Goal: Task Accomplishment & Management: Manage account settings

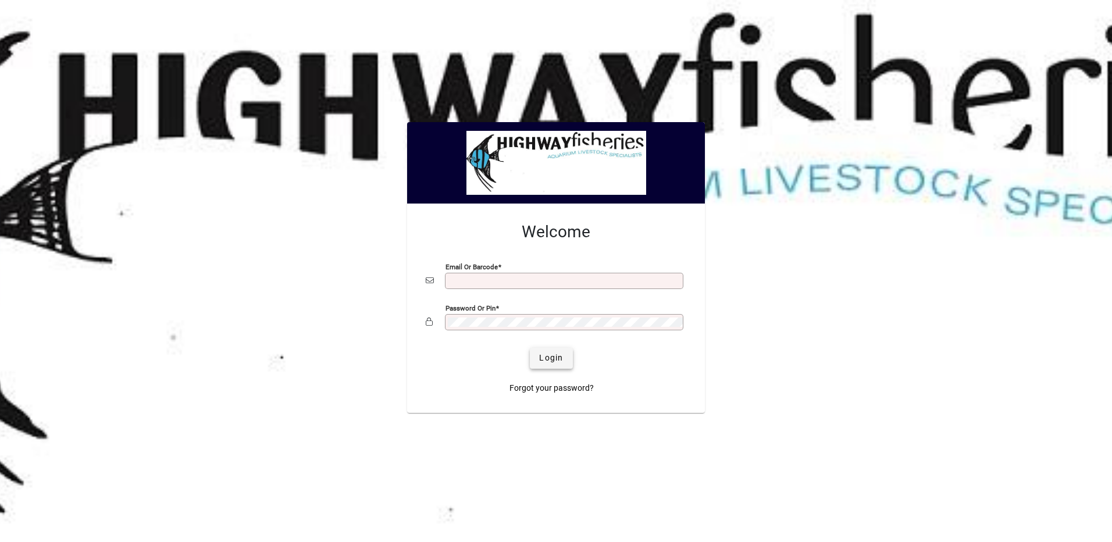
type input "**********"
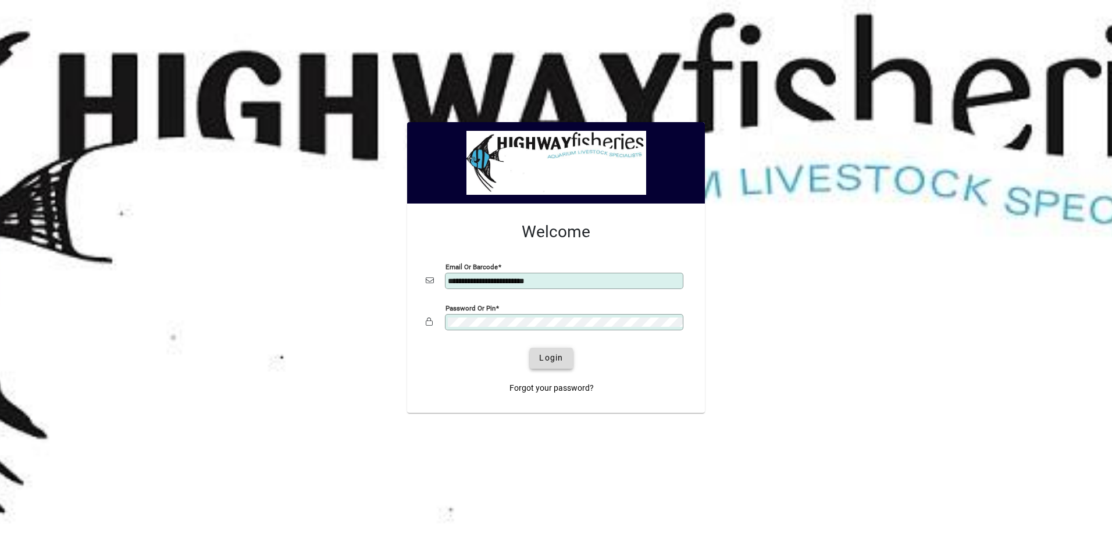
click at [535, 353] on span "submit" at bounding box center [551, 358] width 42 height 28
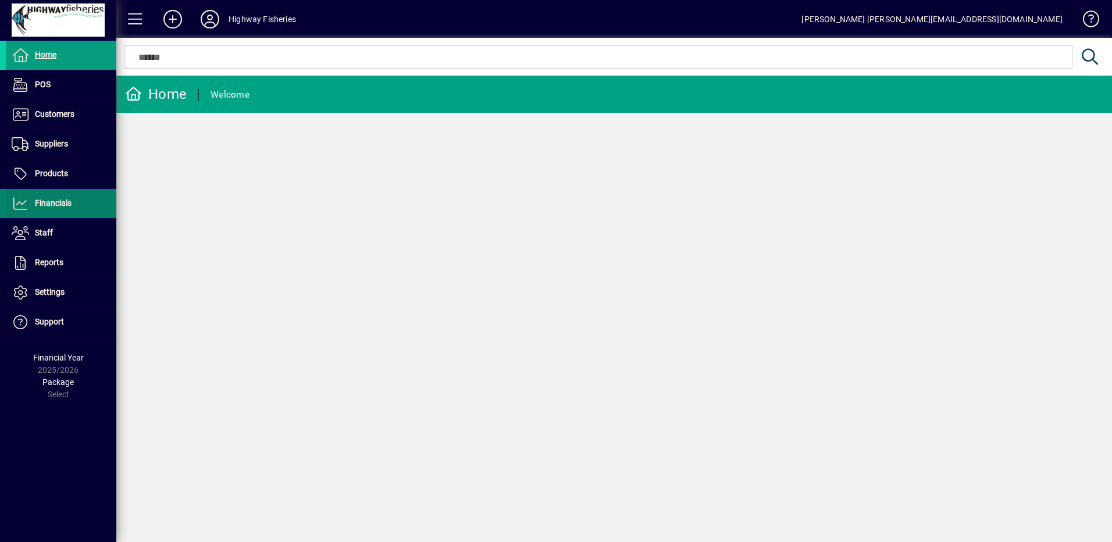
click at [29, 207] on span "Financials" at bounding box center [39, 204] width 66 height 14
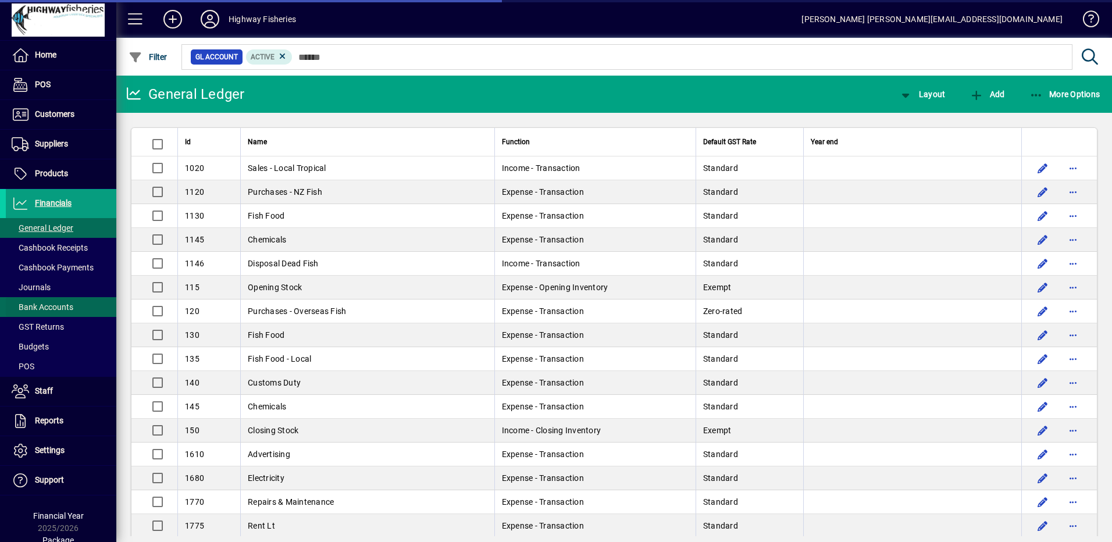
click at [51, 304] on span "Bank Accounts" at bounding box center [43, 307] width 62 height 9
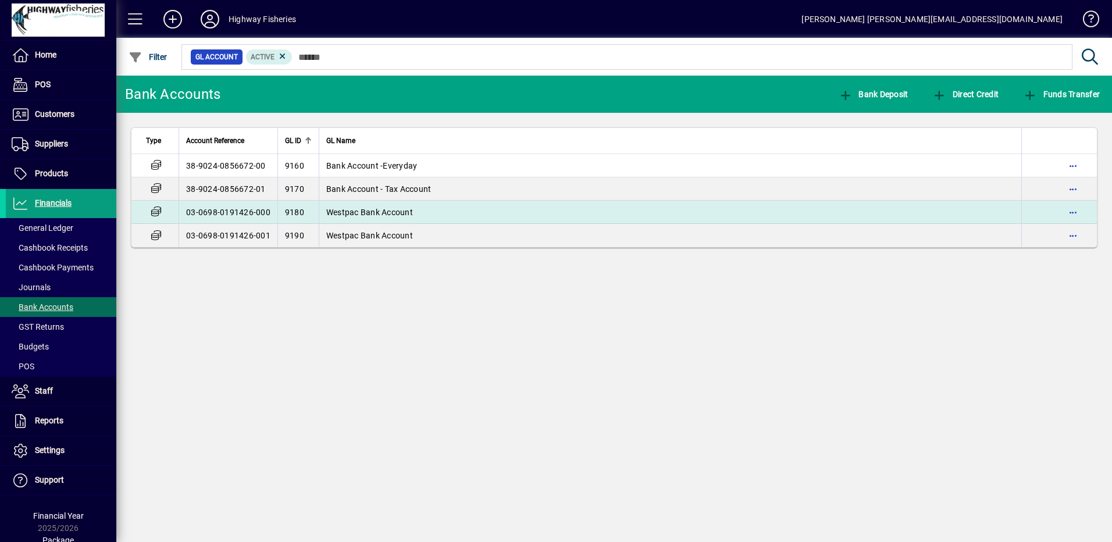
click at [331, 221] on td "Westpac Bank Account" at bounding box center [670, 212] width 703 height 23
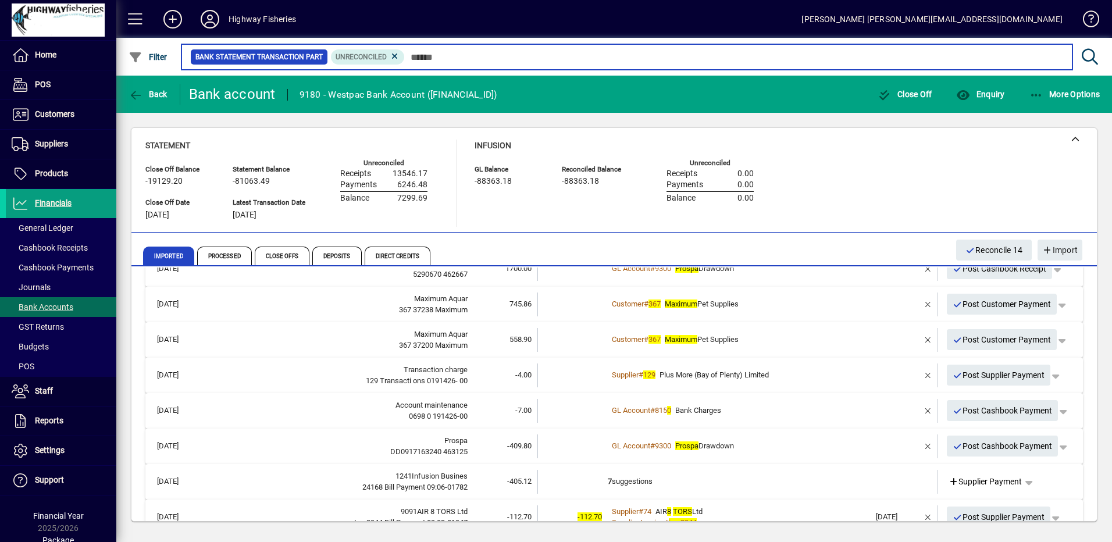
scroll to position [510, 0]
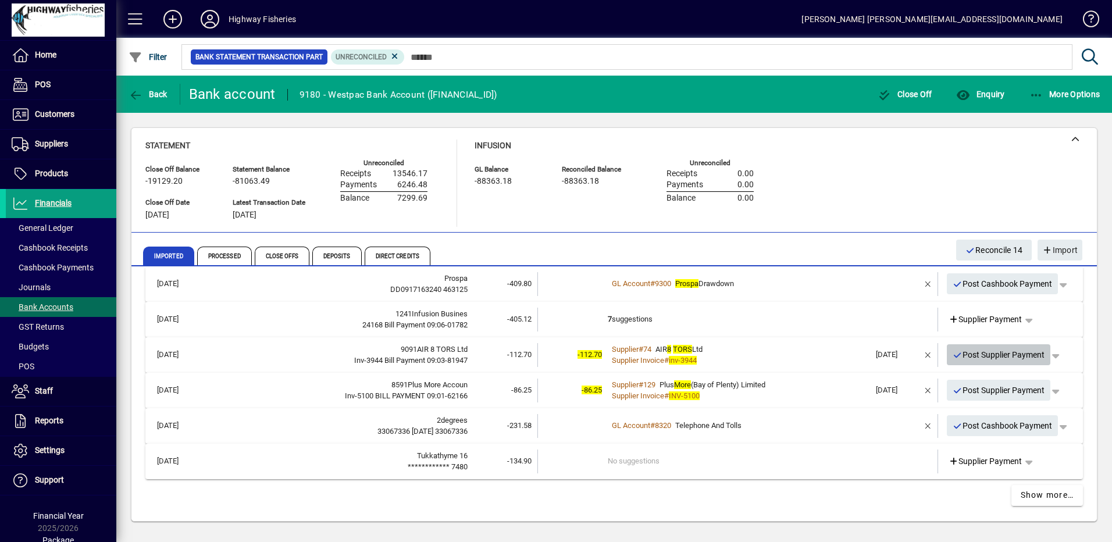
click at [972, 355] on span "Post Supplier Payment" at bounding box center [999, 355] width 93 height 19
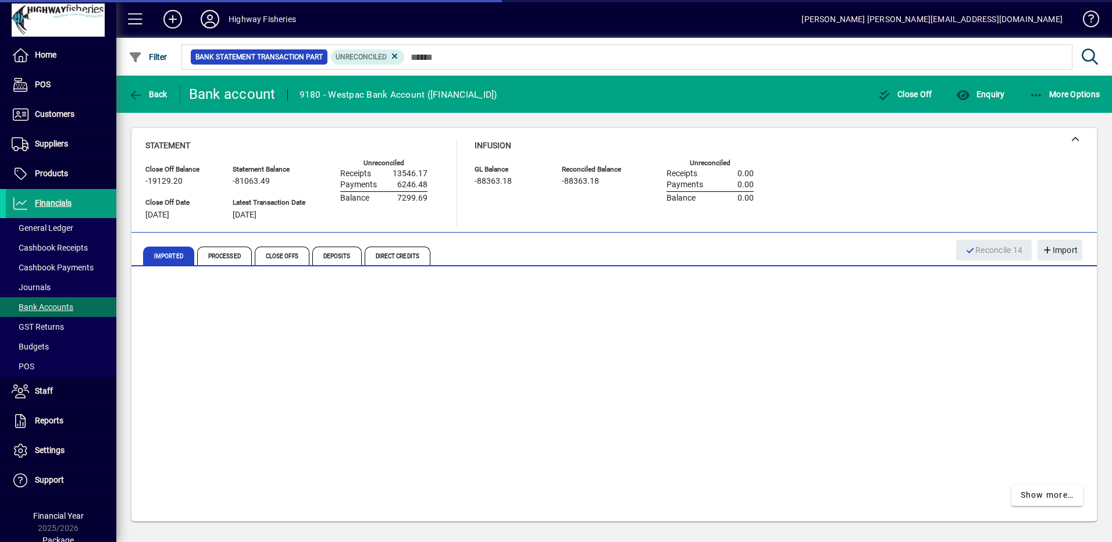
scroll to position [474, 0]
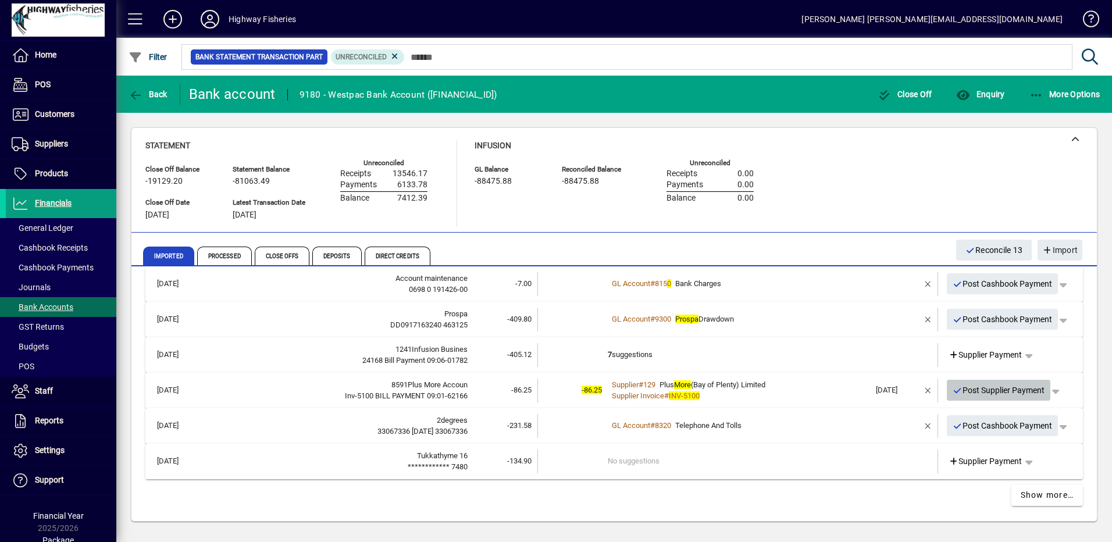
click at [977, 390] on span "Post Supplier Payment" at bounding box center [999, 390] width 93 height 19
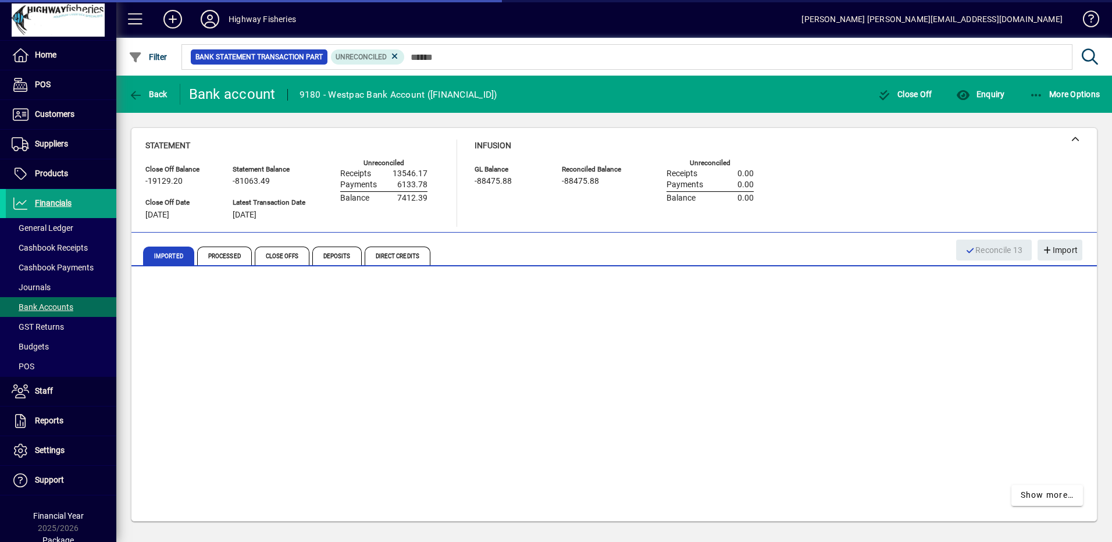
scroll to position [439, 0]
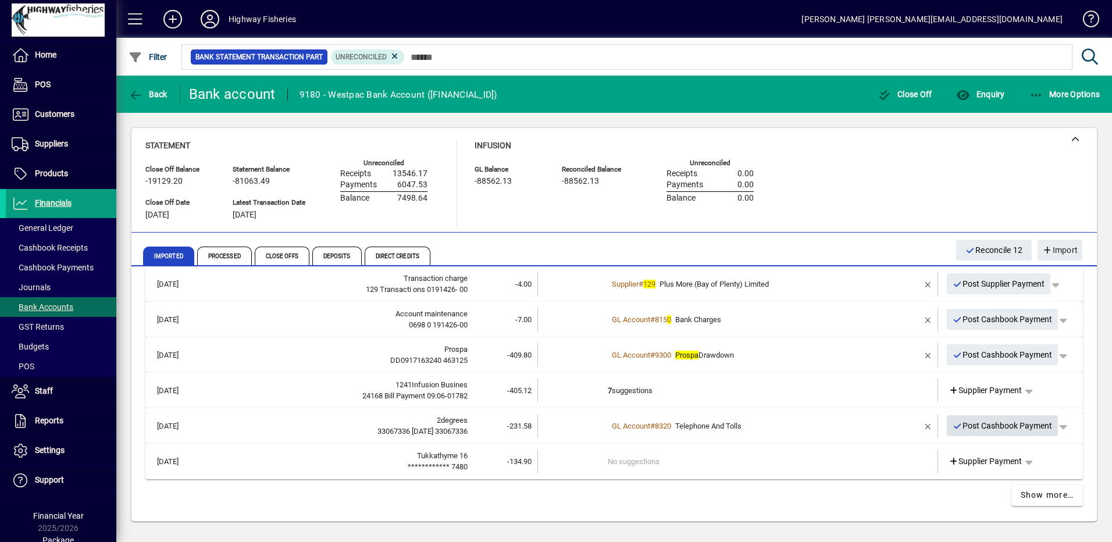
click at [981, 429] on span "Post Cashbook Payment" at bounding box center [1003, 426] width 100 height 19
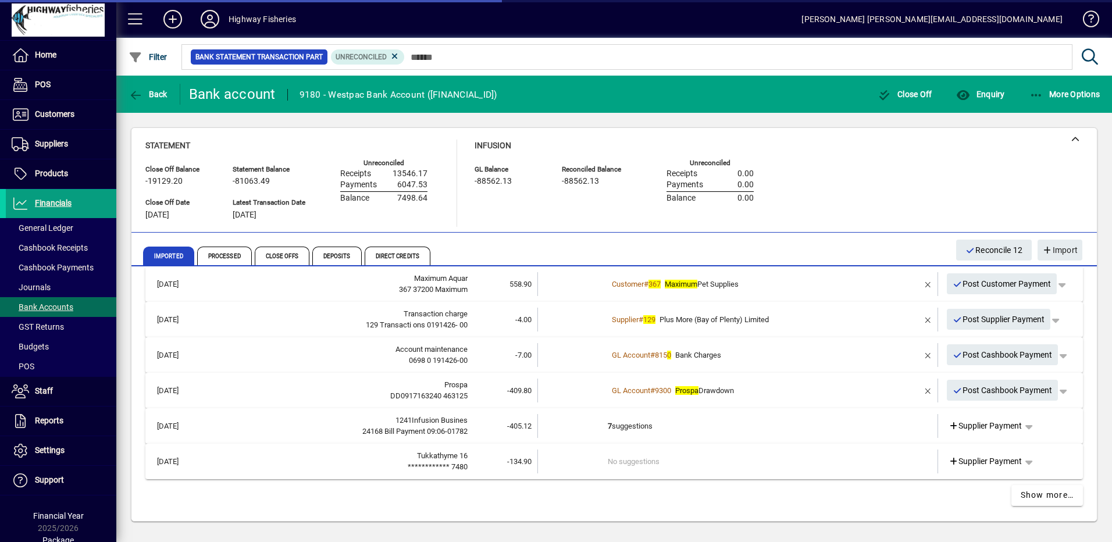
scroll to position [403, 0]
click at [979, 390] on span "Post Cashbook Payment" at bounding box center [1003, 390] width 100 height 19
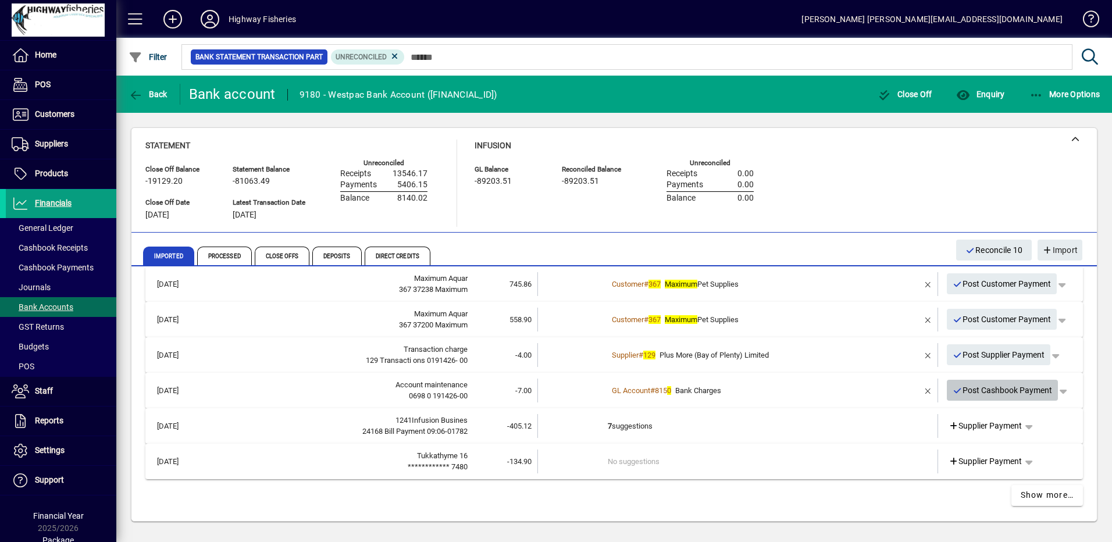
click at [975, 397] on span "Post Cashbook Payment" at bounding box center [1003, 390] width 100 height 19
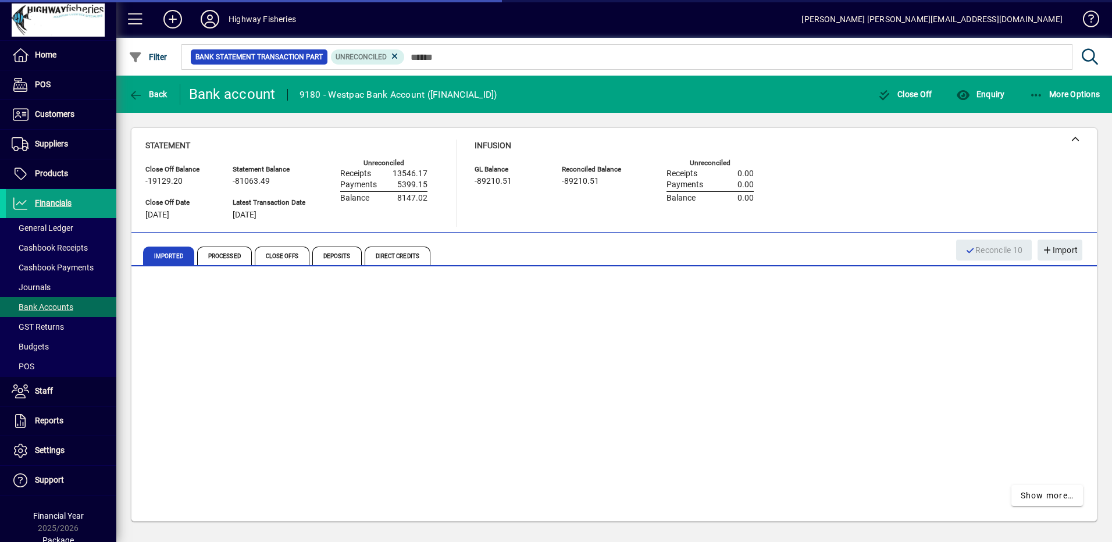
scroll to position [332, 0]
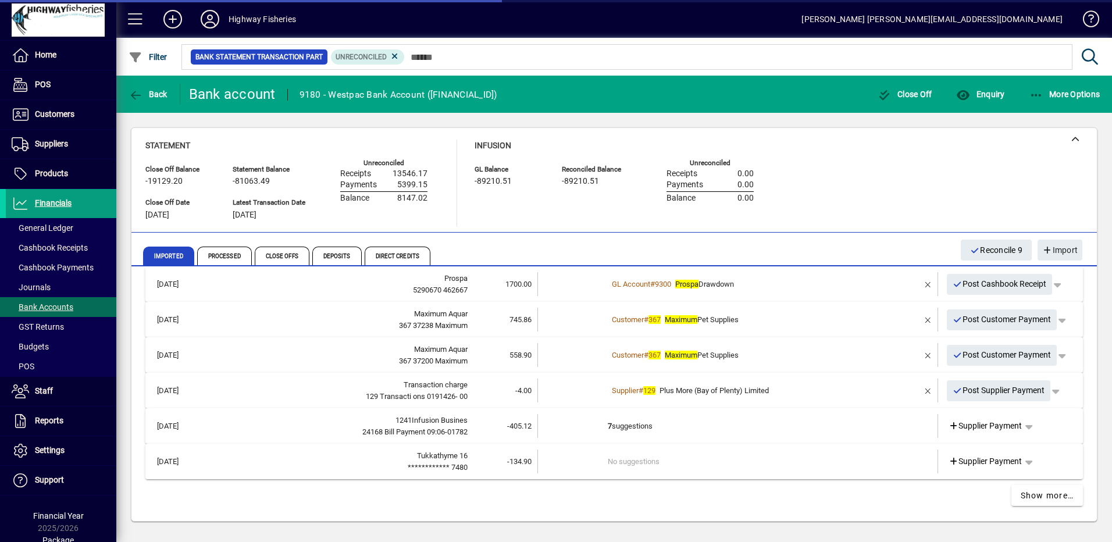
click at [964, 396] on span "Post Supplier Payment" at bounding box center [999, 390] width 93 height 19
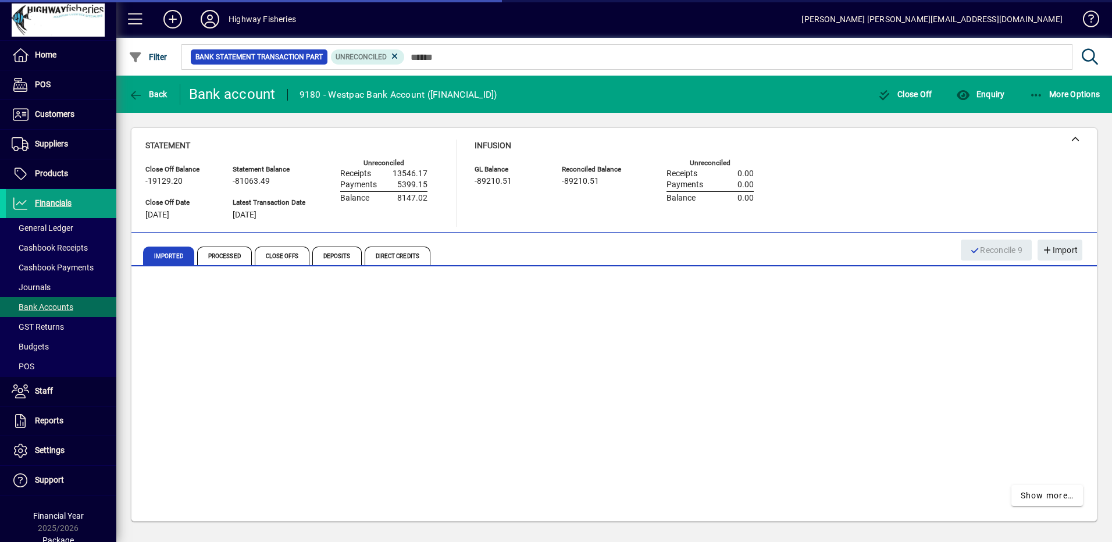
scroll to position [297, 0]
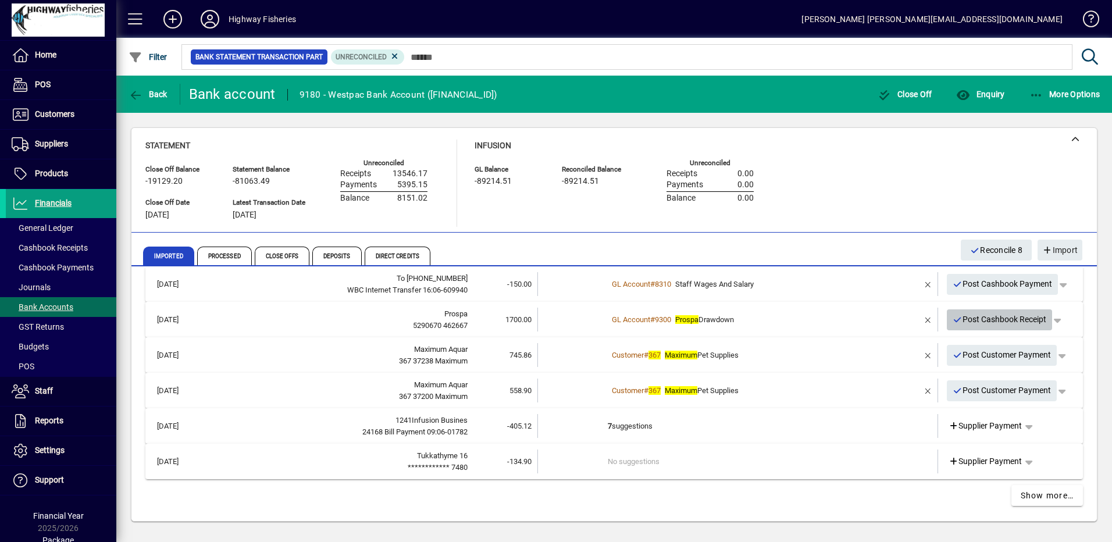
click at [962, 324] on span "Post Cashbook Receipt" at bounding box center [1000, 319] width 94 height 19
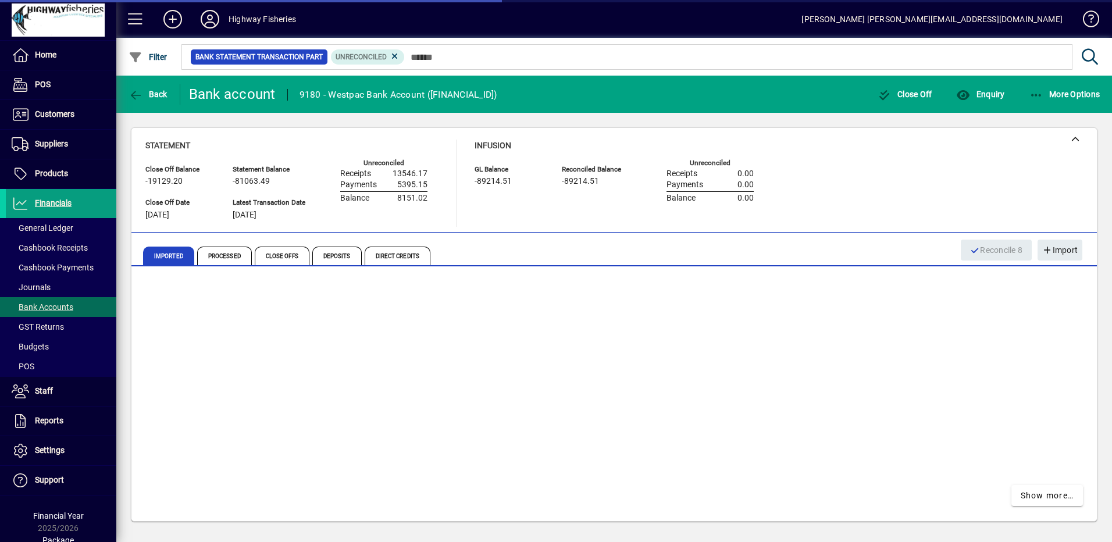
scroll to position [261, 0]
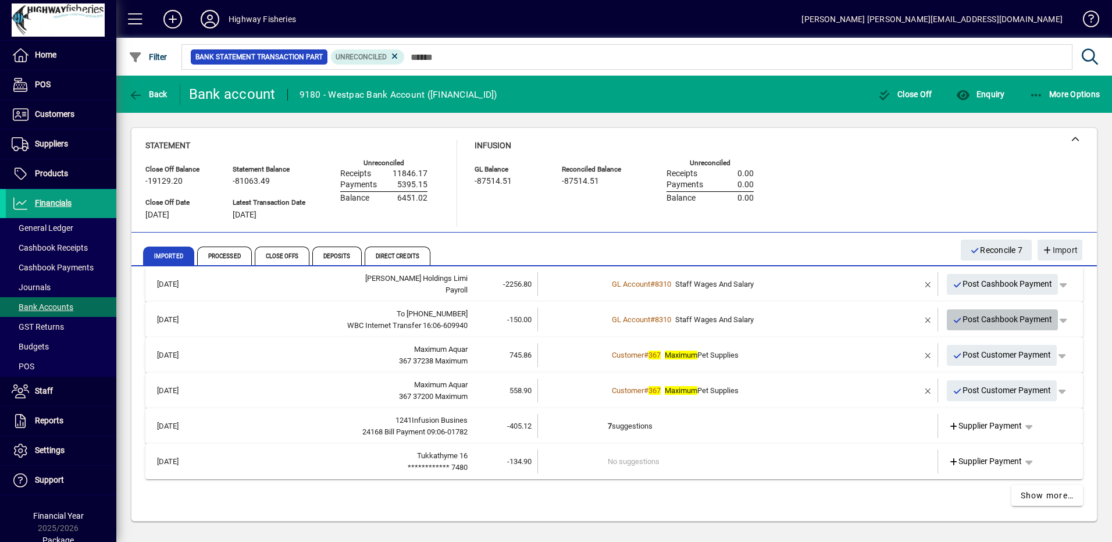
click at [960, 326] on span "Post Cashbook Payment" at bounding box center [1003, 319] width 100 height 19
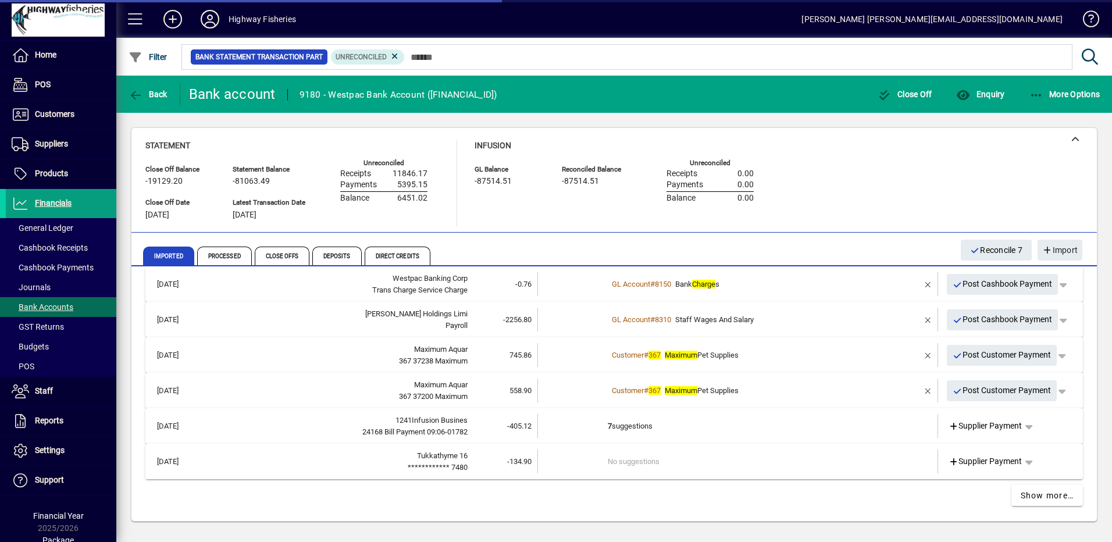
scroll to position [226, 0]
click at [960, 326] on span "Post Cashbook Payment" at bounding box center [1003, 319] width 100 height 19
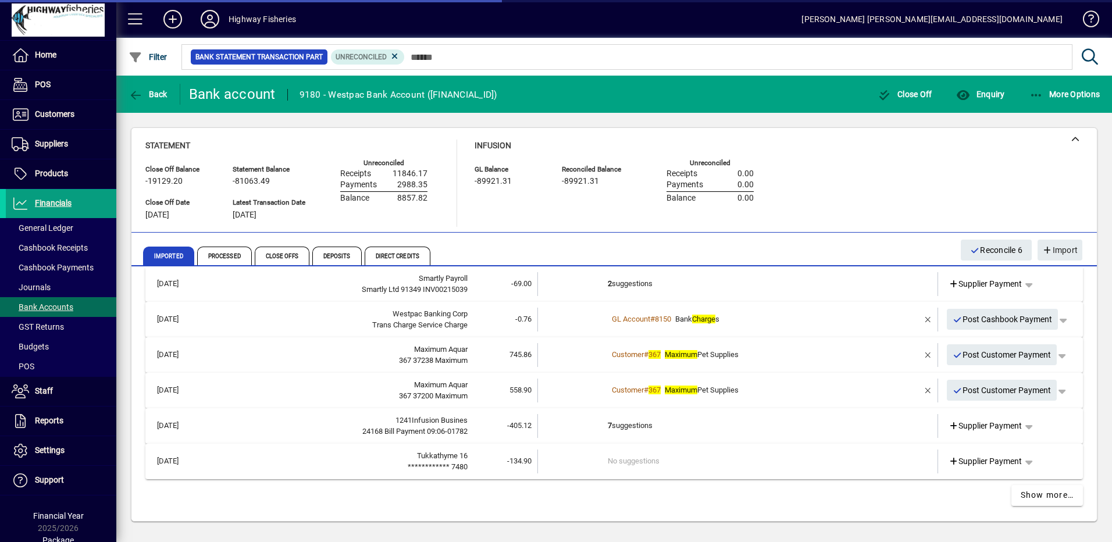
scroll to position [191, 0]
click at [961, 325] on span "Post Cashbook Payment" at bounding box center [1003, 319] width 100 height 19
click at [876, 328] on td at bounding box center [894, 320] width 49 height 24
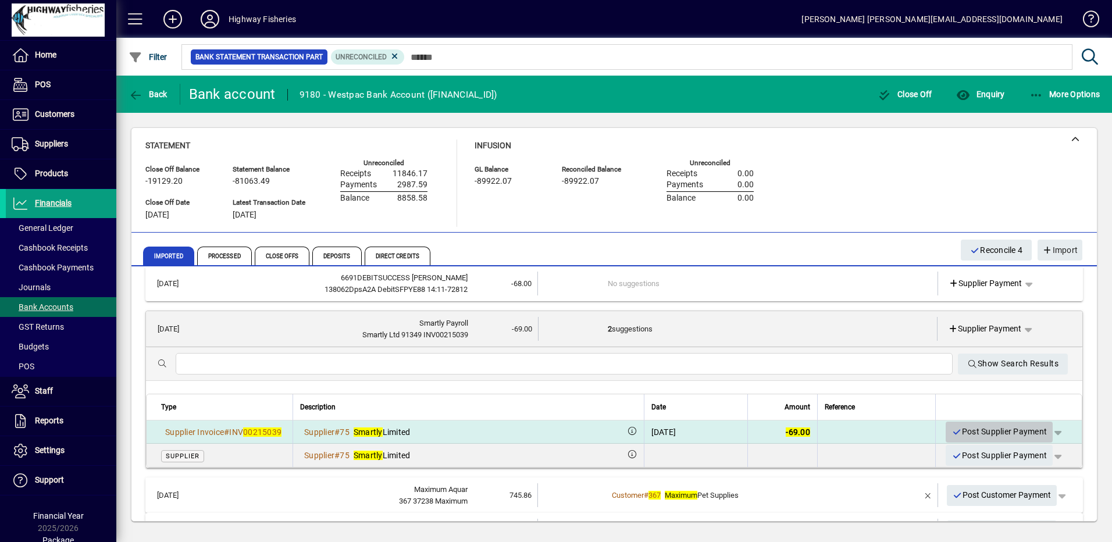
click at [955, 428] on span "Post Supplier Payment" at bounding box center [999, 431] width 95 height 19
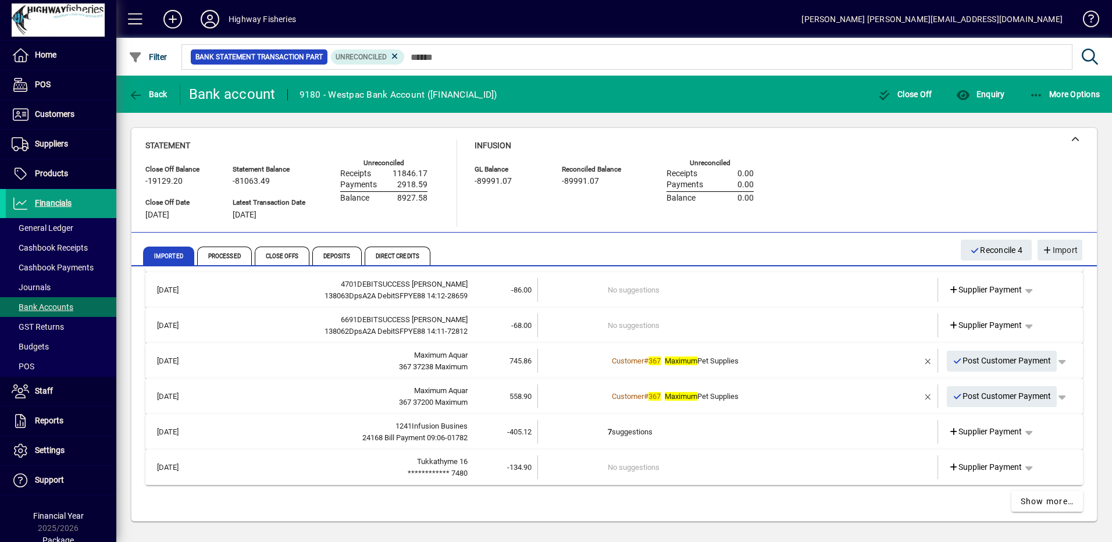
scroll to position [120, 0]
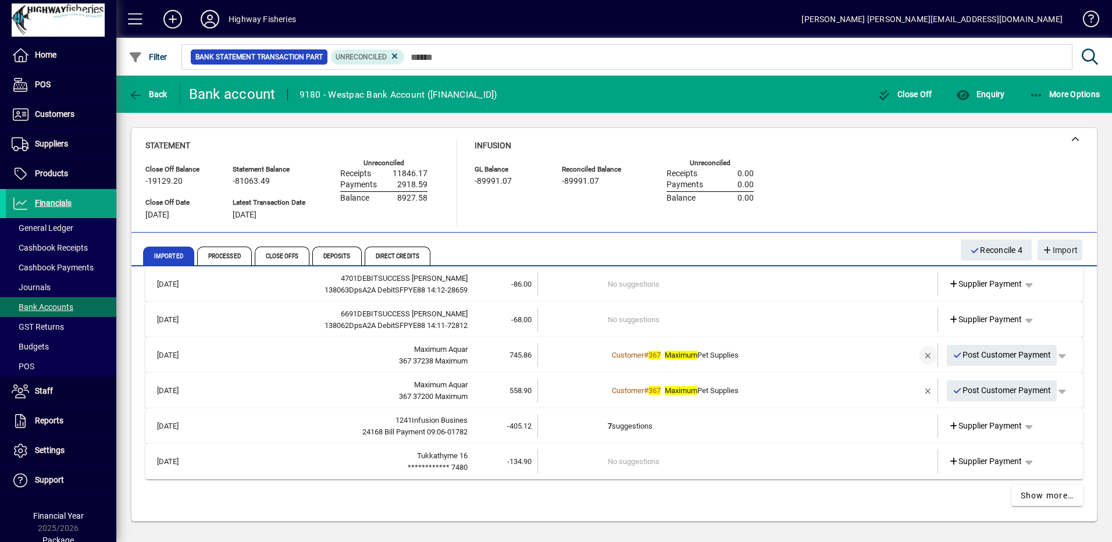
click at [920, 358] on span "button" at bounding box center [929, 356] width 28 height 28
click at [1007, 357] on span "Customer Payment" at bounding box center [989, 355] width 80 height 12
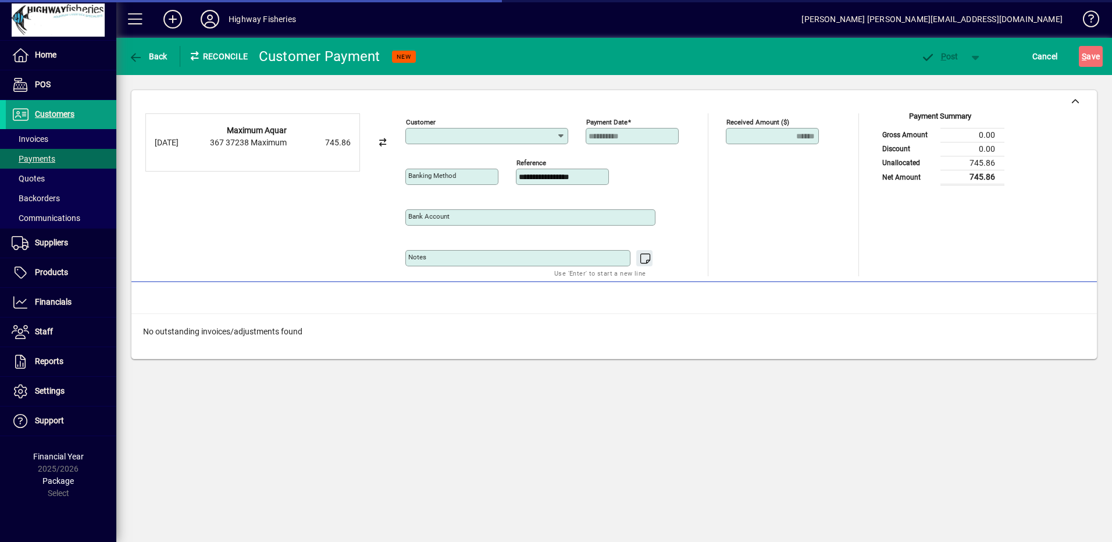
type input "**********"
type input "*"
type input "**********"
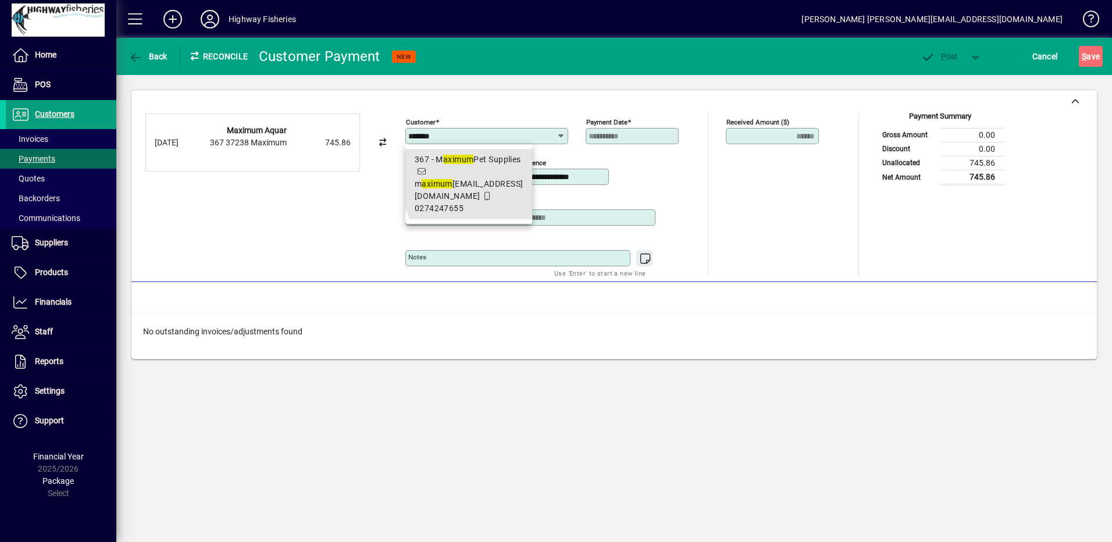
drag, startPoint x: 505, startPoint y: 177, endPoint x: 552, endPoint y: 180, distance: 46.7
click at [504, 176] on span "367 - M aximum Pet Supplies m aximum [EMAIL_ADDRESS][DOMAIN_NAME] 0274247655" at bounding box center [469, 184] width 109 height 61
type input "**********"
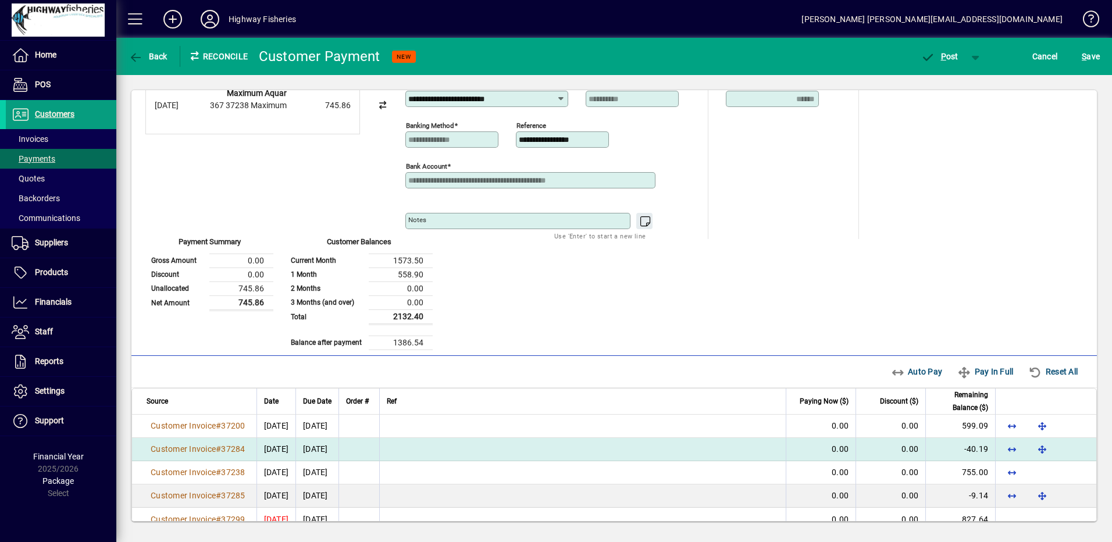
scroll to position [57, 0]
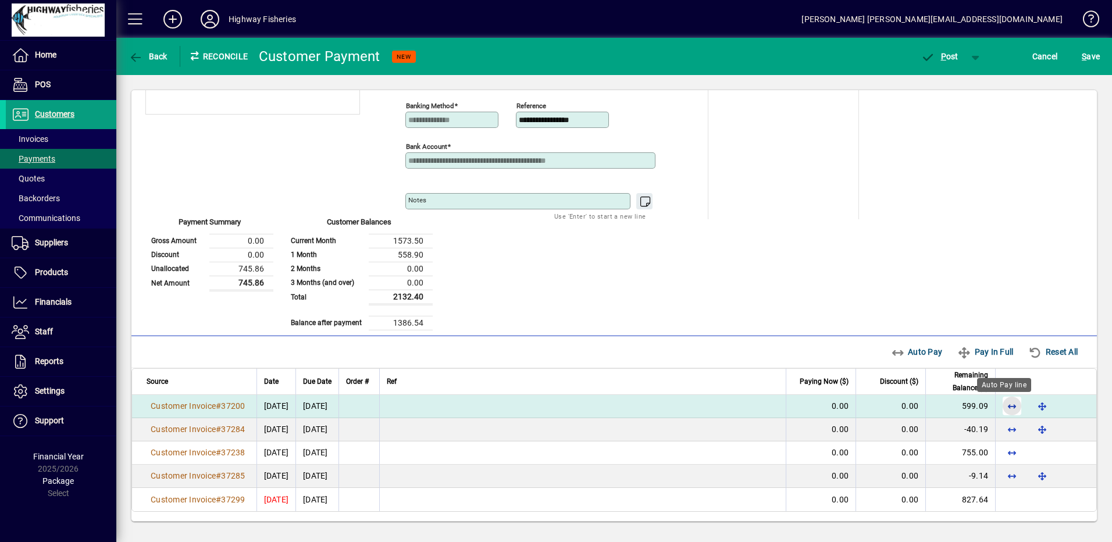
click at [1004, 405] on span "button" at bounding box center [1012, 406] width 28 height 28
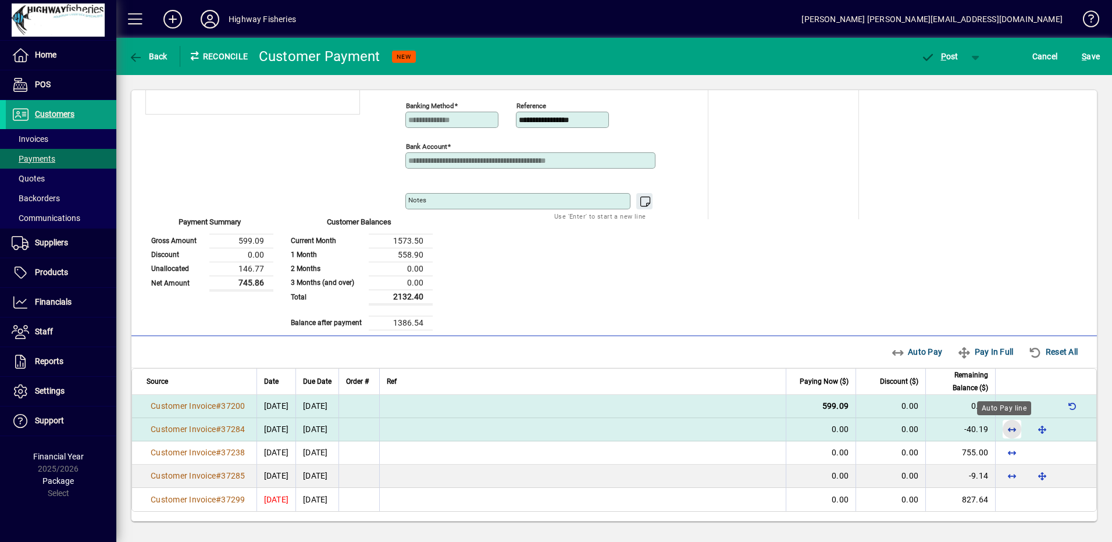
click at [1001, 428] on span "button" at bounding box center [1012, 429] width 28 height 28
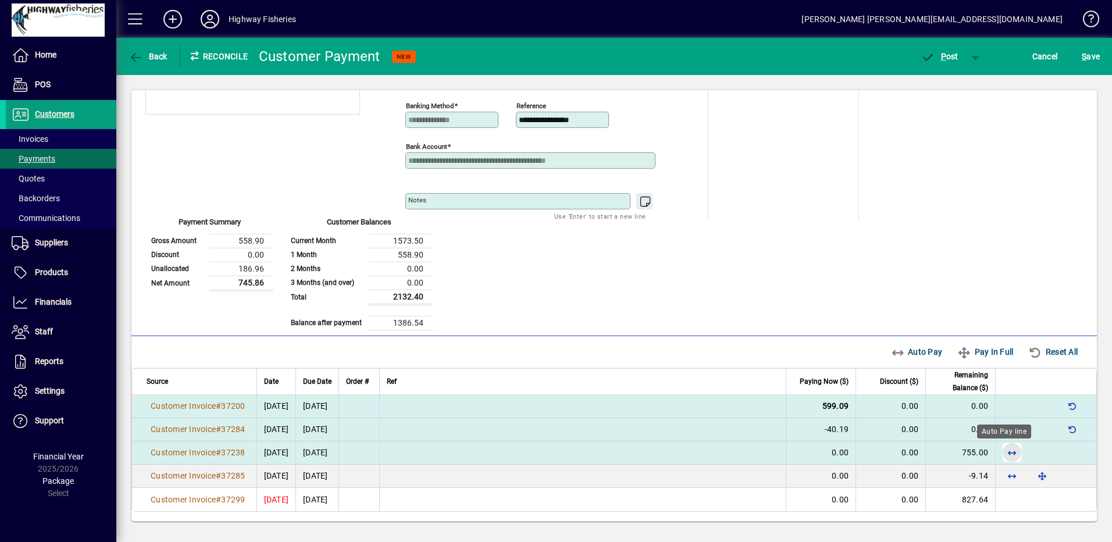
click at [999, 455] on span "button" at bounding box center [1012, 453] width 28 height 28
click at [941, 62] on span "button" at bounding box center [939, 56] width 49 height 28
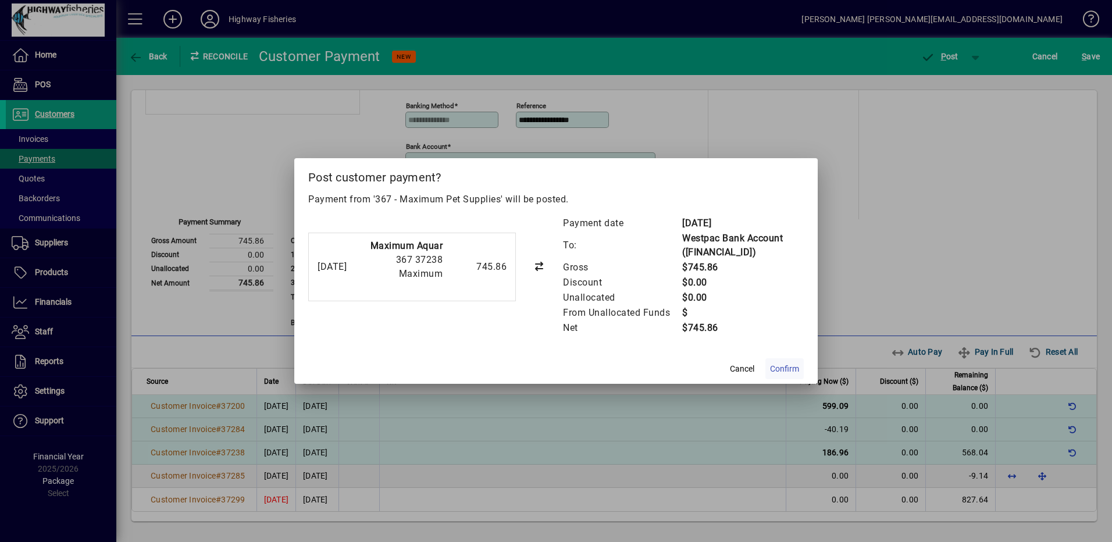
click at [774, 372] on span "Confirm" at bounding box center [784, 369] width 29 height 12
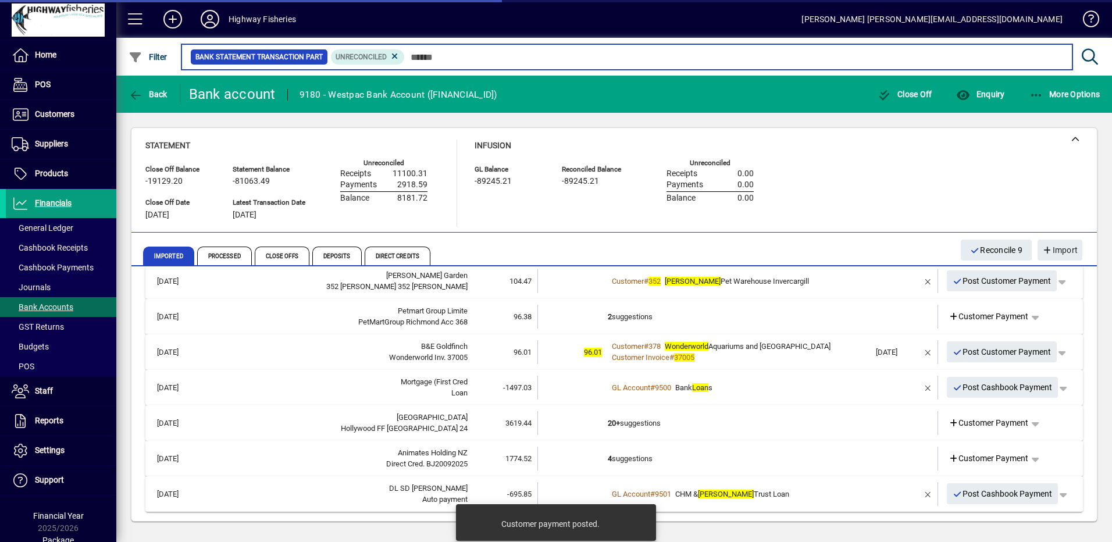
scroll to position [57, 0]
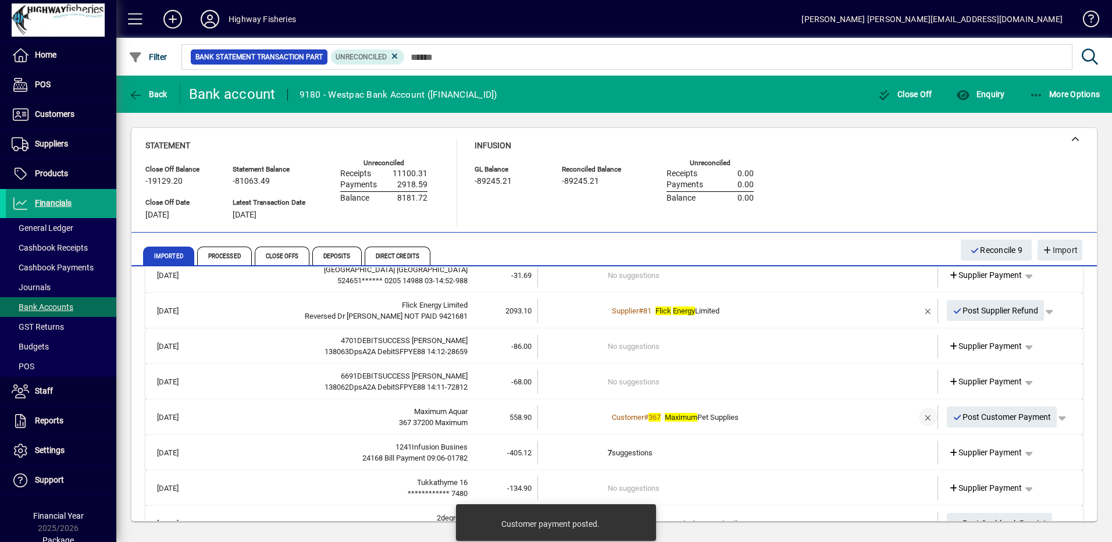
click at [920, 422] on span "button" at bounding box center [929, 417] width 28 height 28
drag, startPoint x: 1001, startPoint y: 417, endPoint x: 992, endPoint y: 420, distance: 9.4
click at [1002, 417] on span "Customer Payment" at bounding box center [989, 417] width 80 height 12
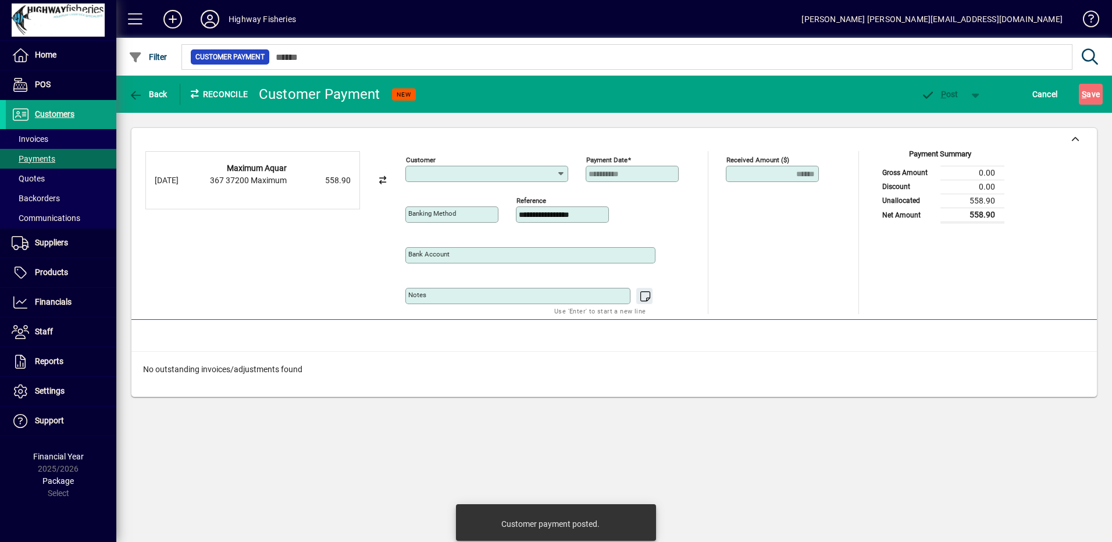
type input "**********"
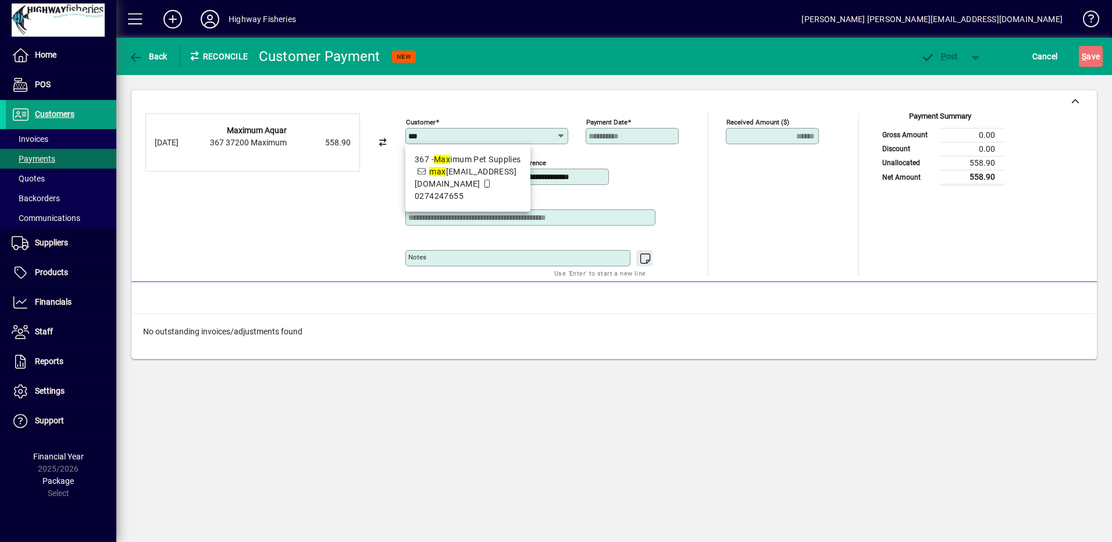
click at [497, 187] on span "max [EMAIL_ADDRESS][DOMAIN_NAME]" at bounding box center [466, 178] width 102 height 22
type input "**********"
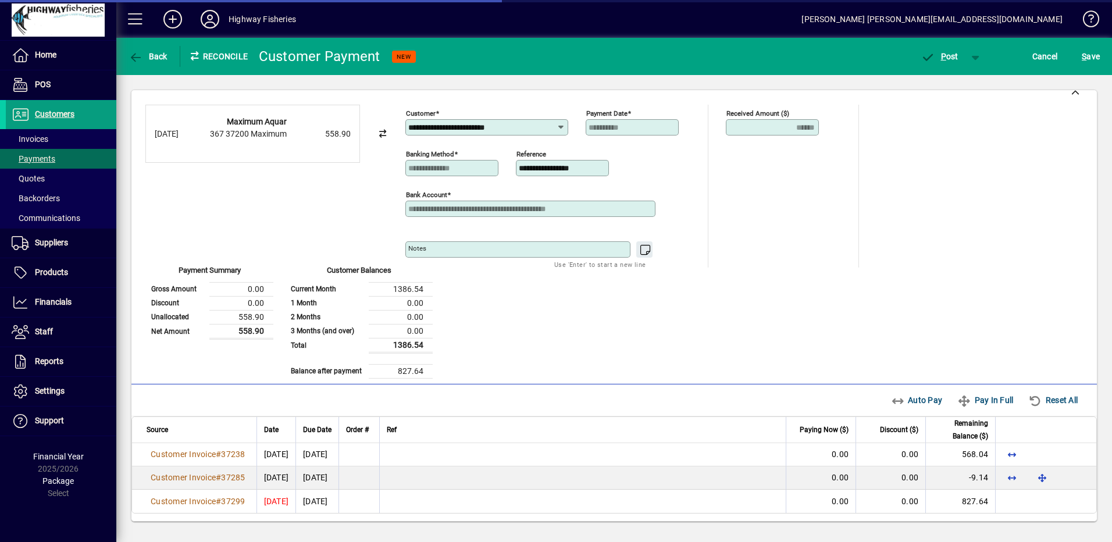
scroll to position [10, 0]
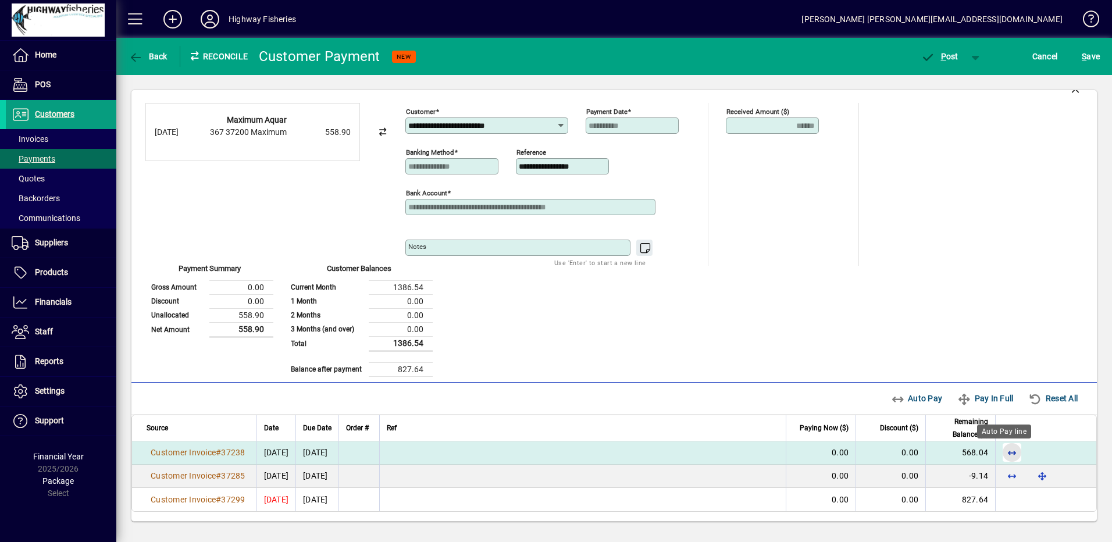
click at [1000, 450] on span "button" at bounding box center [1012, 453] width 28 height 28
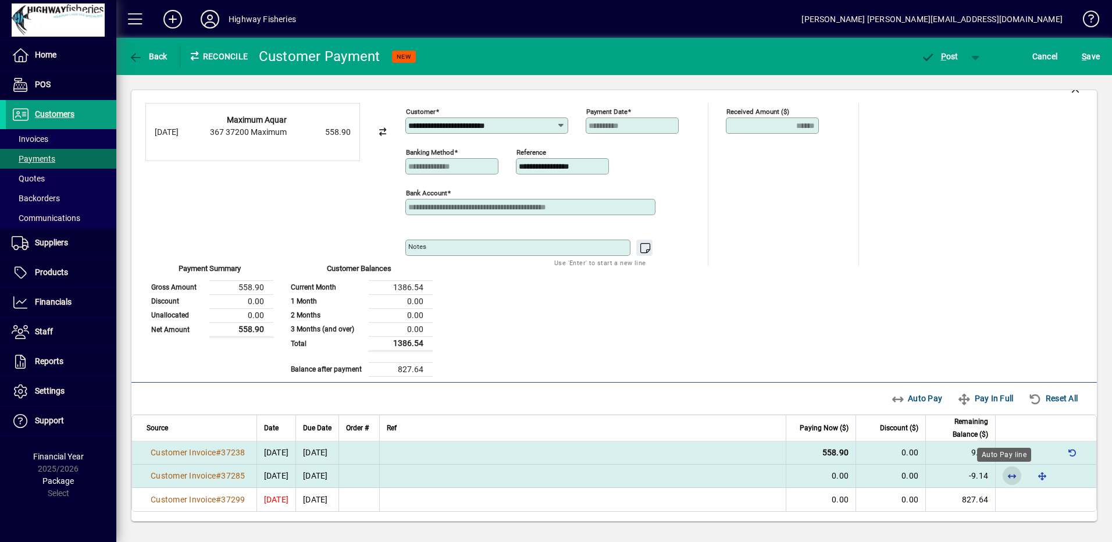
drag, startPoint x: 1005, startPoint y: 478, endPoint x: 1007, endPoint y: 467, distance: 11.3
click at [1005, 477] on span "button" at bounding box center [1012, 476] width 28 height 28
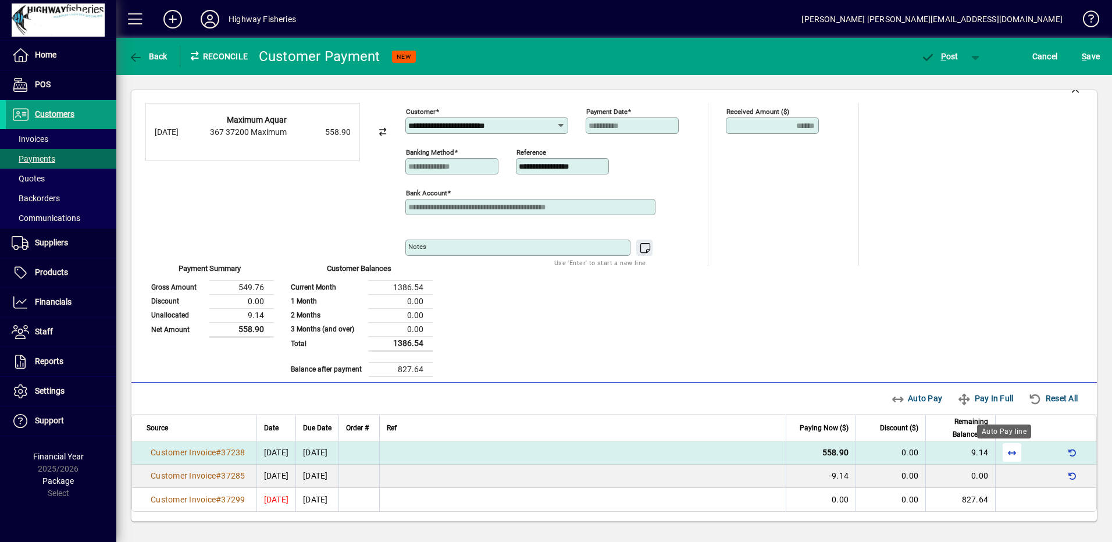
click at [1006, 455] on span "button" at bounding box center [1012, 453] width 28 height 28
click at [944, 64] on span "button" at bounding box center [939, 56] width 49 height 28
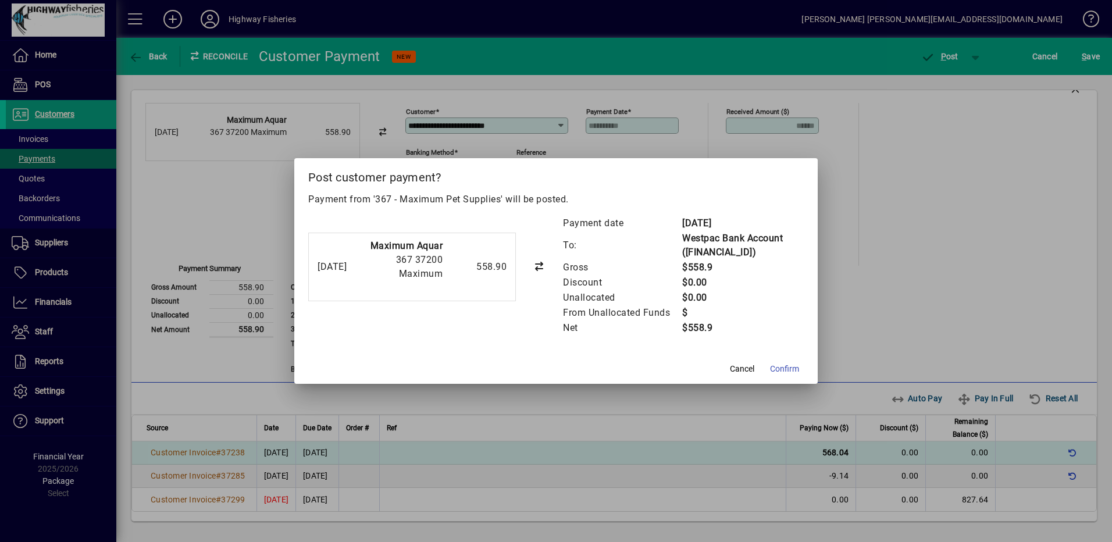
click at [792, 359] on span at bounding box center [785, 369] width 38 height 28
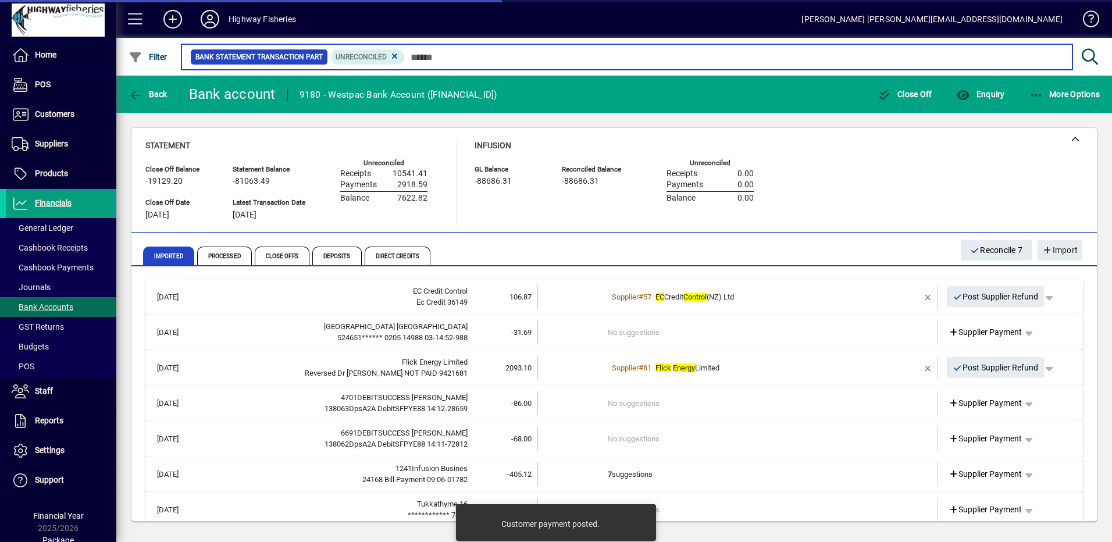
scroll to position [233, 0]
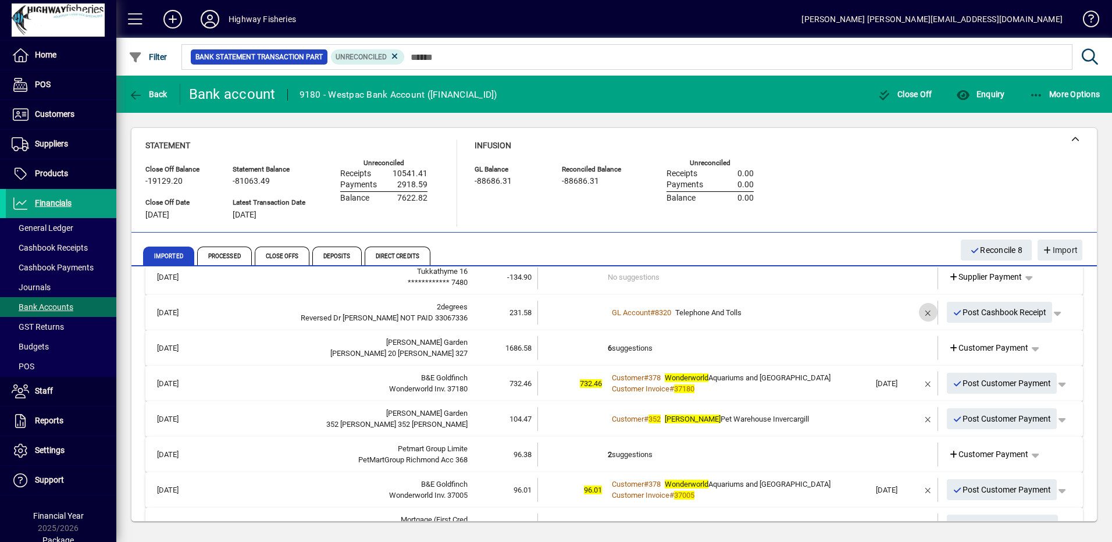
click at [919, 313] on span "button" at bounding box center [929, 312] width 28 height 28
drag, startPoint x: 607, startPoint y: 309, endPoint x: 769, endPoint y: 383, distance: 177.3
click at [609, 309] on td "1 suggestion" at bounding box center [739, 313] width 262 height 24
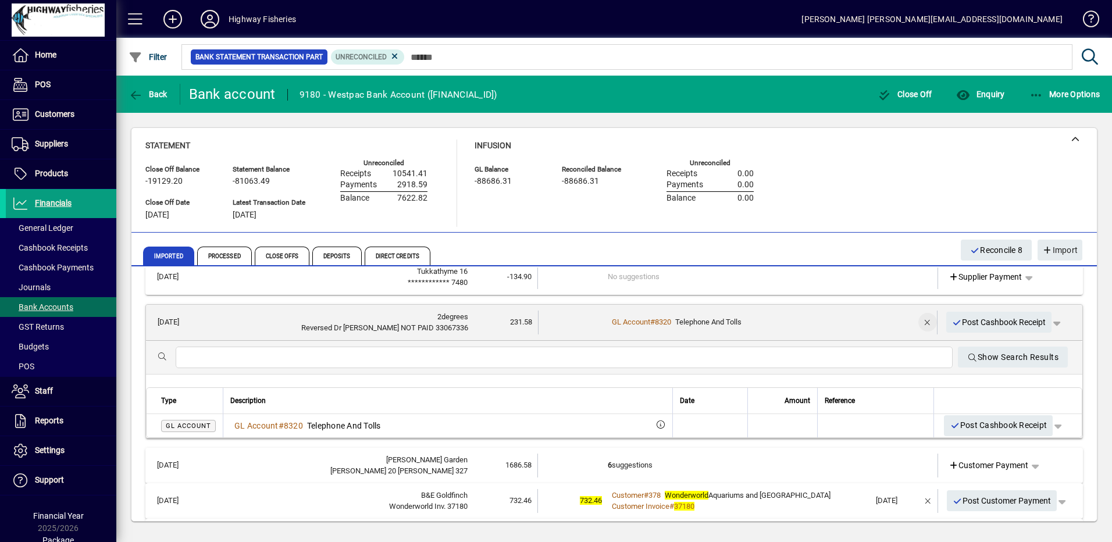
click at [916, 321] on span "button" at bounding box center [928, 322] width 28 height 28
drag, startPoint x: 823, startPoint y: 314, endPoint x: 1022, endPoint y: 332, distance: 199.2
click at [824, 314] on td "1 suggestion" at bounding box center [739, 323] width 262 height 24
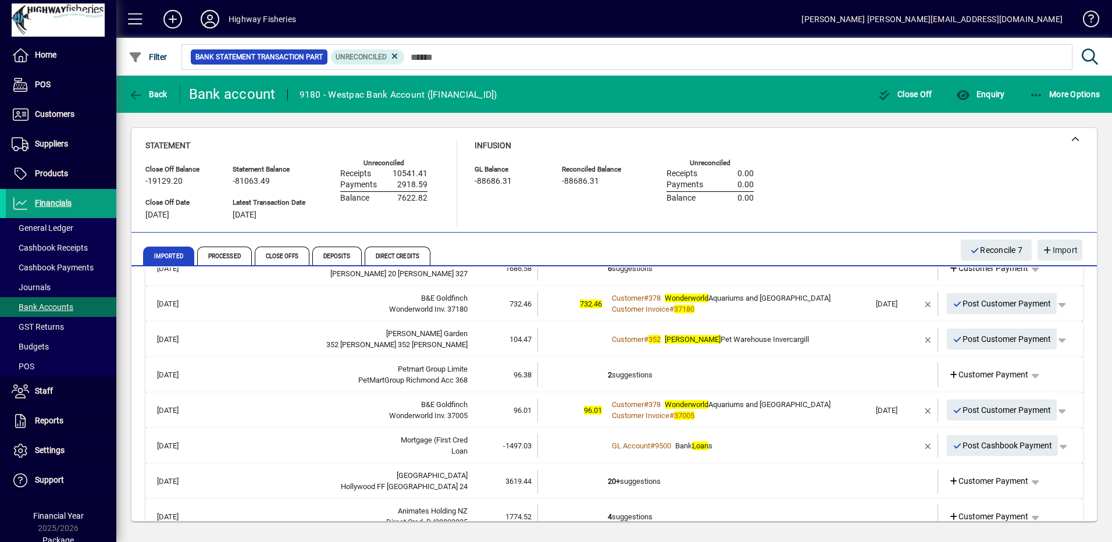
scroll to position [254, 0]
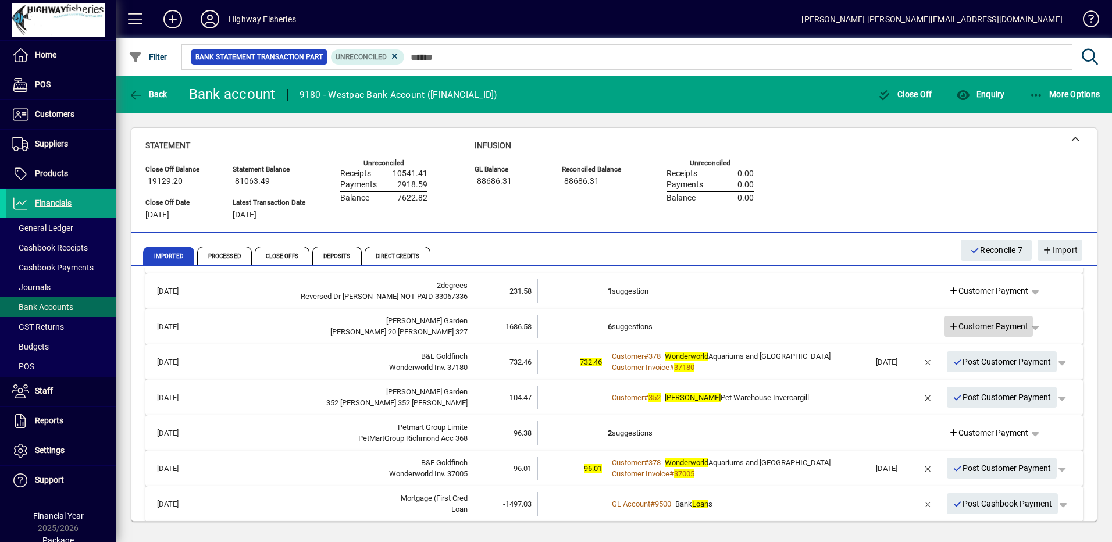
click at [981, 323] on span "Customer Payment" at bounding box center [989, 327] width 80 height 12
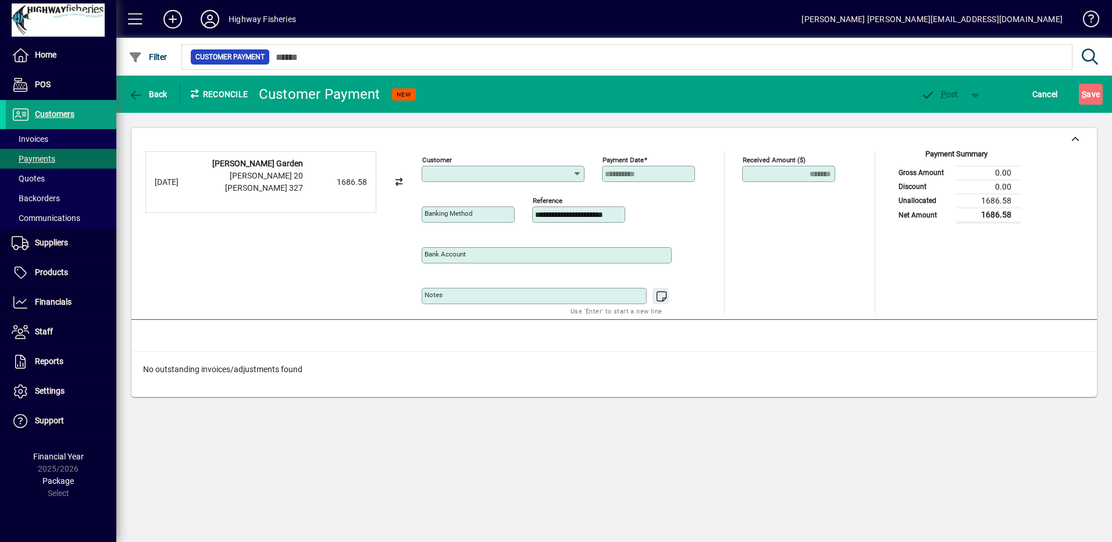
type input "**********"
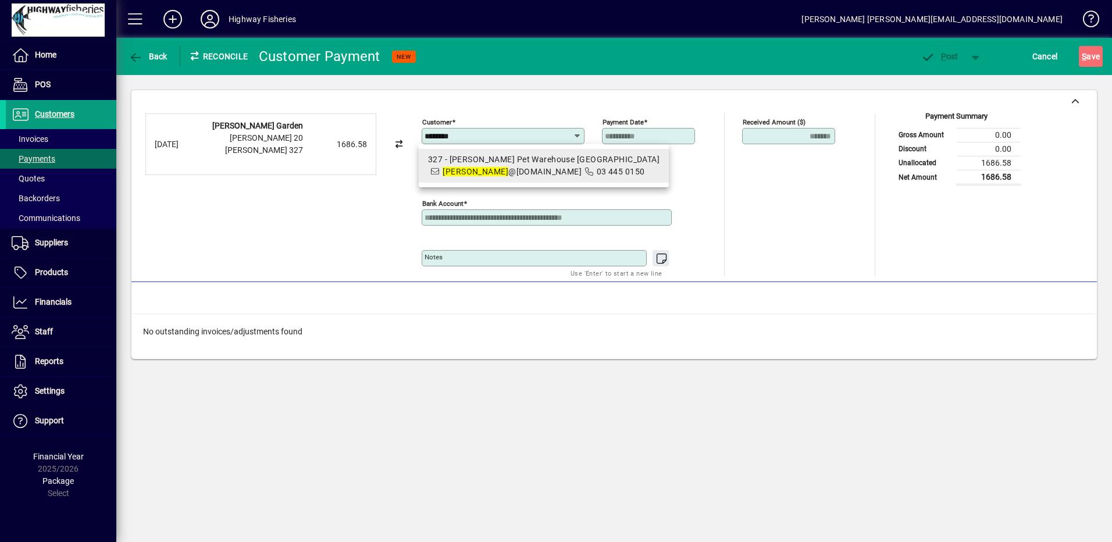
click at [554, 175] on span "[PERSON_NAME] @[DOMAIN_NAME]" at bounding box center [512, 171] width 139 height 9
type input "**********"
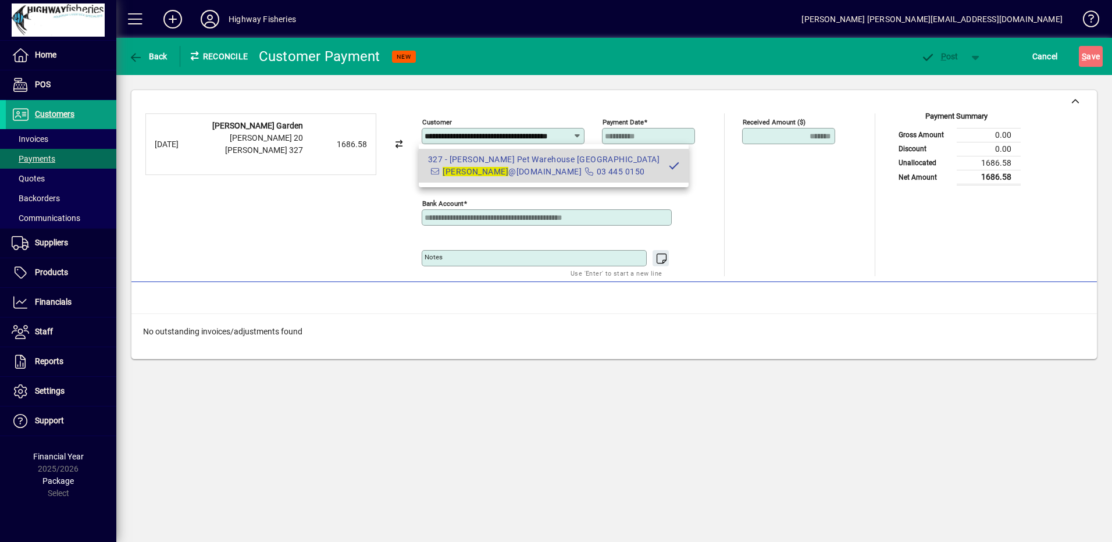
scroll to position [0, 16]
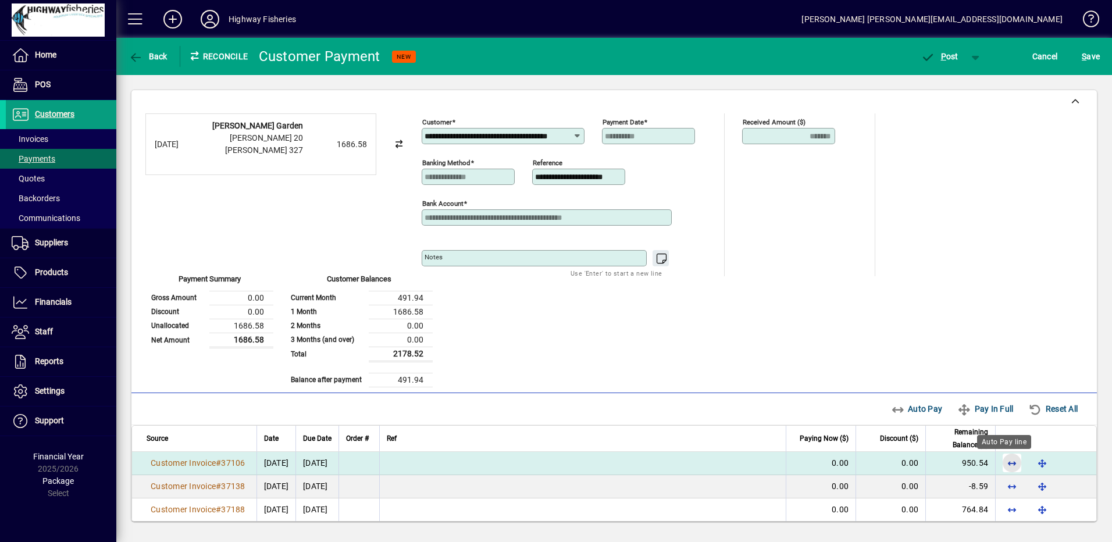
click at [1005, 463] on span "button" at bounding box center [1012, 463] width 28 height 28
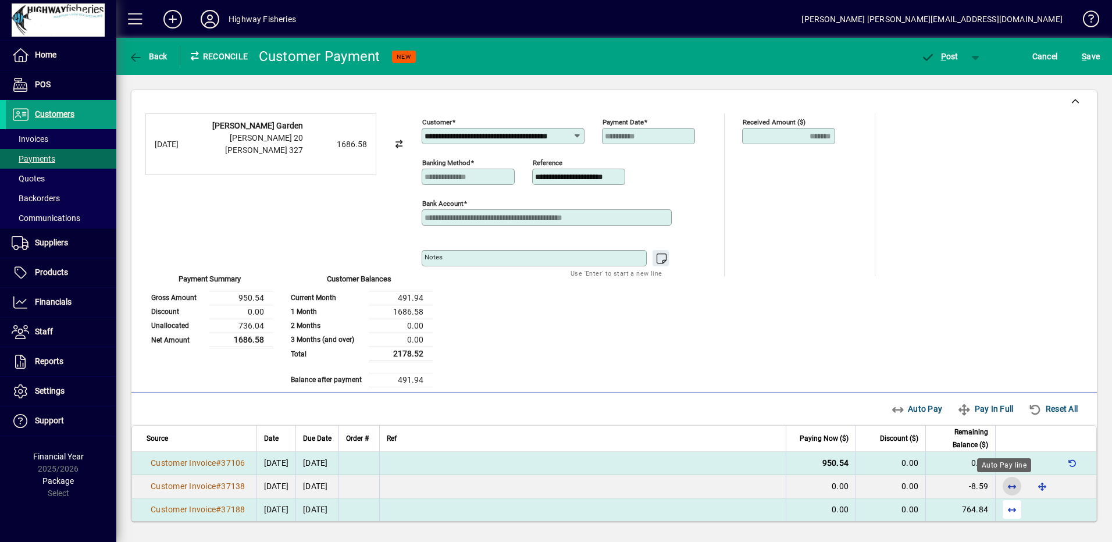
drag, startPoint x: 1001, startPoint y: 486, endPoint x: 1001, endPoint y: 496, distance: 9.9
click at [1001, 486] on span "button" at bounding box center [1012, 486] width 28 height 28
click at [998, 511] on span "button" at bounding box center [1012, 510] width 28 height 28
click at [936, 55] on span "P ost" at bounding box center [940, 56] width 38 height 9
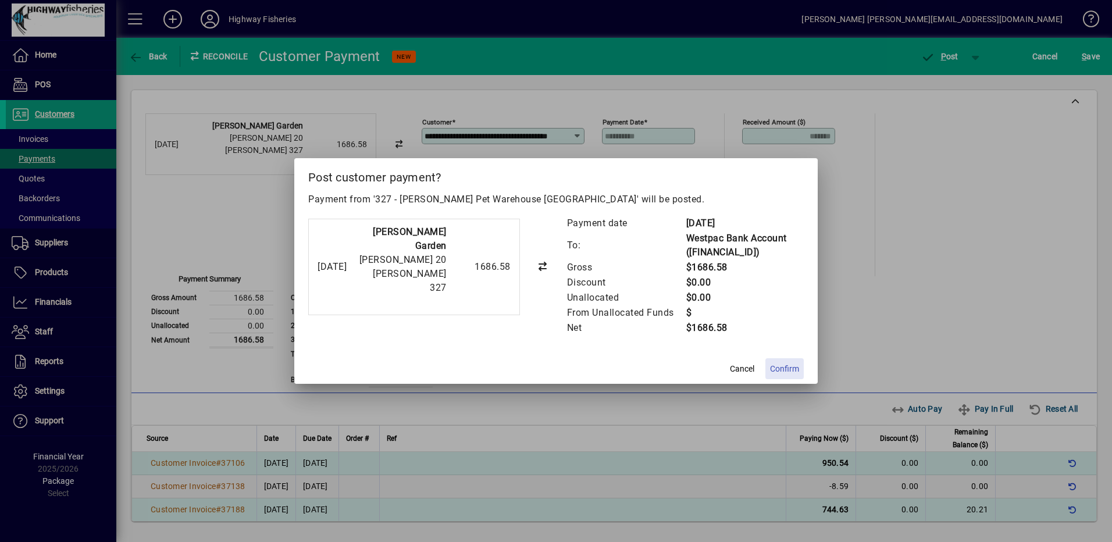
click at [786, 369] on span "Confirm" at bounding box center [784, 369] width 29 height 12
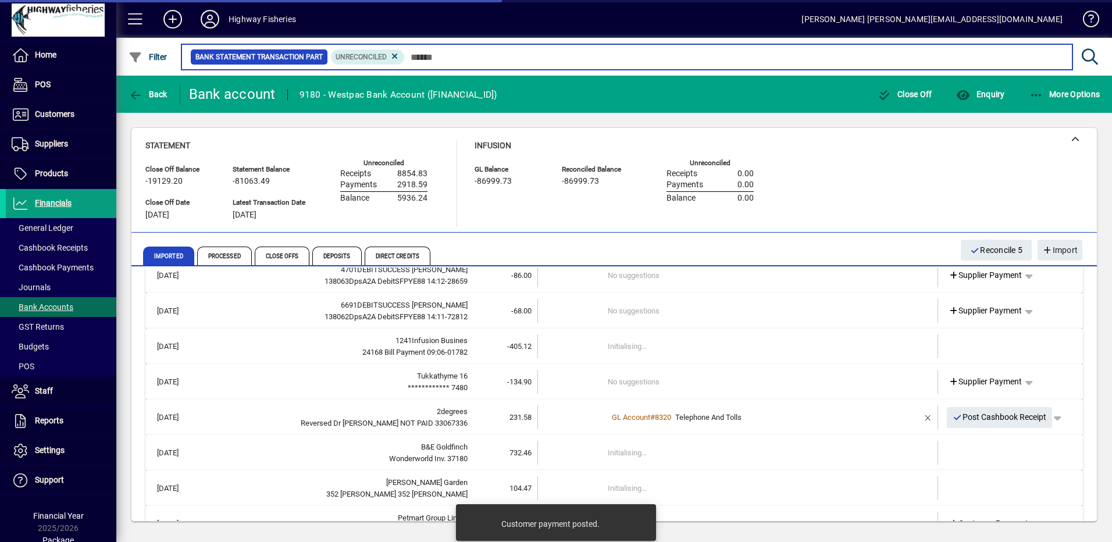
scroll to position [175, 0]
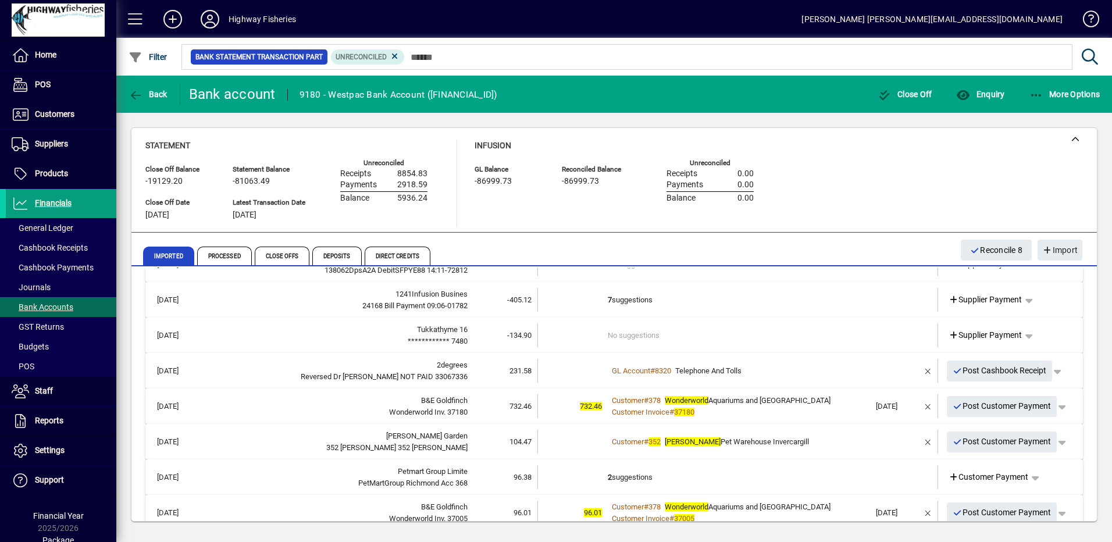
click at [805, 407] on div "Customer Invoice # 37180" at bounding box center [739, 413] width 262 height 12
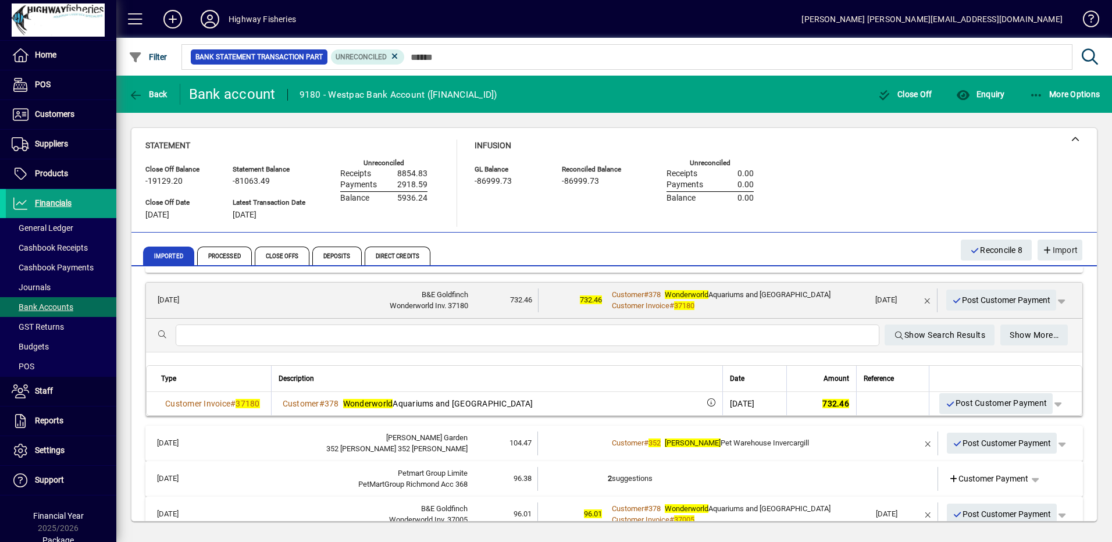
scroll to position [291, 0]
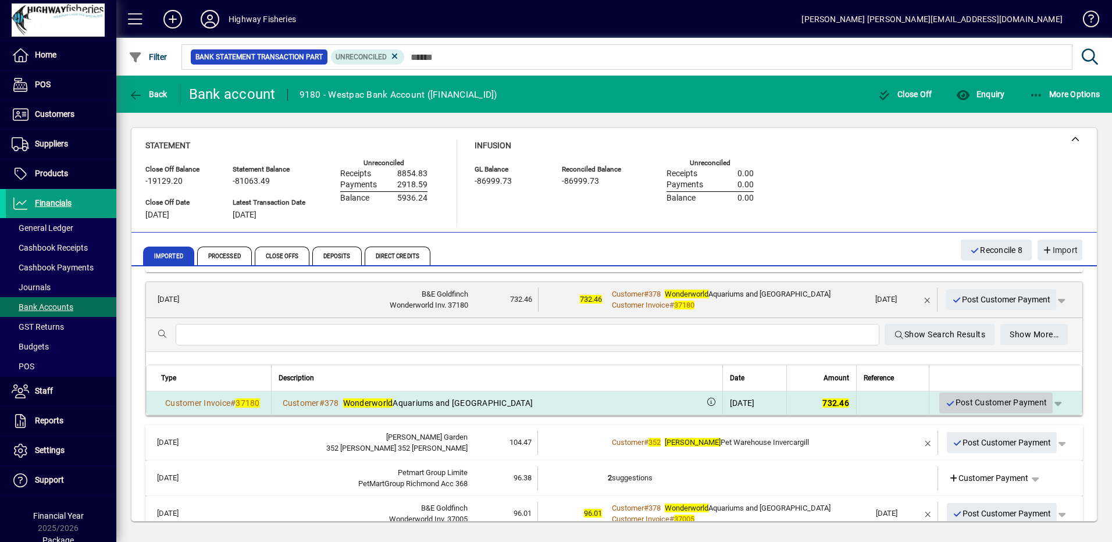
click at [954, 404] on span "Post Customer Payment" at bounding box center [996, 402] width 102 height 19
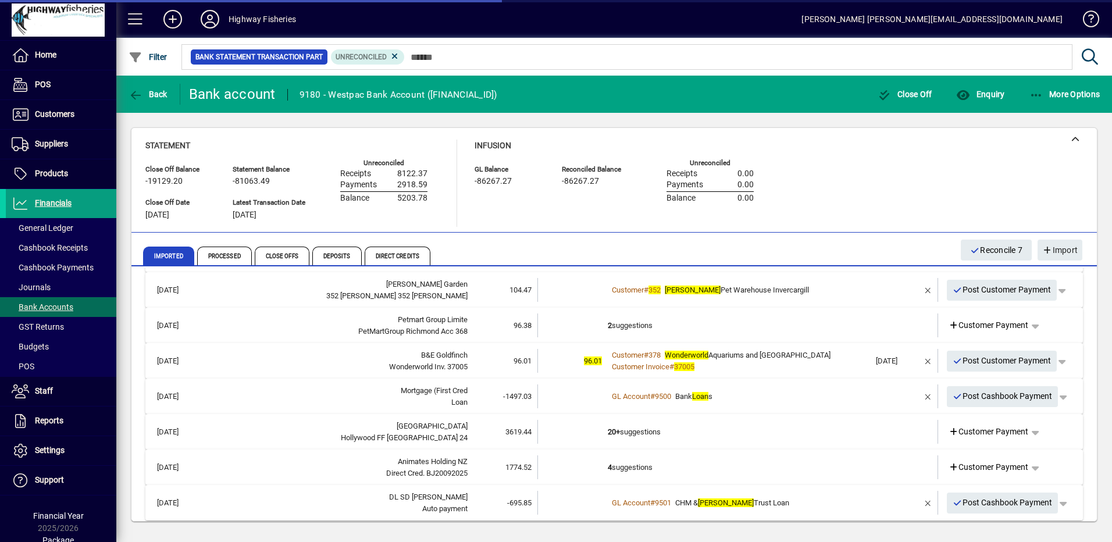
click at [803, 366] on div "Customer Invoice # 37005" at bounding box center [739, 367] width 262 height 12
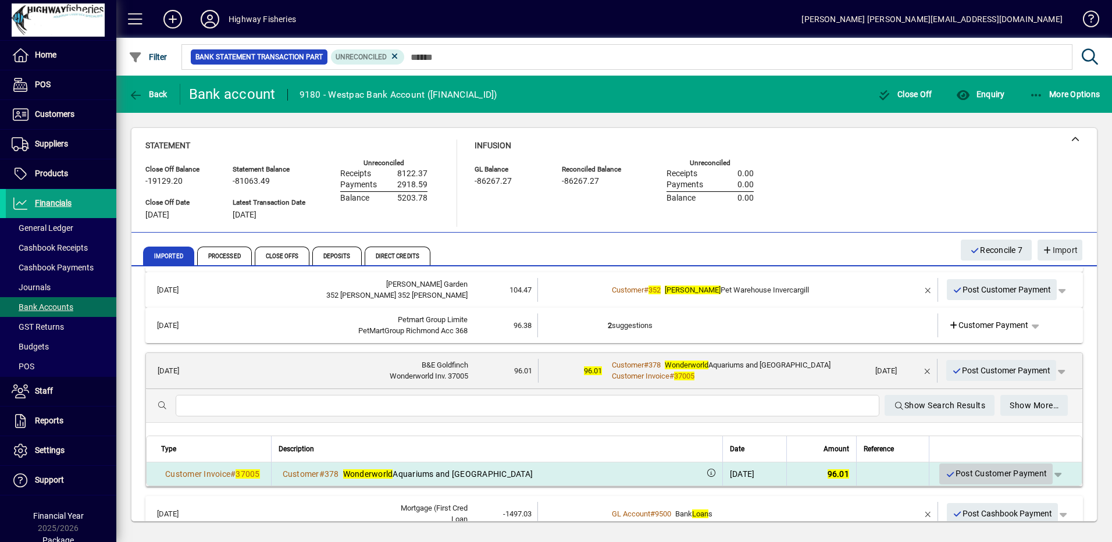
click at [949, 473] on span "Post Customer Payment" at bounding box center [996, 473] width 102 height 19
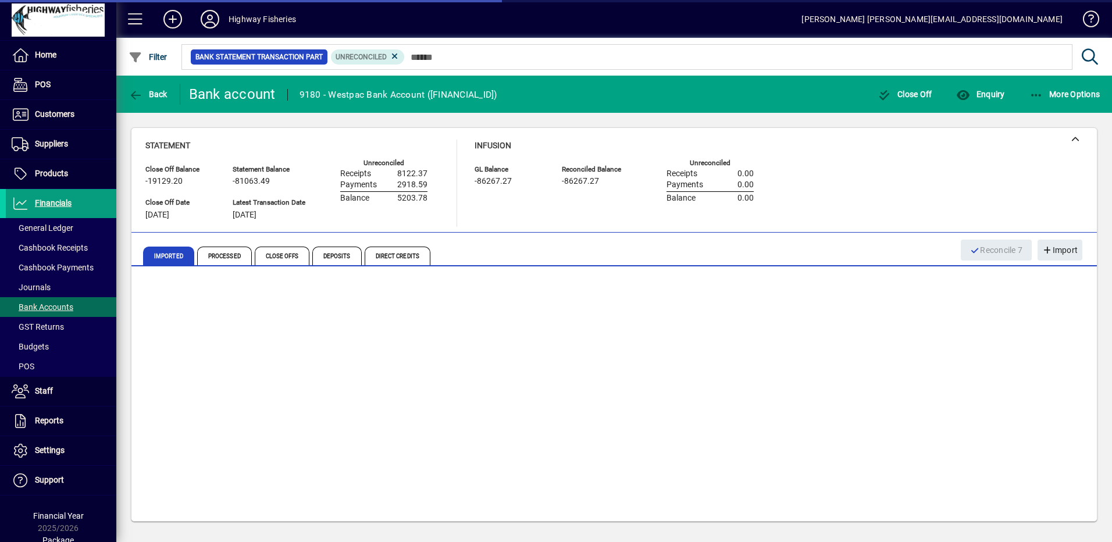
scroll to position [264, 0]
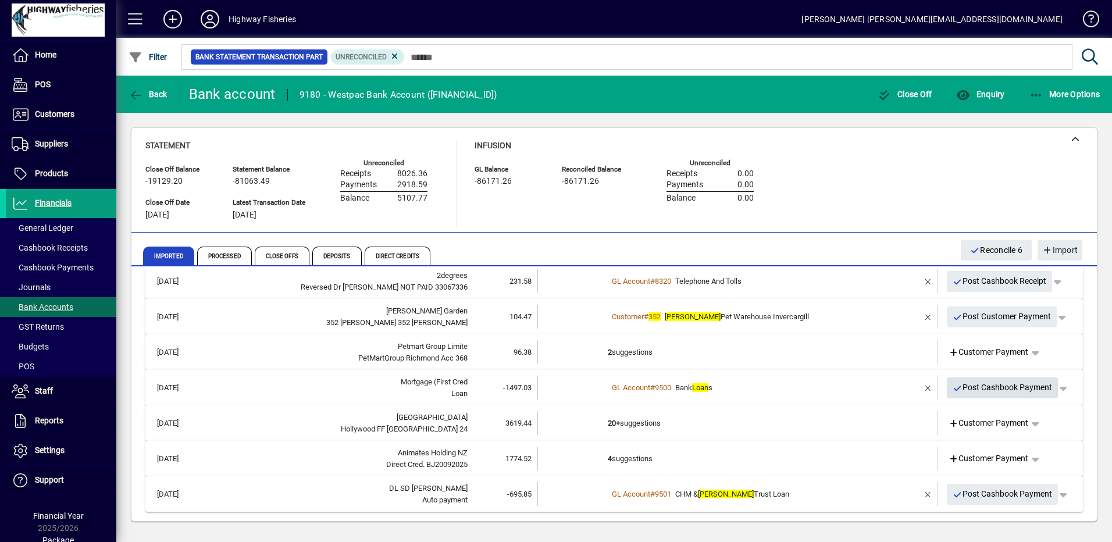
click at [953, 390] on icon "button" at bounding box center [958, 389] width 10 height 8
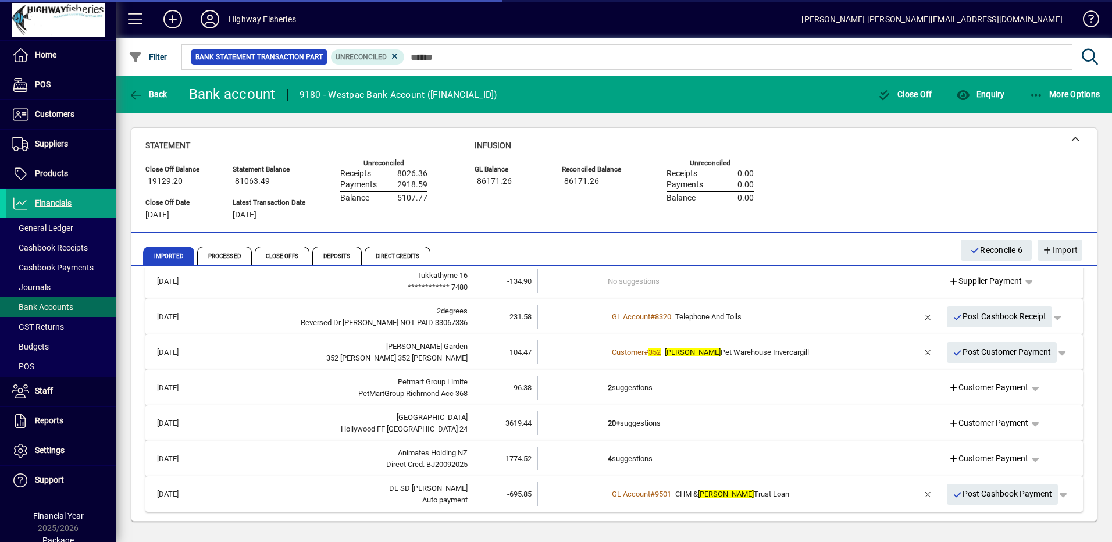
scroll to position [229, 0]
click at [750, 387] on td "2 suggestions" at bounding box center [739, 388] width 262 height 24
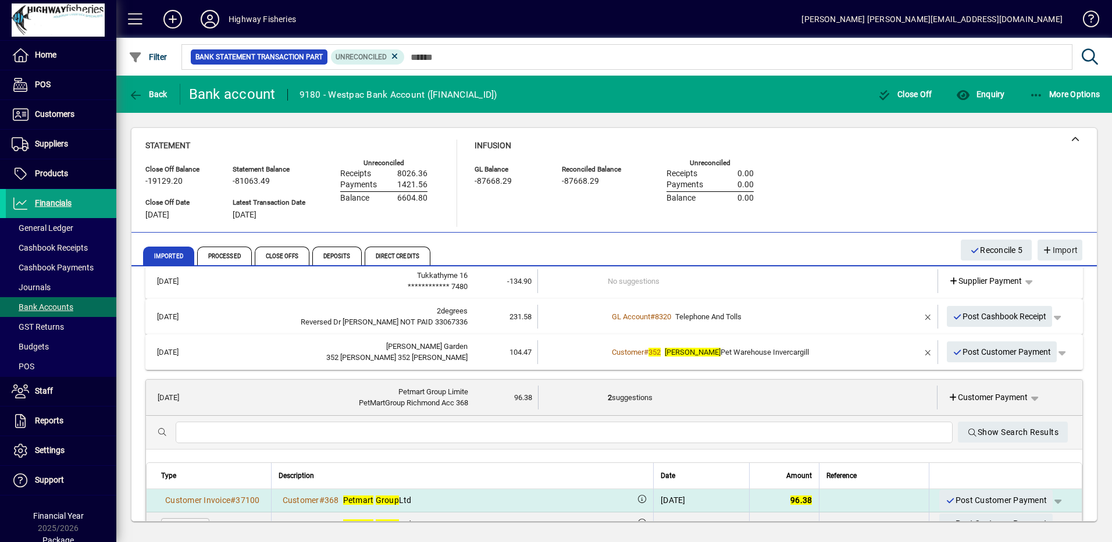
click at [945, 506] on span "Post Customer Payment" at bounding box center [996, 500] width 102 height 19
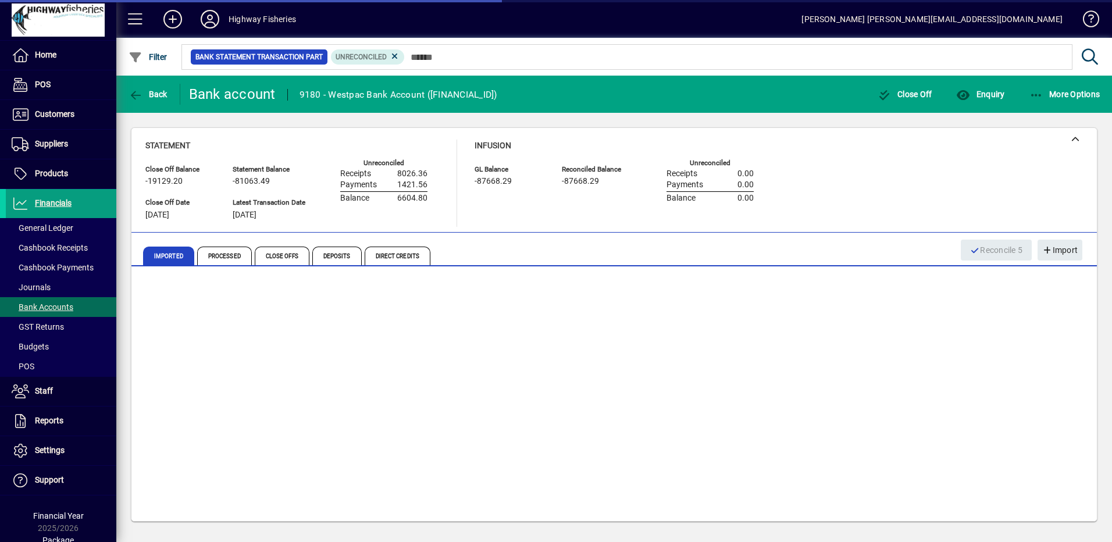
scroll to position [194, 0]
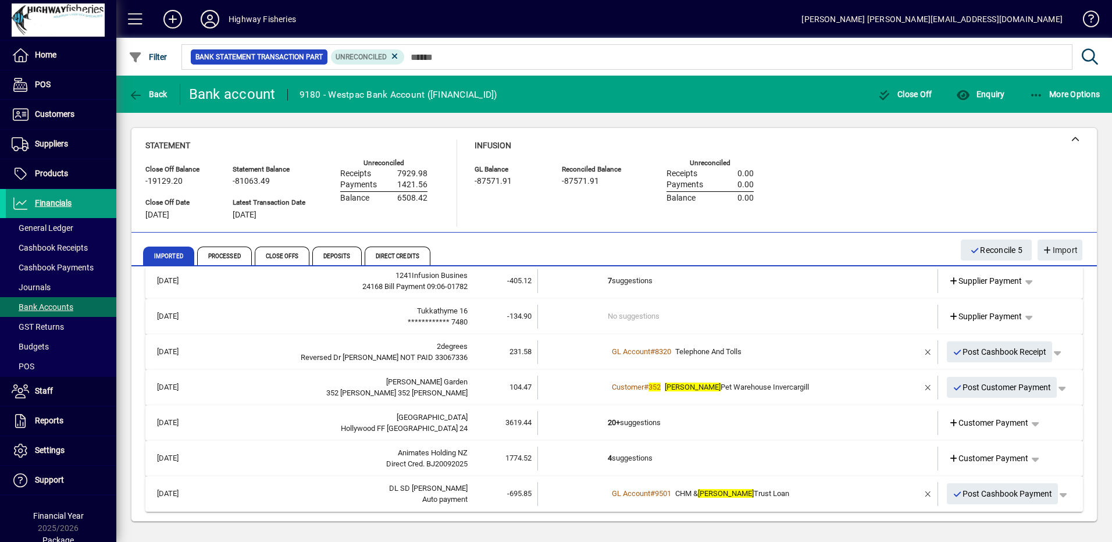
click at [878, 396] on td at bounding box center [894, 388] width 49 height 24
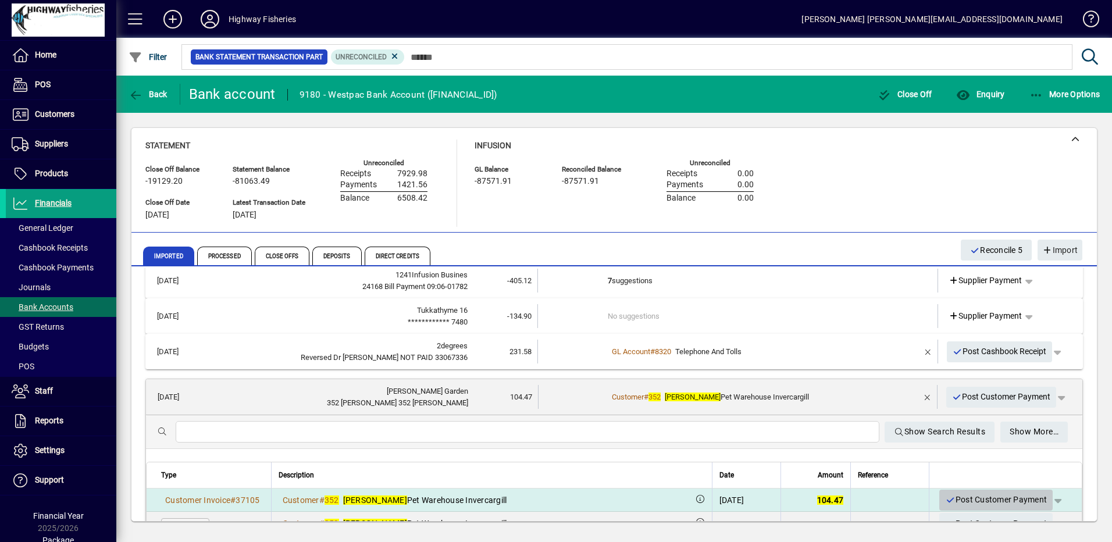
click at [945, 499] on span "Post Customer Payment" at bounding box center [996, 499] width 102 height 19
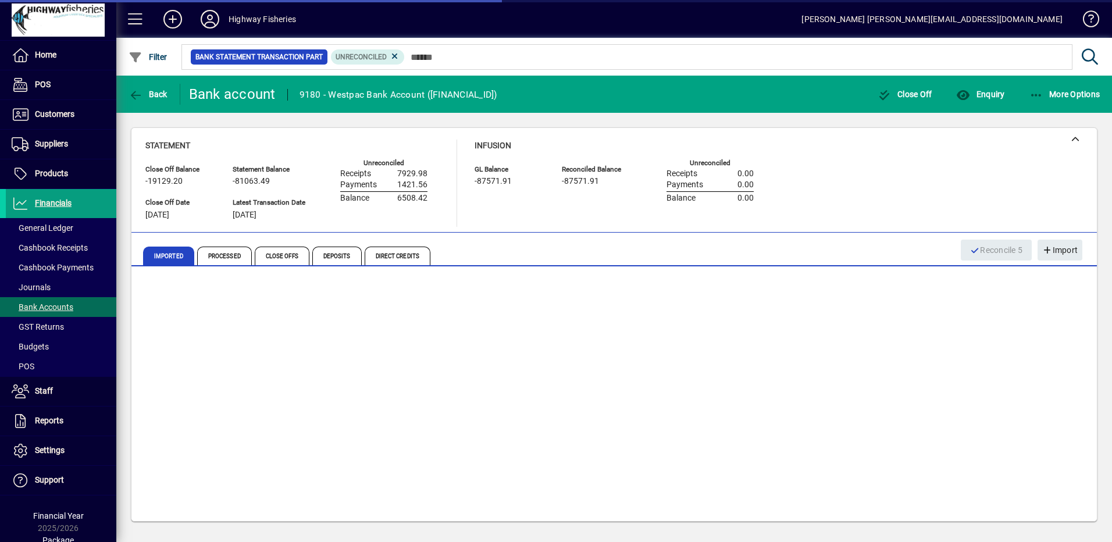
scroll to position [158, 0]
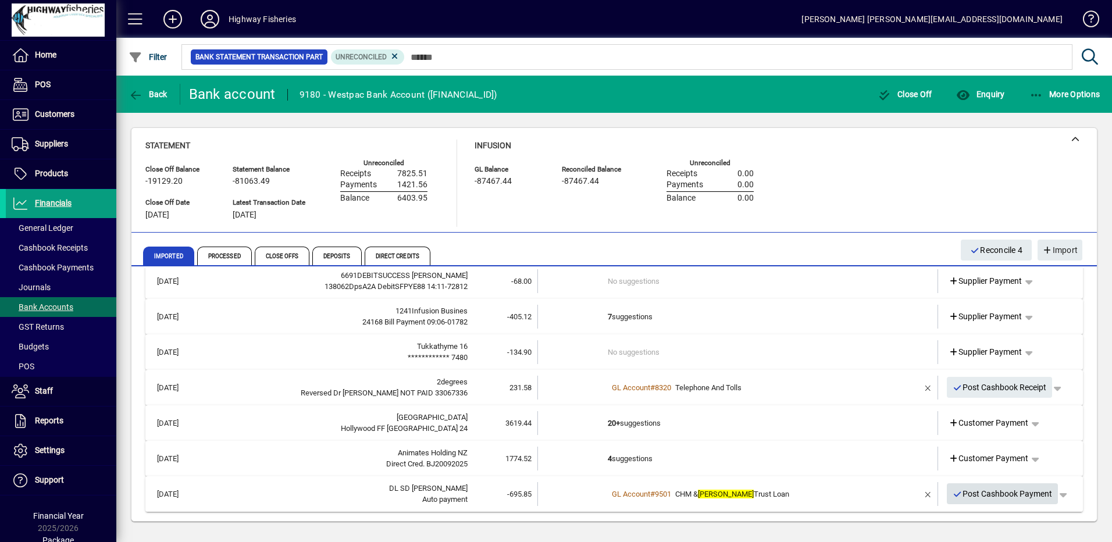
click at [968, 495] on span "Post Cashbook Payment" at bounding box center [1003, 494] width 100 height 19
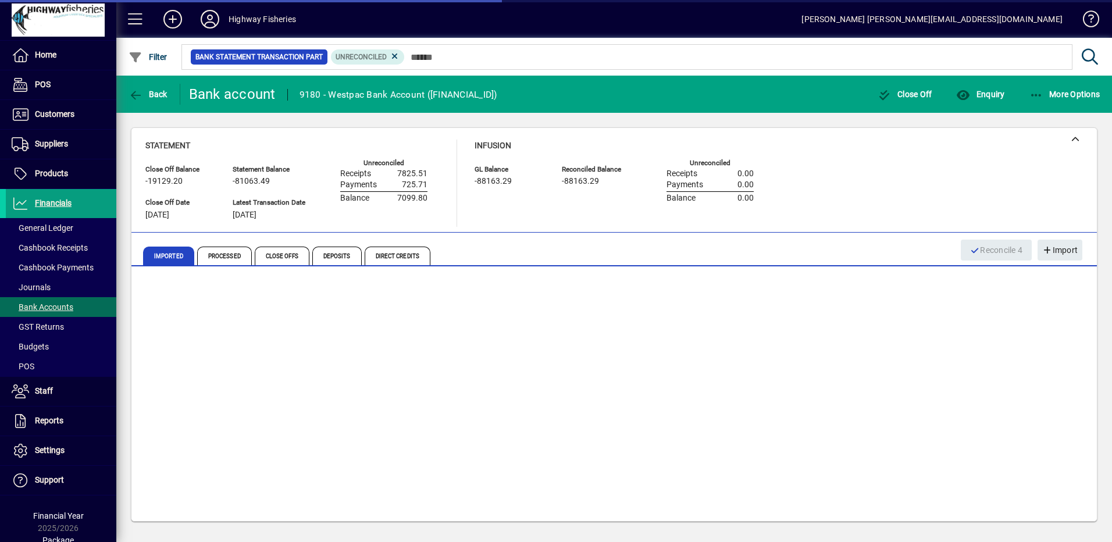
scroll to position [123, 0]
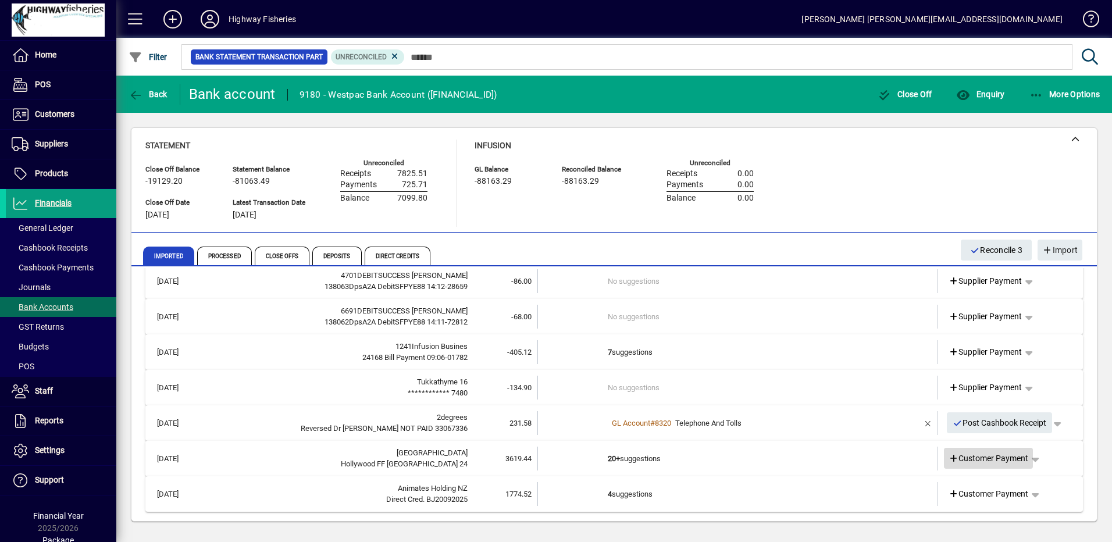
click at [949, 458] on icon at bounding box center [954, 459] width 10 height 8
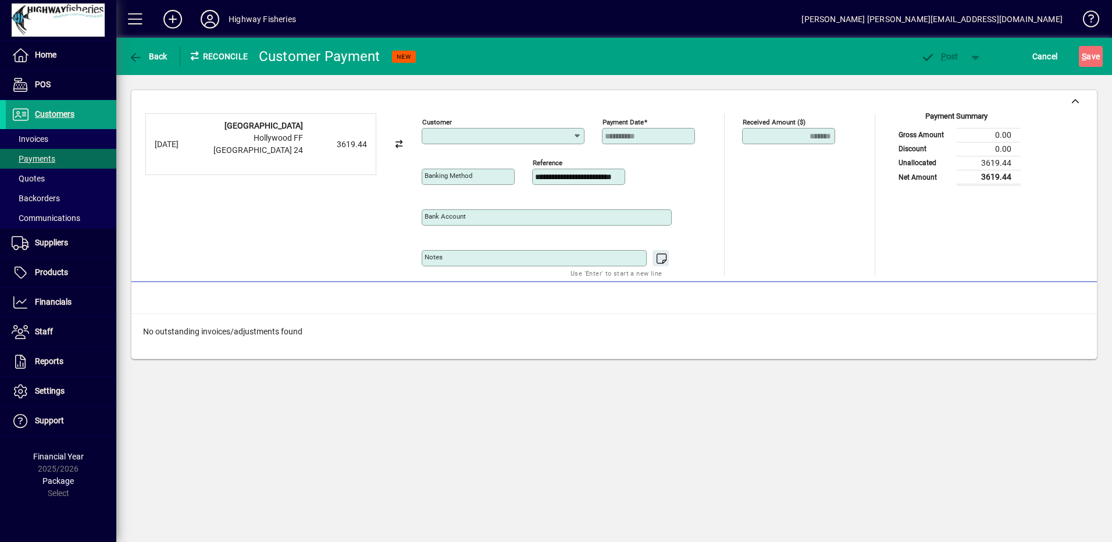
type input "**********"
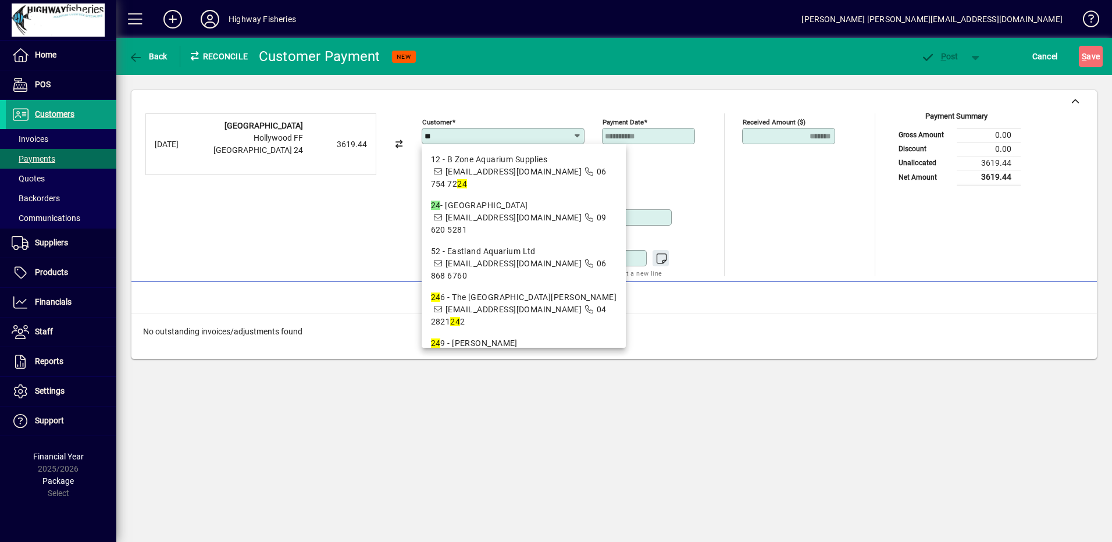
drag, startPoint x: 489, startPoint y: 214, endPoint x: 499, endPoint y: 202, distance: 15.7
click at [486, 211] on span "24 - [GEOGRAPHIC_DATA] [EMAIL_ADDRESS][DOMAIN_NAME] 09 620 5281" at bounding box center [524, 218] width 186 height 37
type input "**********"
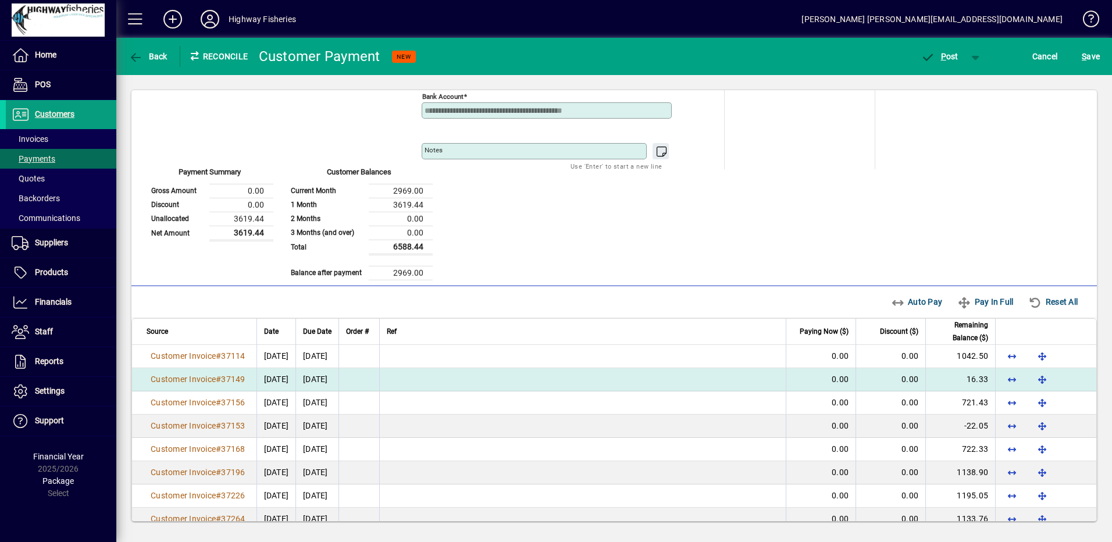
scroll to position [116, 0]
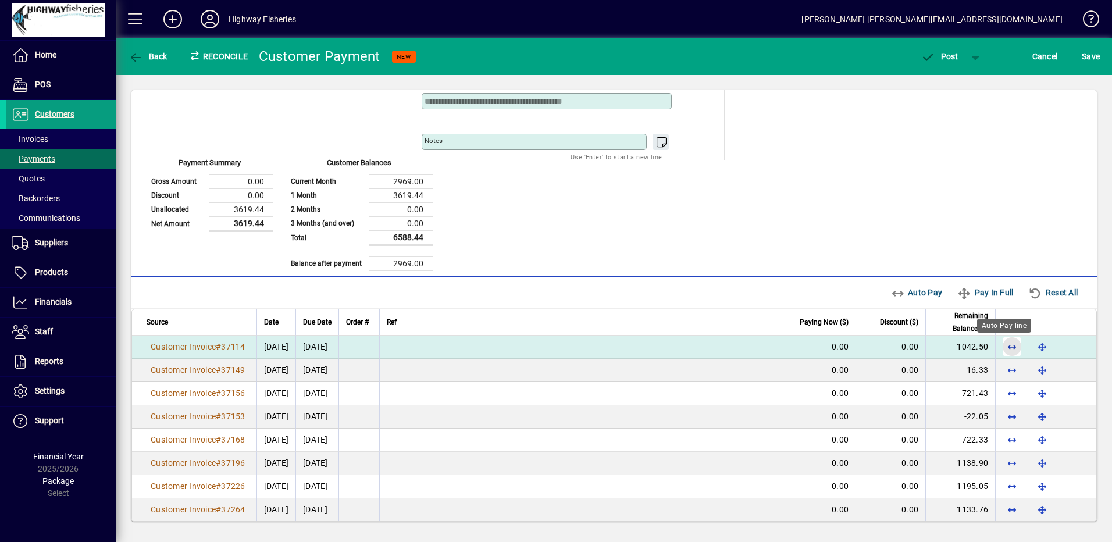
click at [998, 342] on span "button" at bounding box center [1012, 347] width 28 height 28
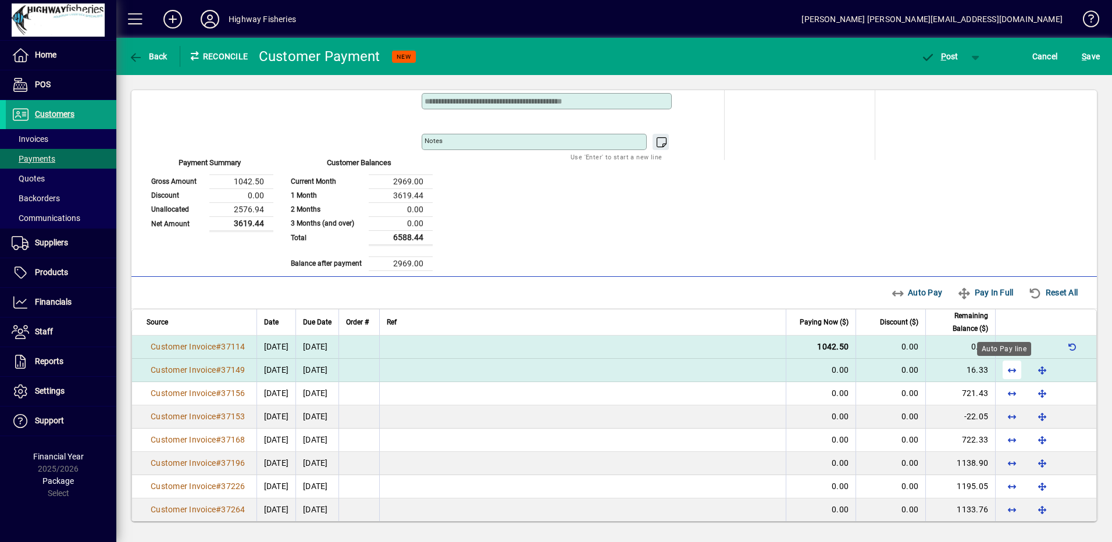
click at [998, 368] on span "button" at bounding box center [1012, 370] width 28 height 28
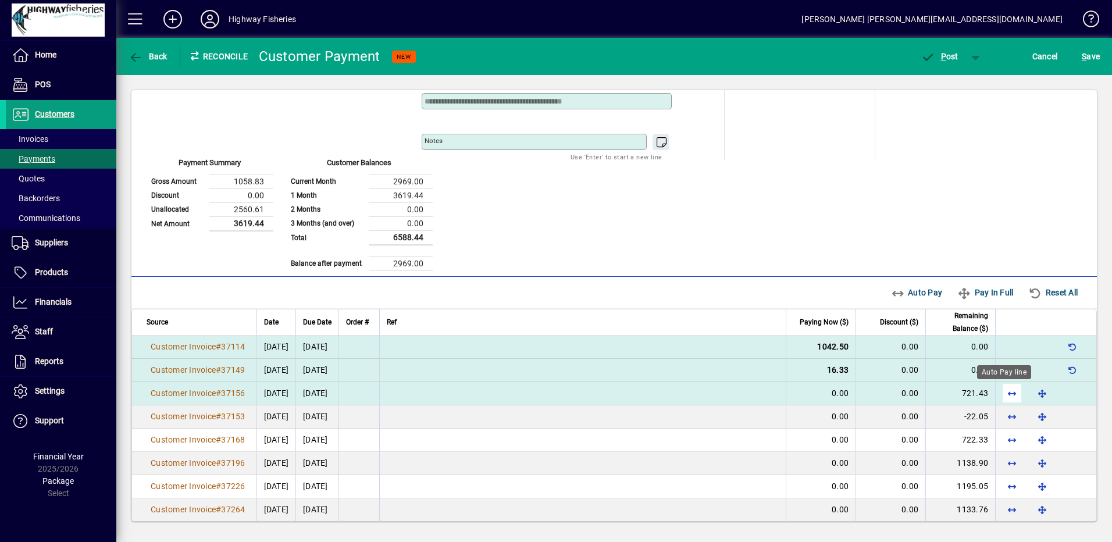
click at [1005, 393] on span "button" at bounding box center [1012, 393] width 28 height 28
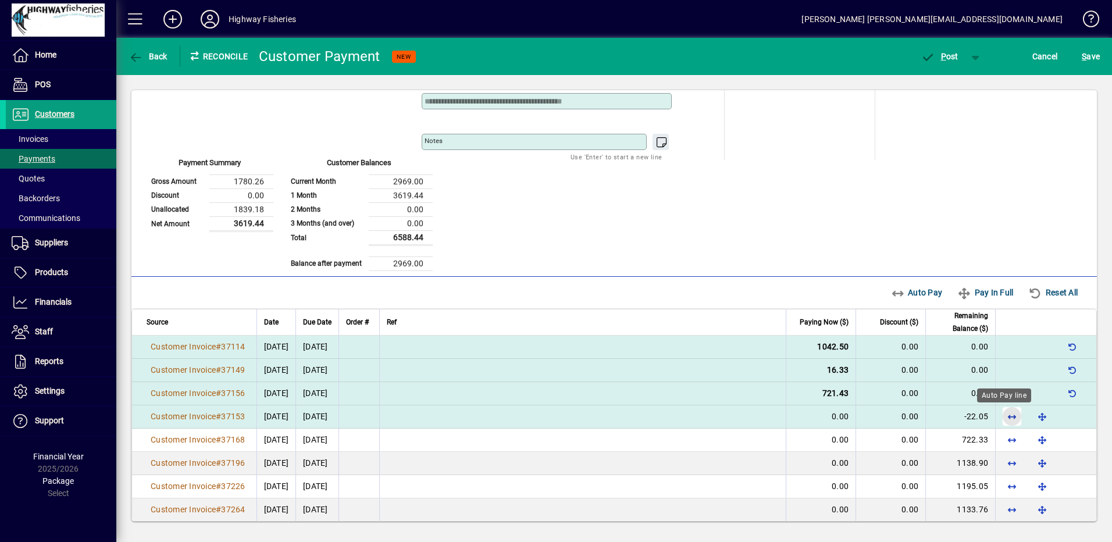
click at [1000, 417] on span "button" at bounding box center [1012, 417] width 28 height 28
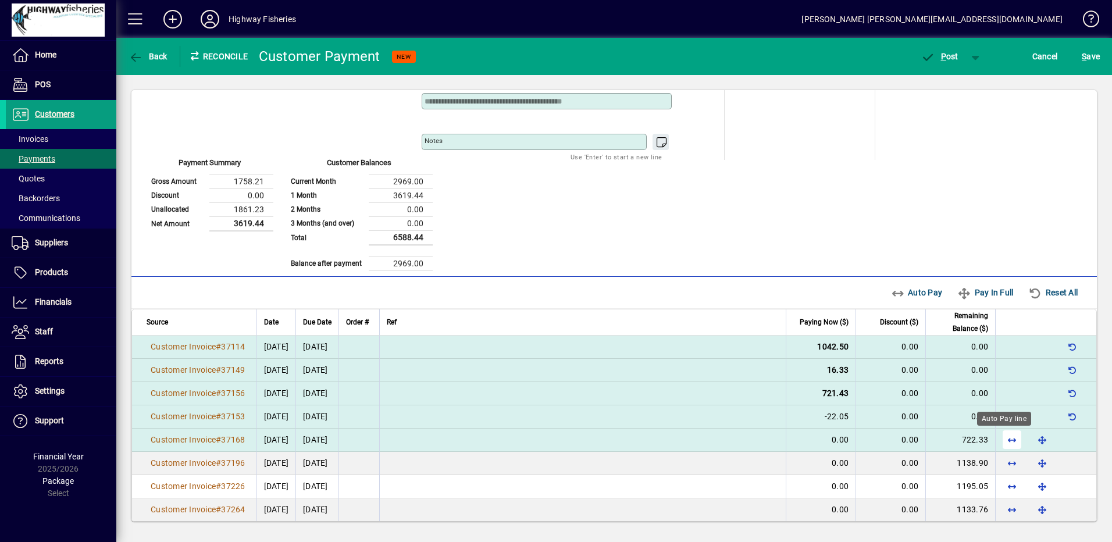
click at [999, 436] on span "button" at bounding box center [1012, 440] width 28 height 28
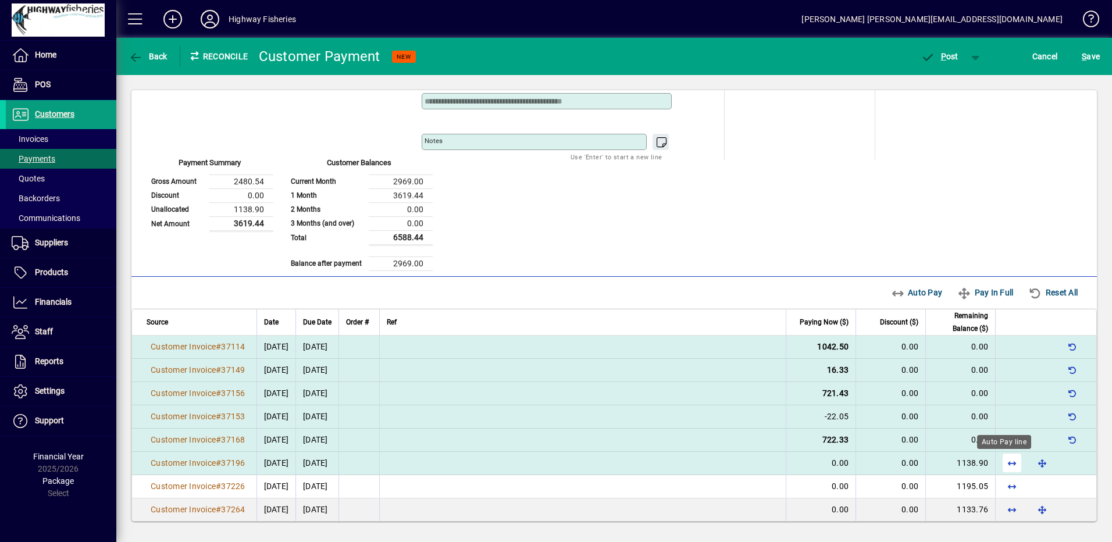
click at [998, 460] on span "button" at bounding box center [1012, 463] width 28 height 28
click at [944, 66] on span "button" at bounding box center [939, 56] width 49 height 28
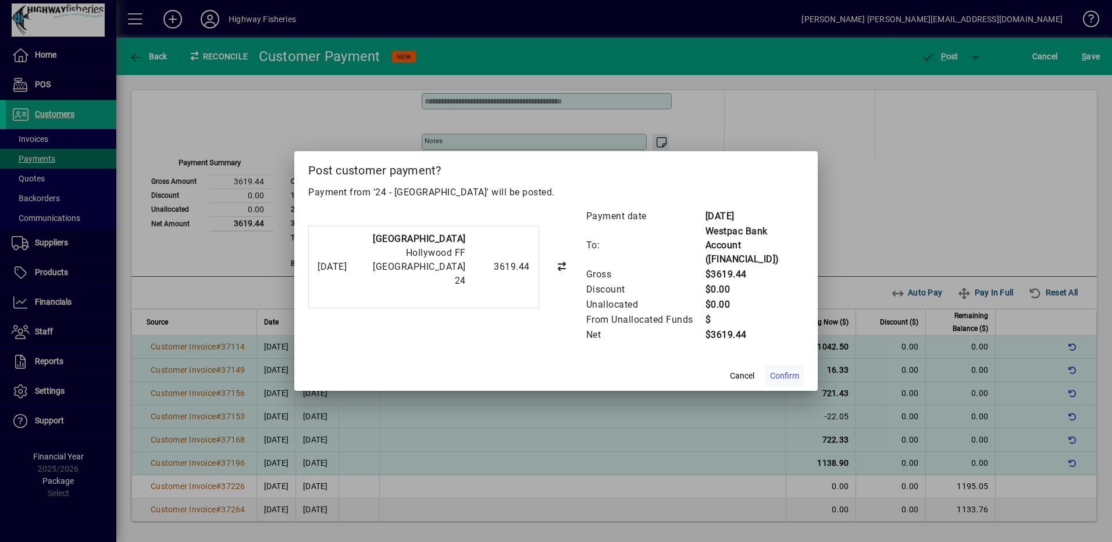
click at [776, 370] on span "Confirm" at bounding box center [784, 376] width 29 height 12
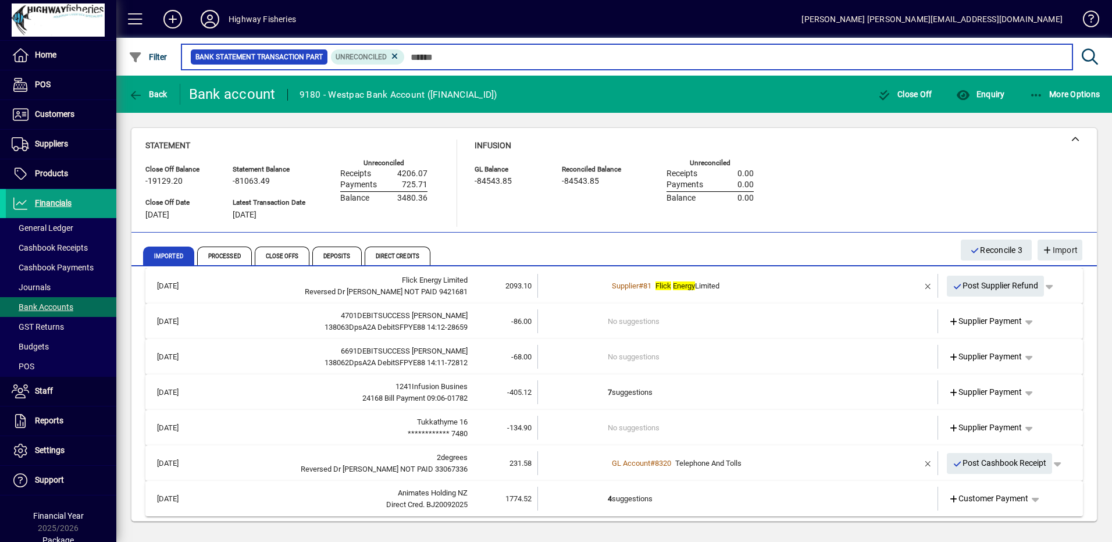
scroll to position [87, 0]
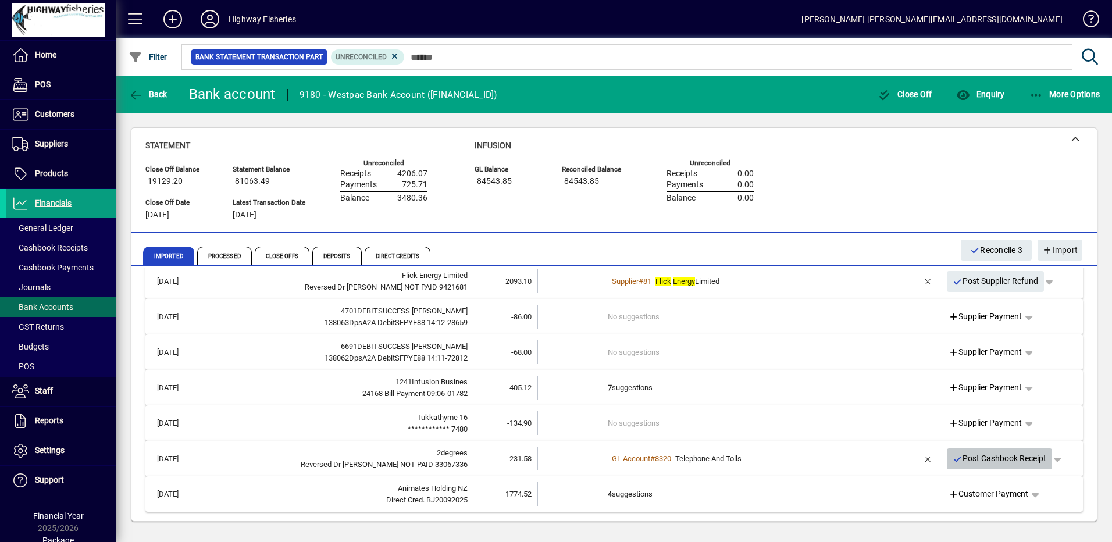
click at [970, 462] on span "Post Cashbook Receipt" at bounding box center [1000, 458] width 94 height 19
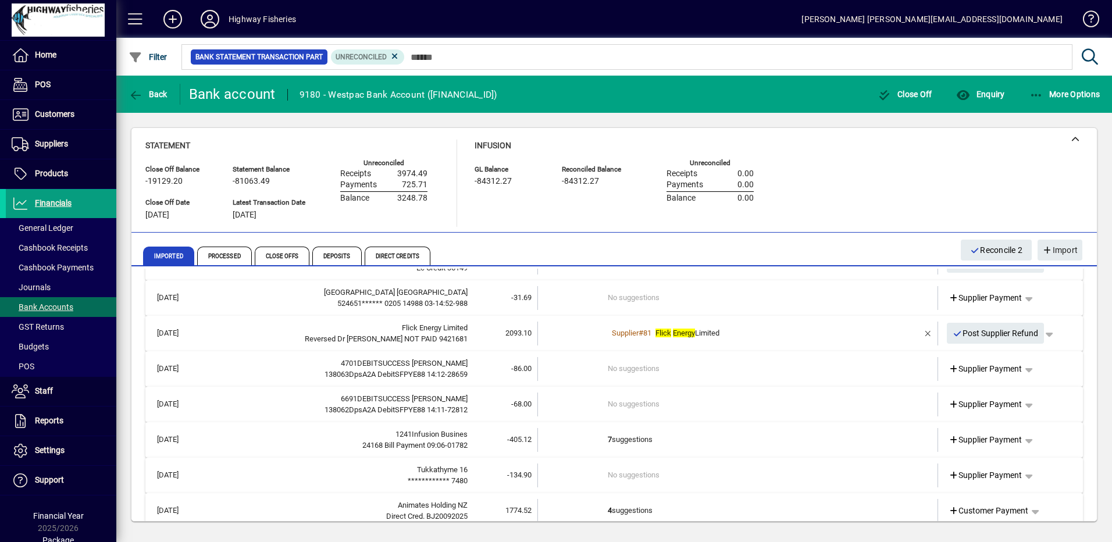
scroll to position [52, 0]
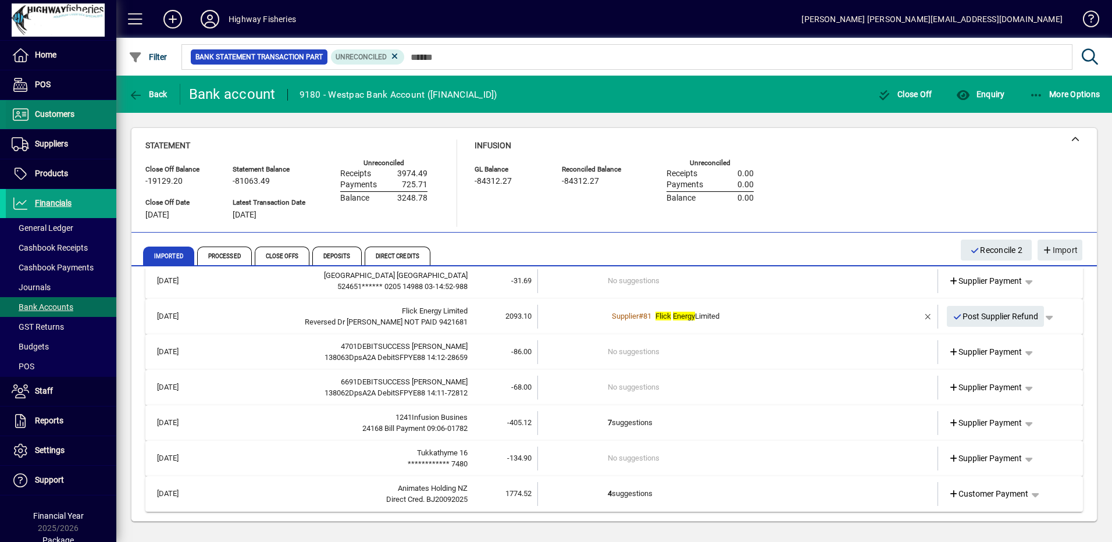
drag, startPoint x: 35, startPoint y: 148, endPoint x: 34, endPoint y: 110, distance: 37.9
click at [1031, 493] on span "button" at bounding box center [1036, 494] width 28 height 28
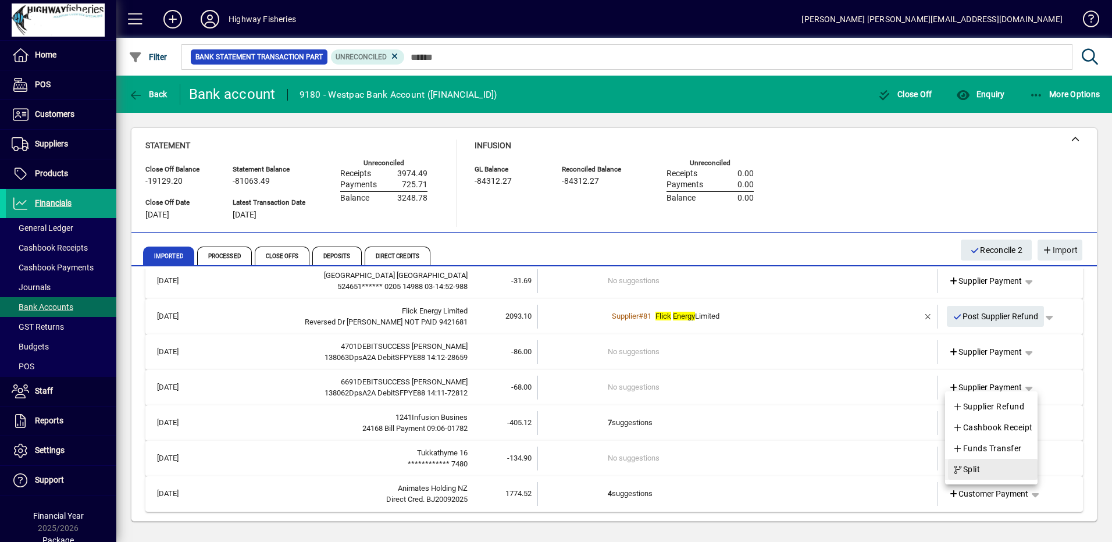
click at [988, 468] on span "button" at bounding box center [993, 470] width 90 height 28
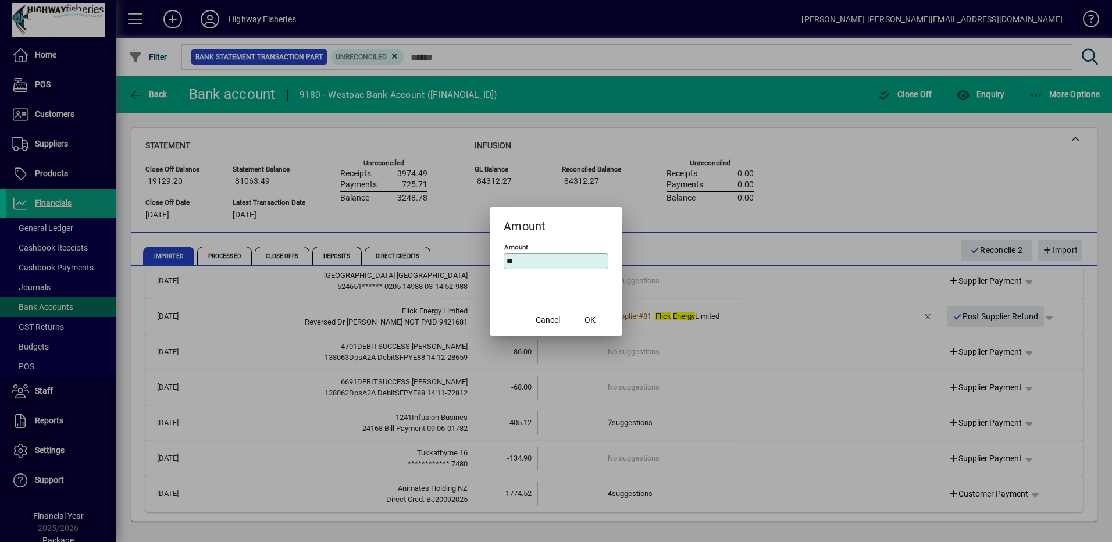
type input "*"
type input "******"
click at [593, 322] on span "OK" at bounding box center [590, 320] width 11 height 12
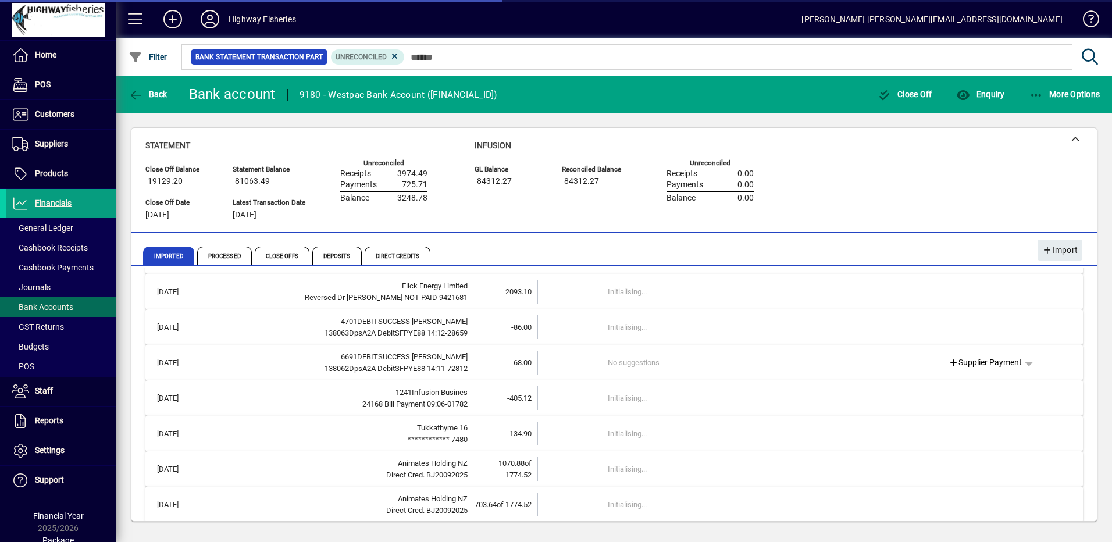
scroll to position [87, 0]
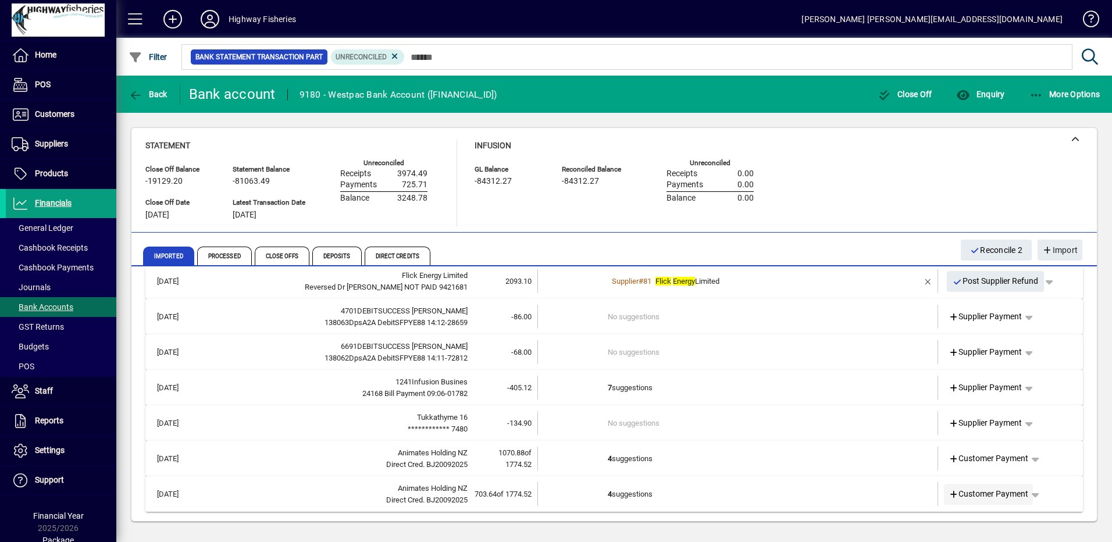
click at [1009, 496] on span "Customer Payment" at bounding box center [989, 494] width 80 height 12
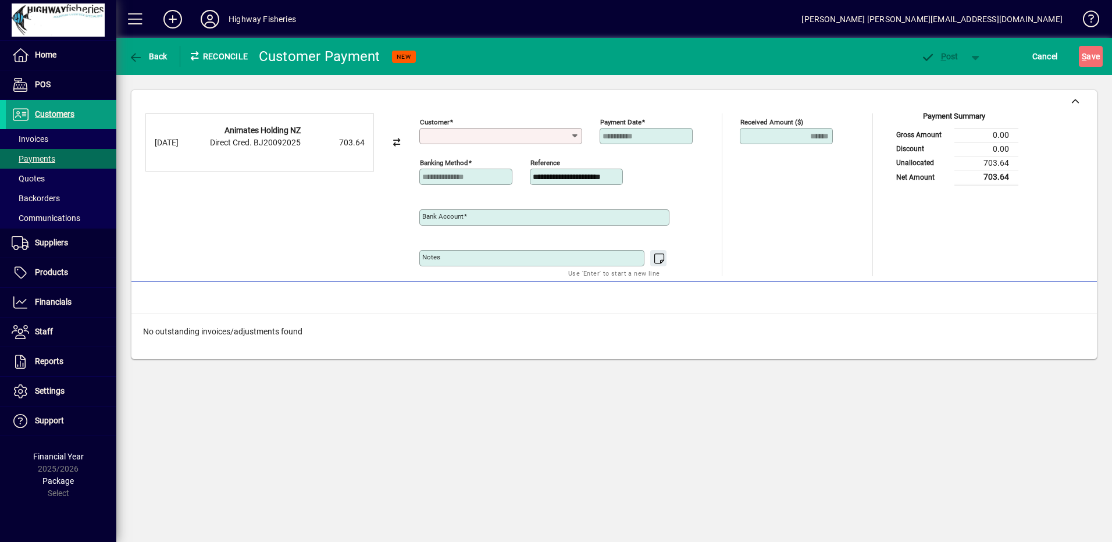
type input "**********"
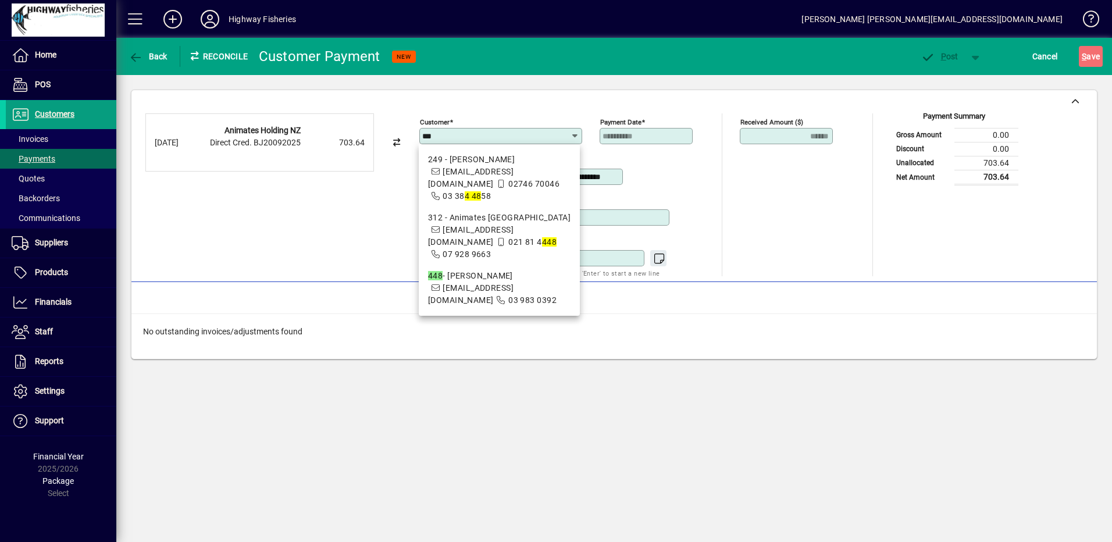
drag, startPoint x: 449, startPoint y: 290, endPoint x: 533, endPoint y: 313, distance: 87.5
click at [450, 289] on span "448 - Animates Hornby [EMAIL_ADDRESS][DOMAIN_NAME] 03 983 0392" at bounding box center [499, 288] width 143 height 37
type input "**********"
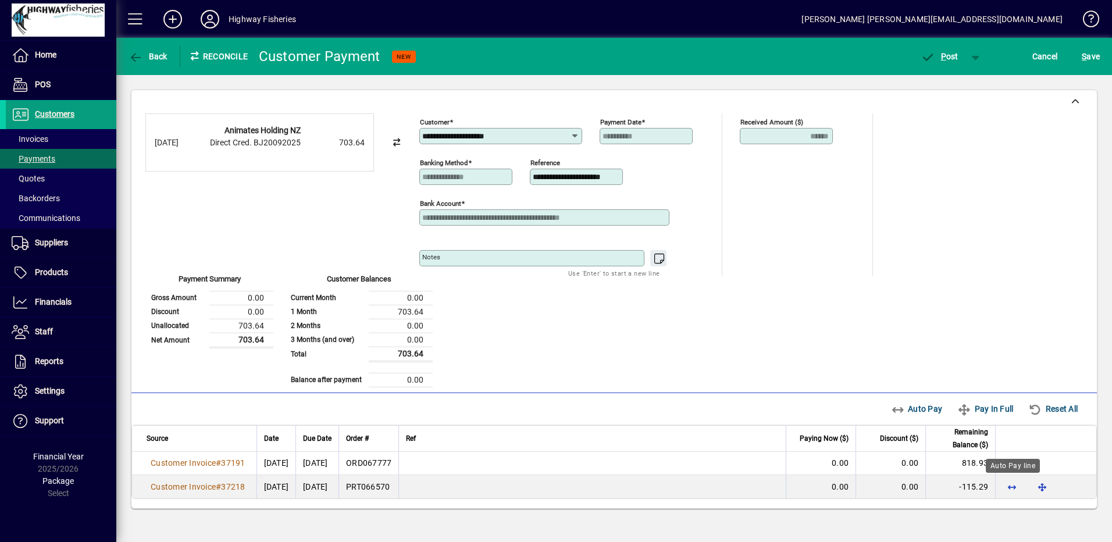
click at [1019, 465] on div "Auto Pay line" at bounding box center [1013, 466] width 54 height 14
click at [1012, 464] on div "Auto Pay line" at bounding box center [1013, 466] width 54 height 14
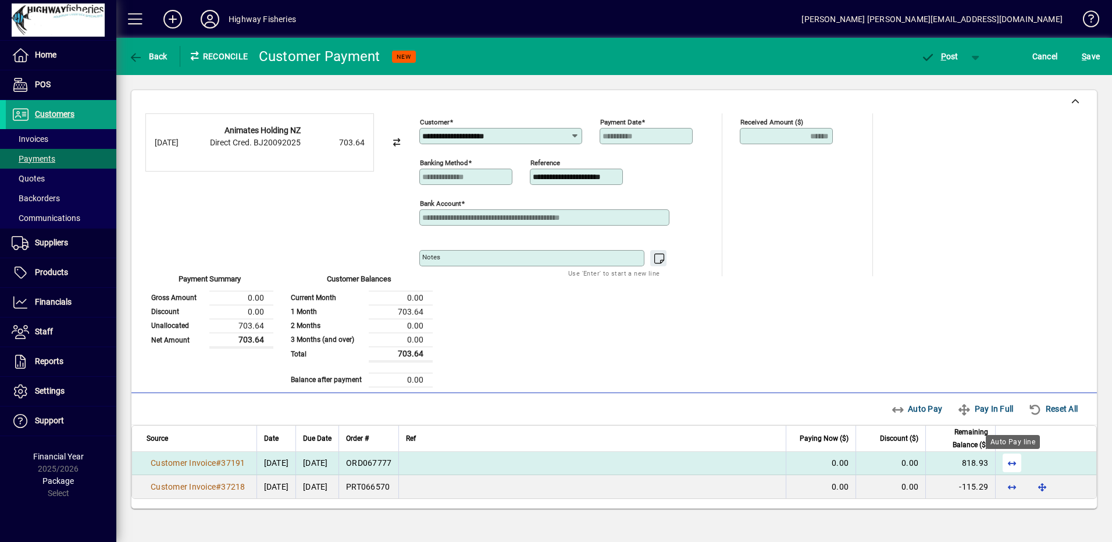
click at [1015, 459] on span "button" at bounding box center [1012, 463] width 28 height 28
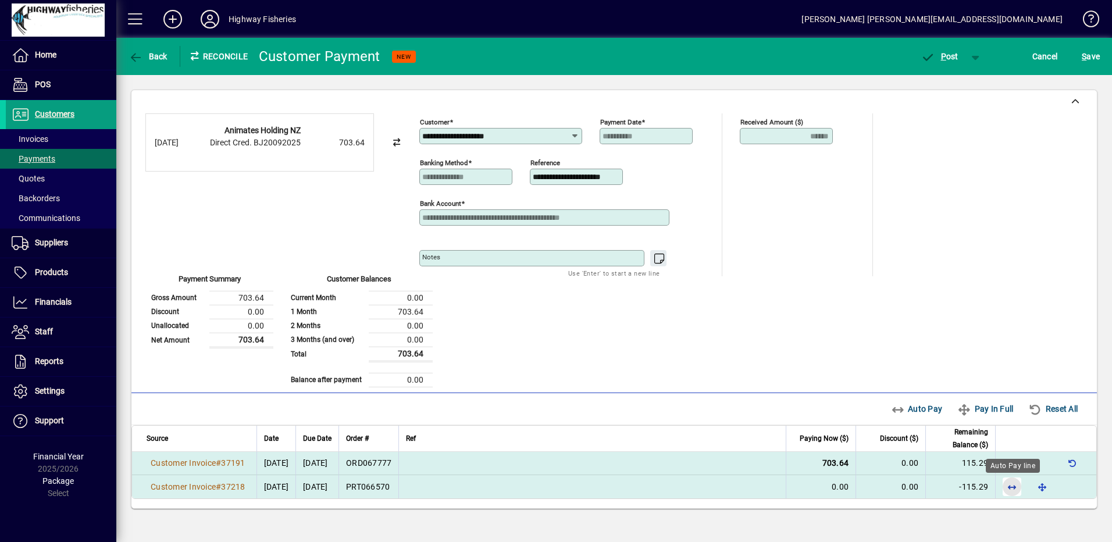
click at [1008, 488] on span "button" at bounding box center [1012, 487] width 28 height 28
click at [1002, 463] on span "button" at bounding box center [1012, 463] width 28 height 28
click at [940, 57] on span "P ost" at bounding box center [940, 56] width 38 height 9
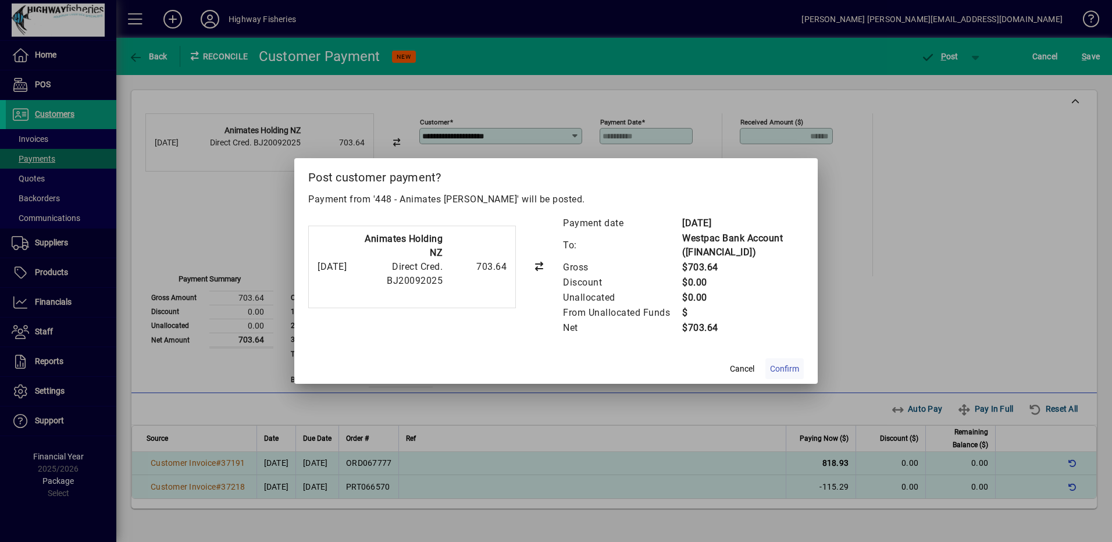
click at [801, 364] on span at bounding box center [785, 369] width 38 height 28
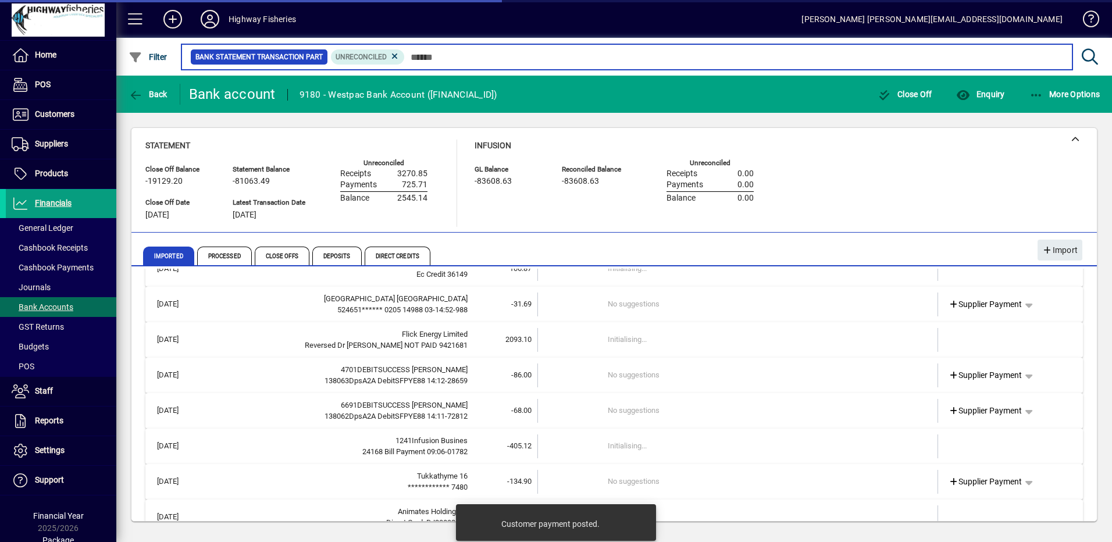
scroll to position [52, 0]
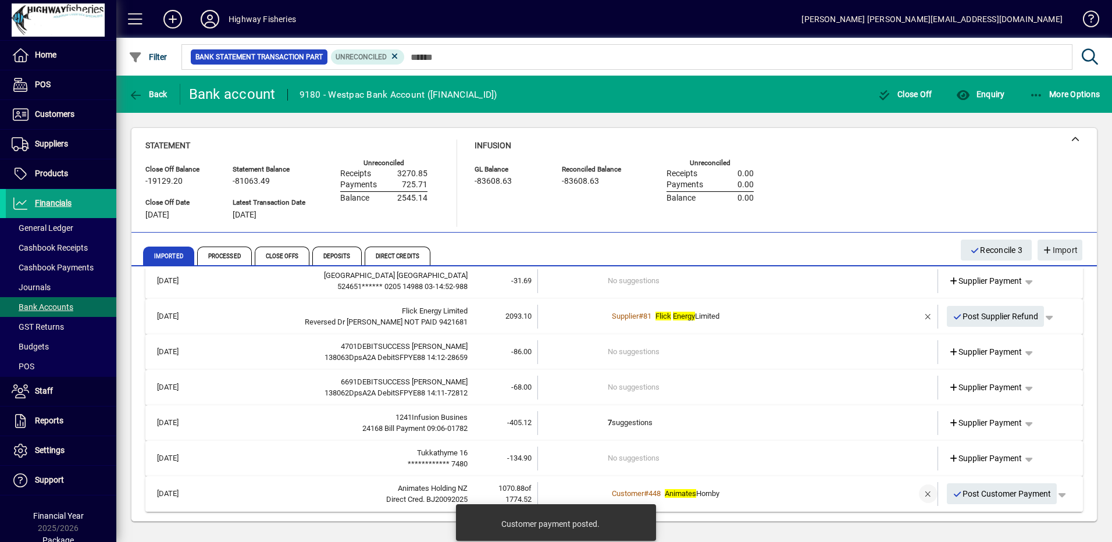
click at [920, 495] on span "button" at bounding box center [929, 494] width 28 height 28
click at [1028, 496] on span "button" at bounding box center [1036, 494] width 28 height 28
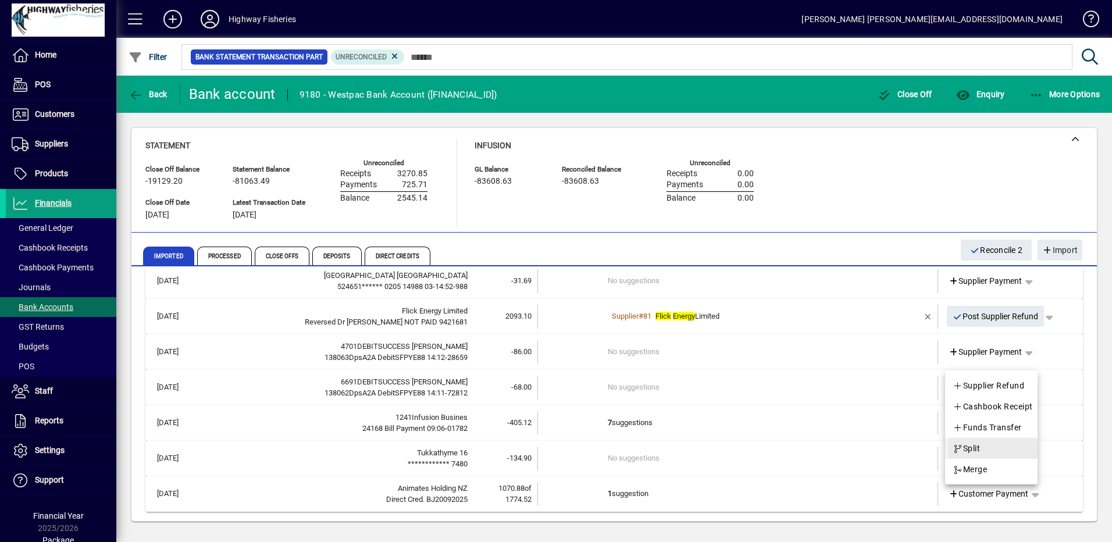
click at [983, 452] on span "button" at bounding box center [993, 449] width 90 height 28
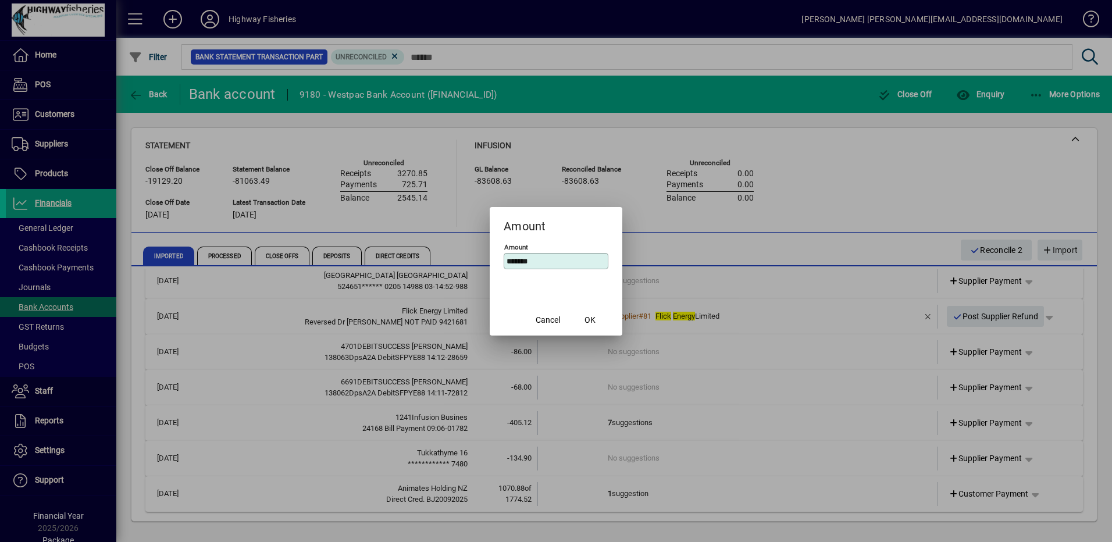
drag, startPoint x: 563, startPoint y: 264, endPoint x: 488, endPoint y: 257, distance: 75.4
click at [488, 257] on div "Amount Amount ******* Cancel OK" at bounding box center [556, 271] width 1112 height 542
type input "*****"
click at [594, 322] on span "OK" at bounding box center [590, 320] width 11 height 12
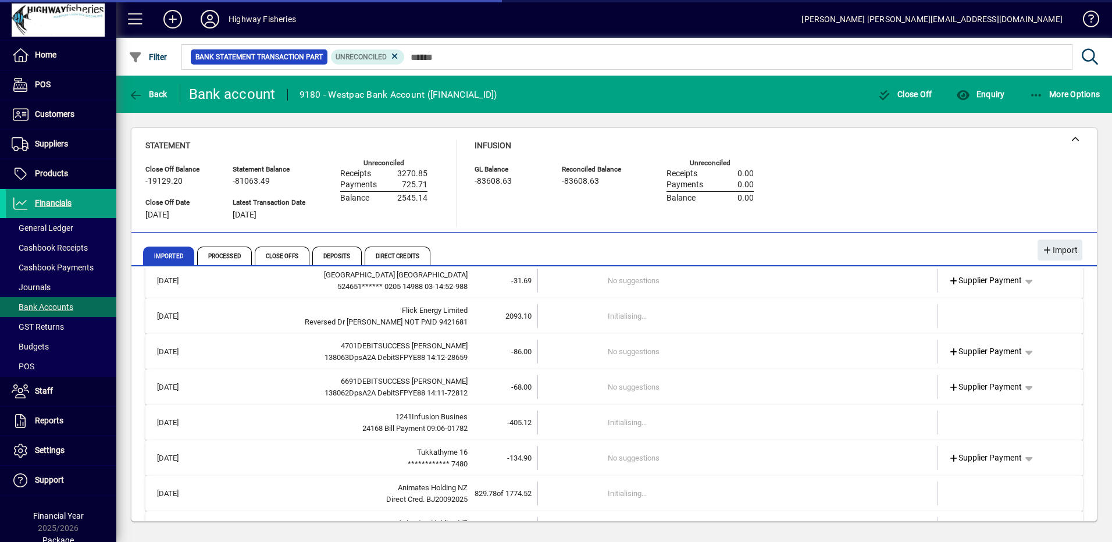
scroll to position [87, 0]
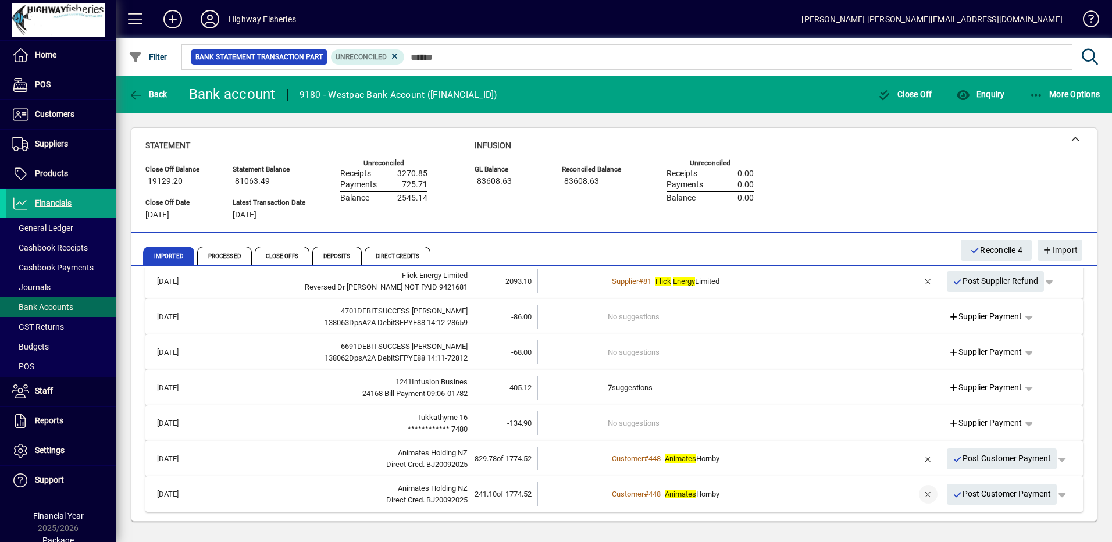
click at [915, 492] on span "button" at bounding box center [929, 495] width 28 height 28
click at [1009, 495] on span "Customer Payment" at bounding box center [989, 494] width 80 height 12
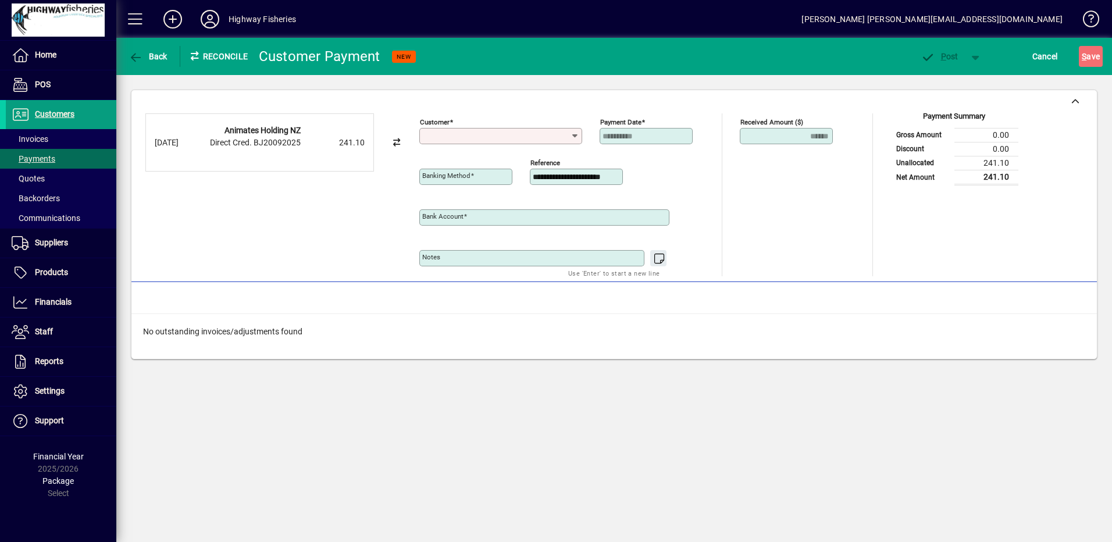
type input "**********"
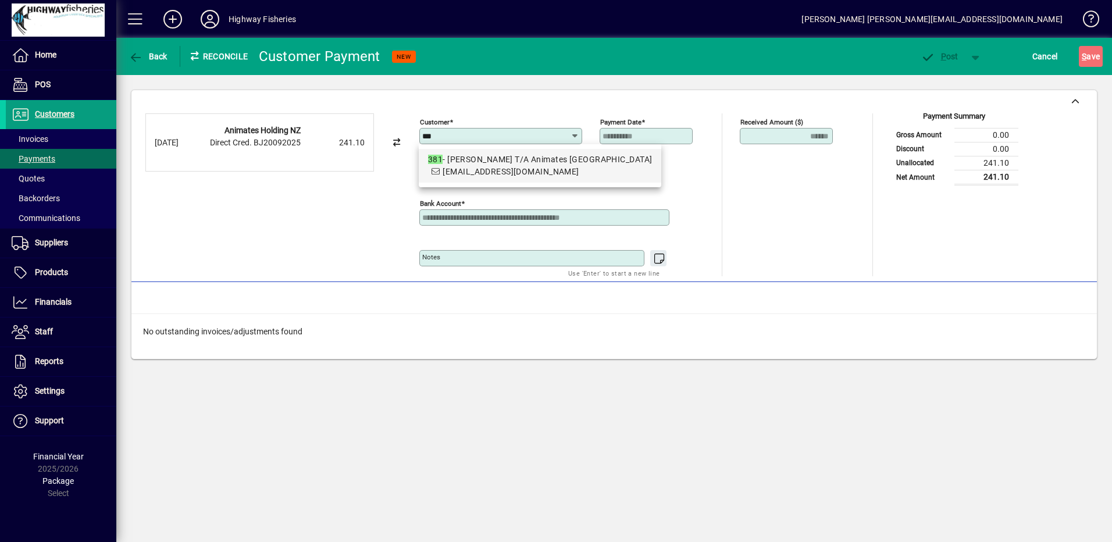
click at [528, 163] on div "381 - Animates [PERSON_NAME] T/A Animates [PERSON_NAME]" at bounding box center [540, 160] width 224 height 12
type input "**********"
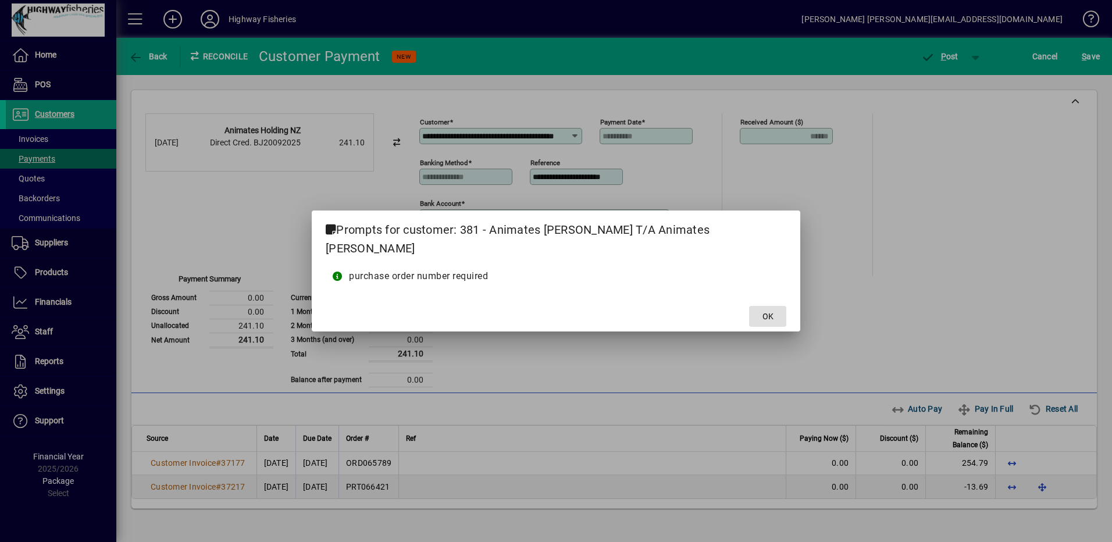
click at [763, 311] on span "OK" at bounding box center [768, 317] width 11 height 12
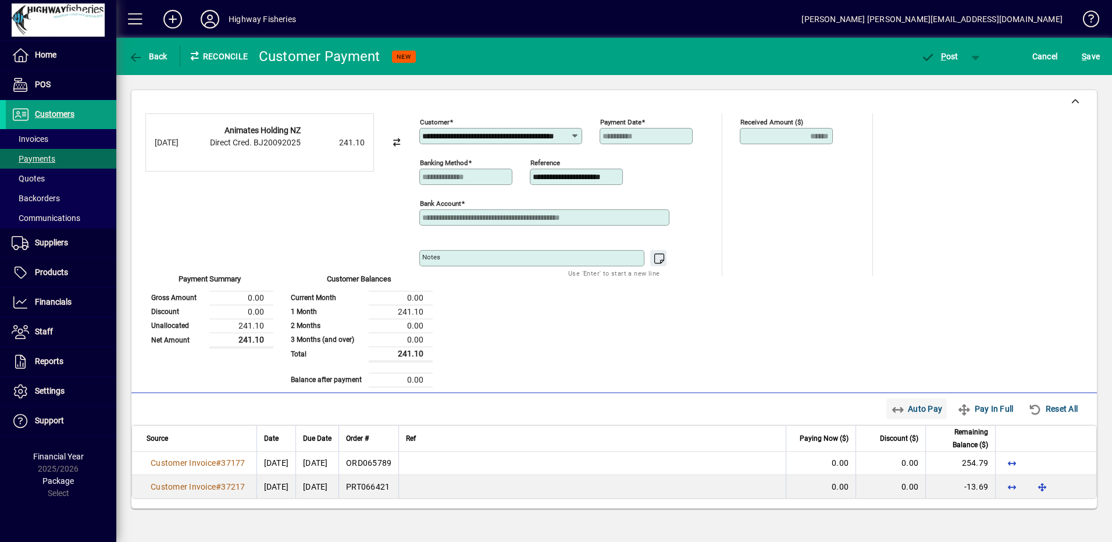
scroll to position [0, 35]
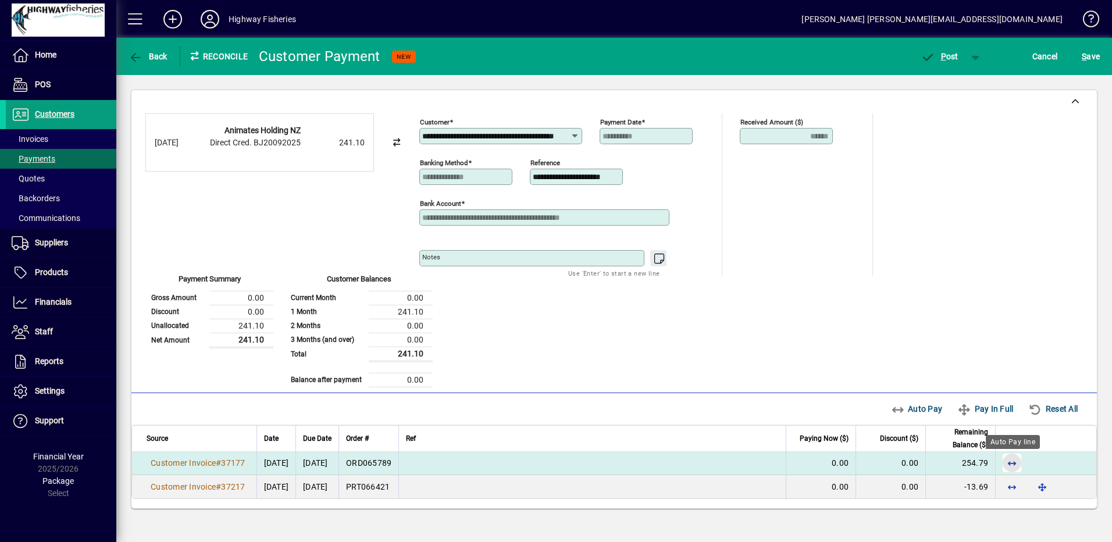
click at [1011, 460] on span "button" at bounding box center [1012, 463] width 28 height 28
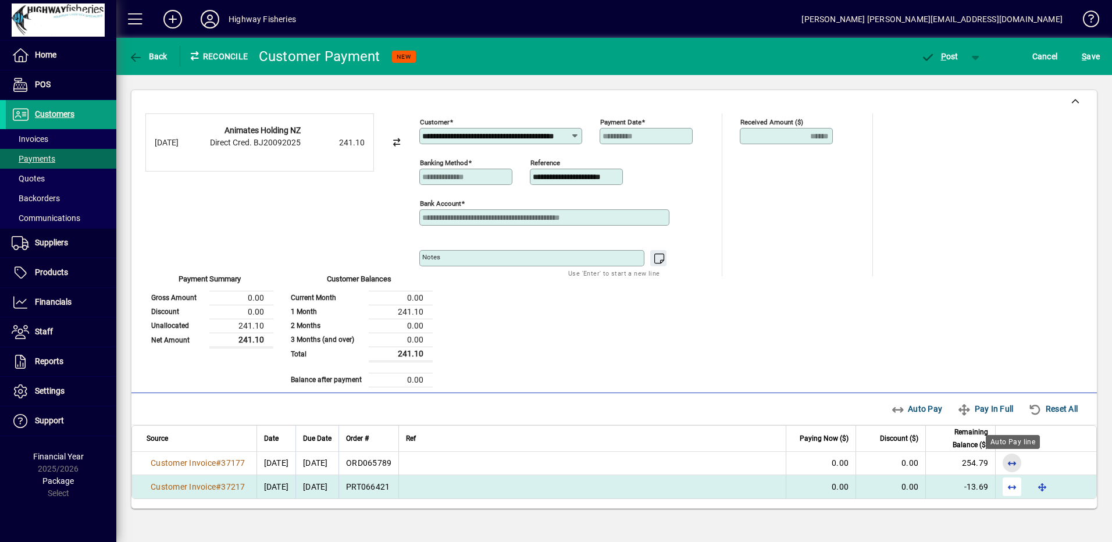
scroll to position [0, 0]
click at [1016, 490] on span "button" at bounding box center [1012, 487] width 28 height 28
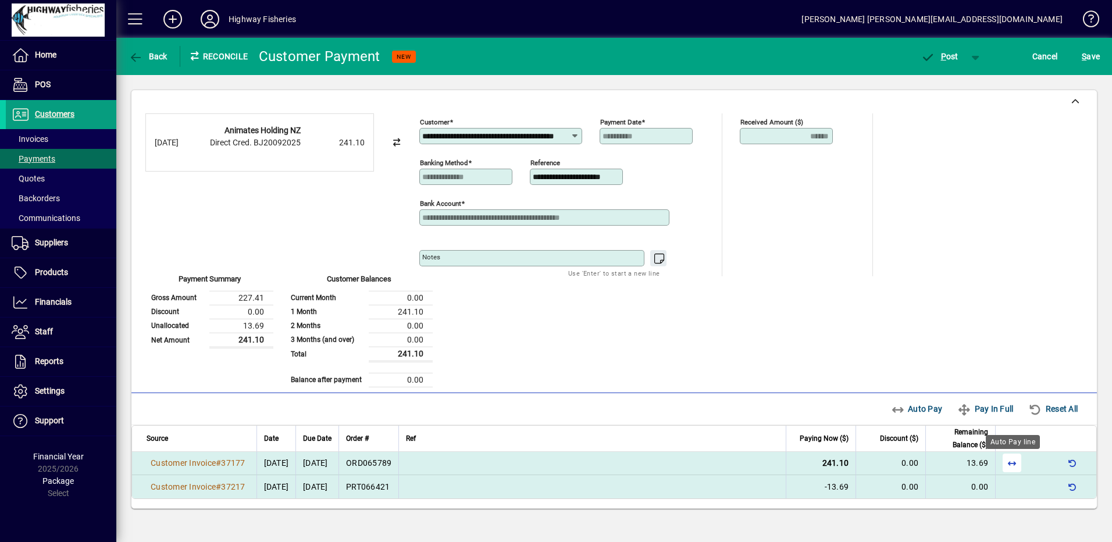
click at [1018, 461] on span "button" at bounding box center [1012, 463] width 28 height 28
click at [944, 60] on span "P" at bounding box center [943, 56] width 5 height 9
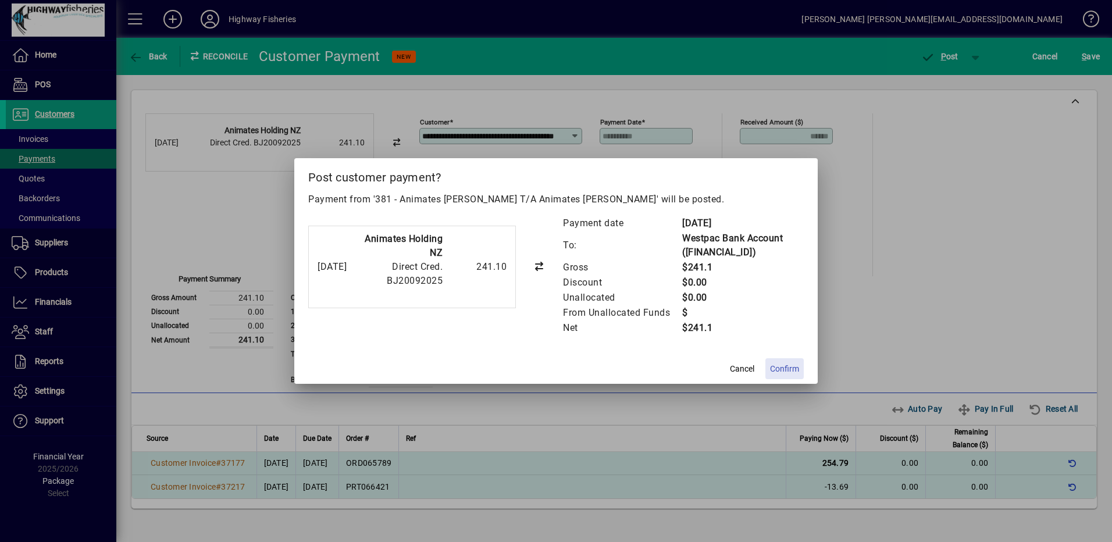
click at [780, 369] on span "Confirm" at bounding box center [784, 369] width 29 height 12
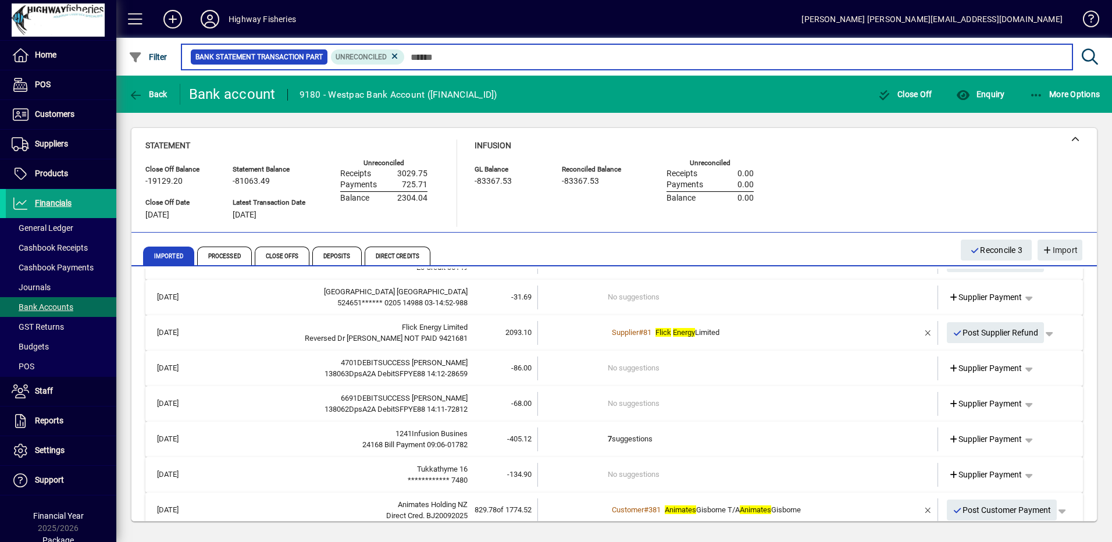
scroll to position [52, 0]
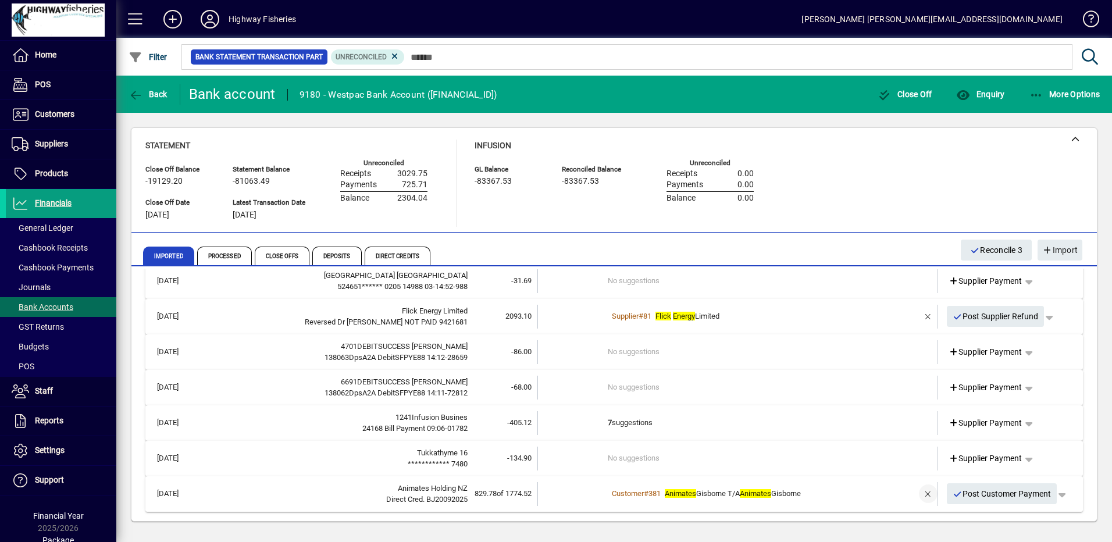
click at [925, 496] on span "button" at bounding box center [929, 494] width 28 height 28
click at [1033, 496] on span "button" at bounding box center [1036, 494] width 28 height 28
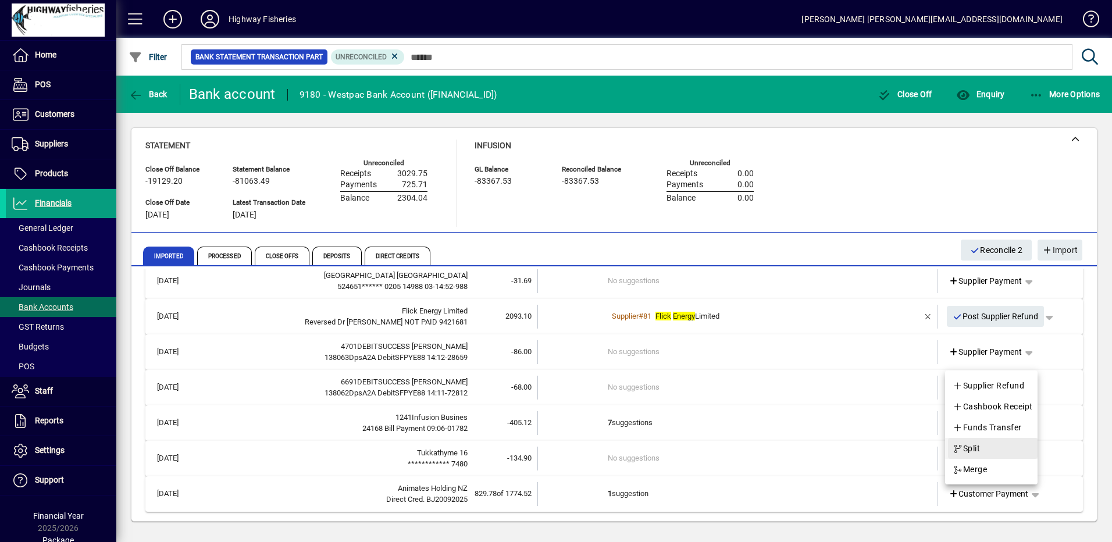
click at [997, 449] on span "button" at bounding box center [993, 449] width 90 height 28
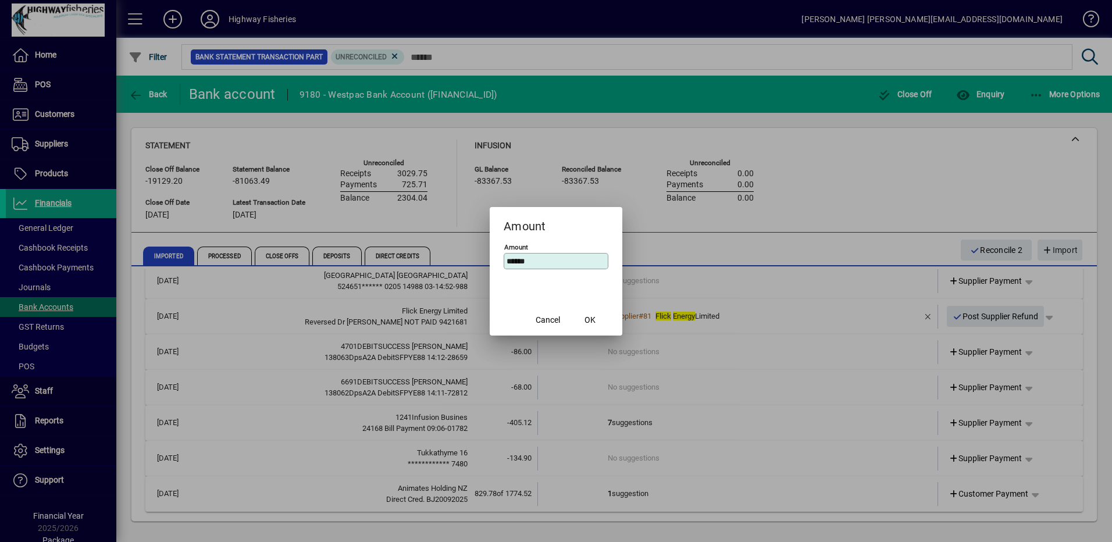
drag, startPoint x: 557, startPoint y: 266, endPoint x: 485, endPoint y: 263, distance: 72.2
click at [478, 259] on div "Amount Amount ****** Cancel OK" at bounding box center [556, 271] width 1112 height 542
type input "******"
click at [600, 326] on span "button" at bounding box center [589, 321] width 37 height 28
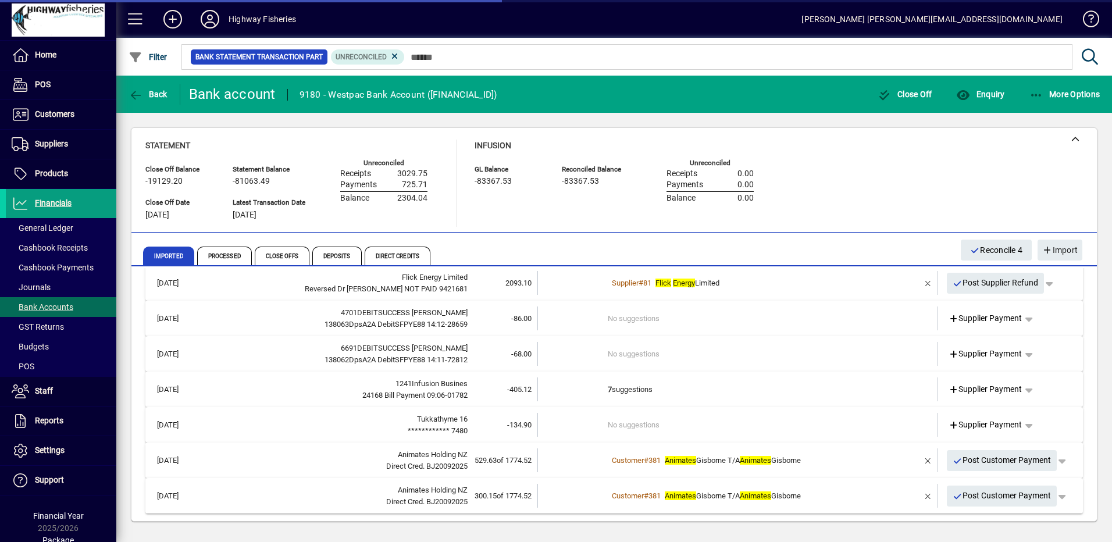
scroll to position [87, 0]
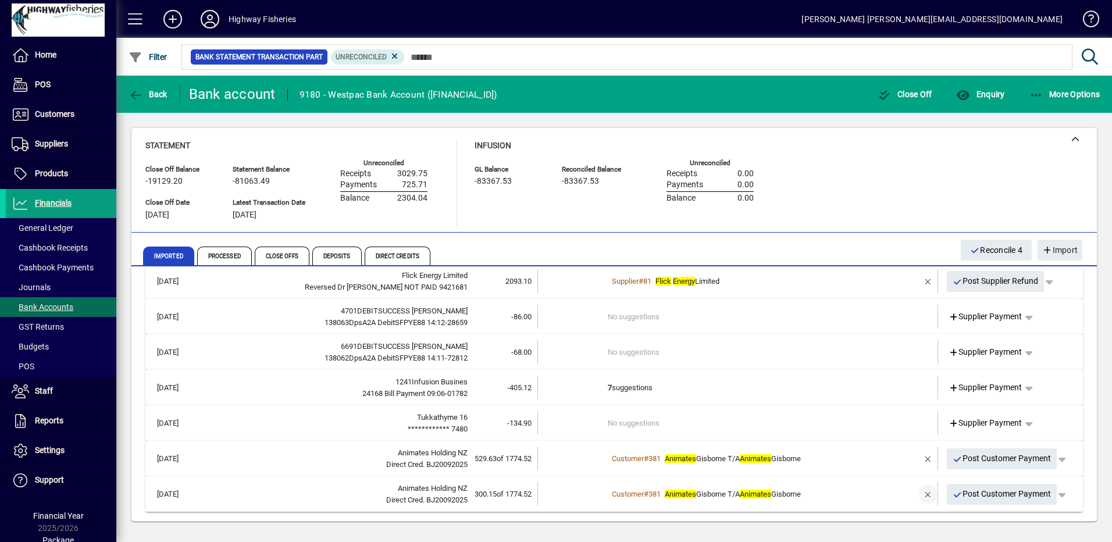
click at [917, 495] on span "button" at bounding box center [929, 495] width 28 height 28
click at [1006, 497] on span "Customer Payment" at bounding box center [989, 494] width 80 height 12
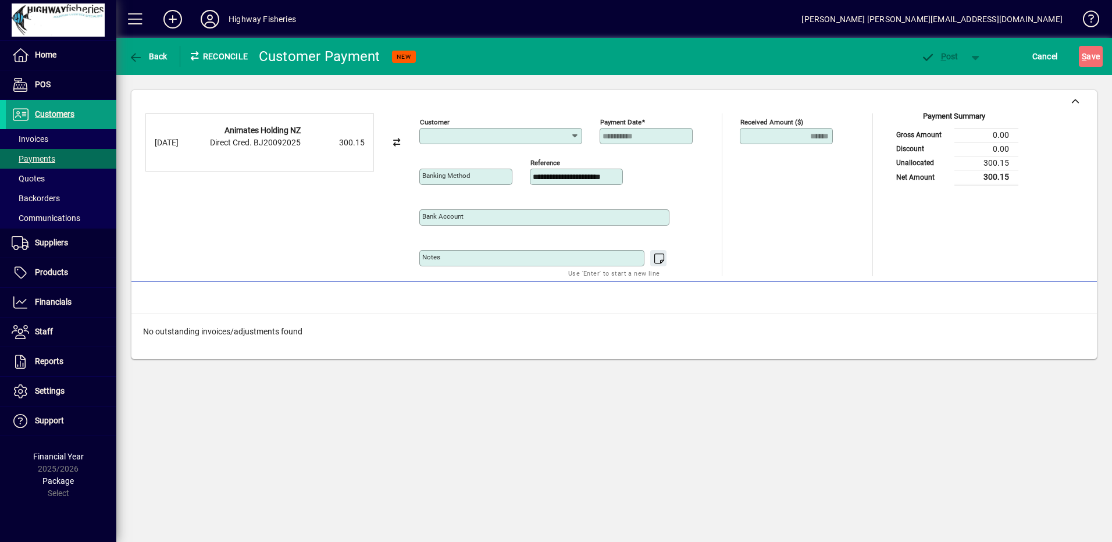
type input "**********"
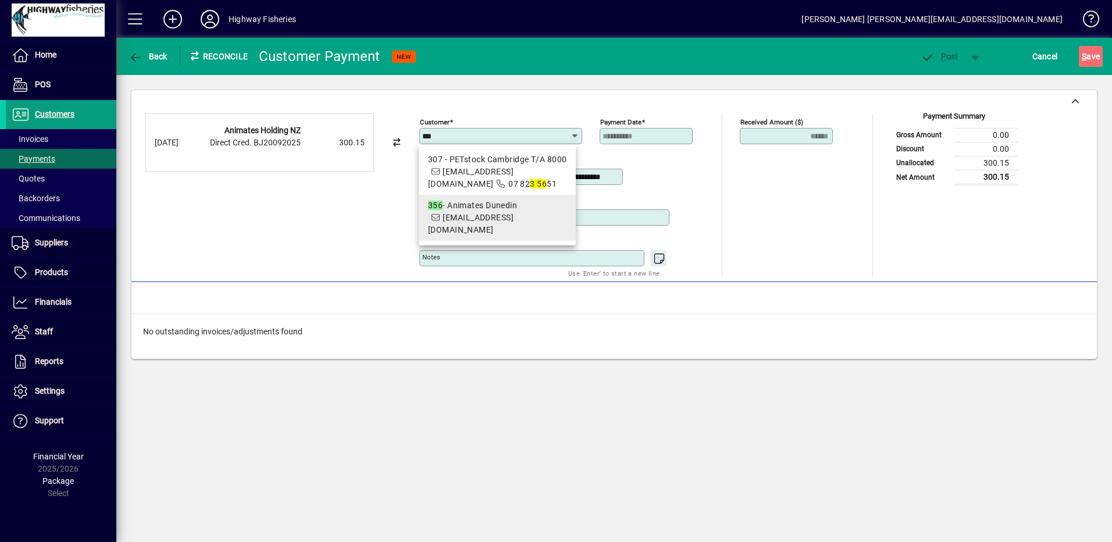
click at [514, 216] on span "[EMAIL_ADDRESS][DOMAIN_NAME]" at bounding box center [471, 224] width 86 height 22
type input "**********"
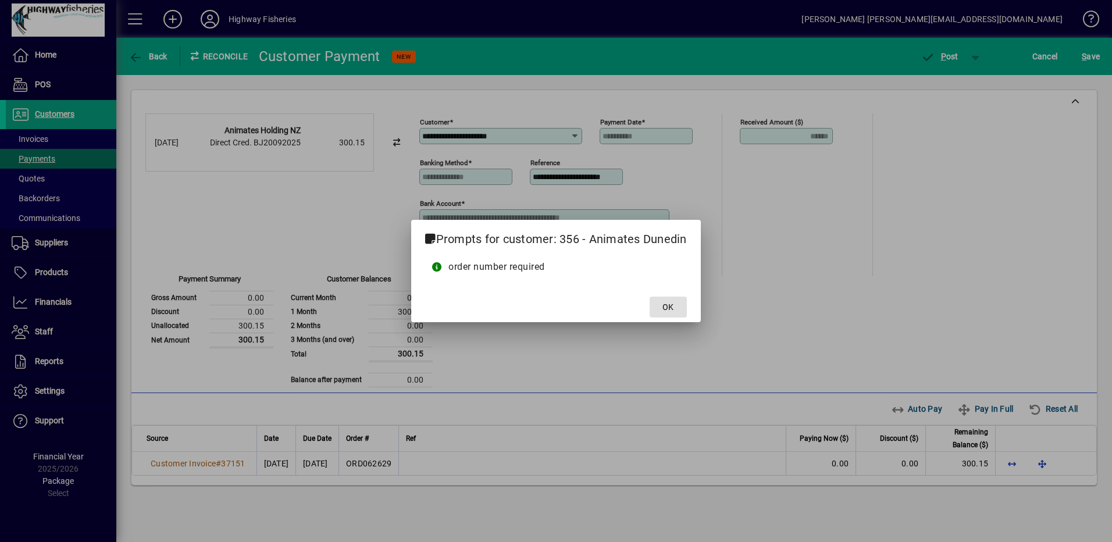
click at [660, 301] on button "OK" at bounding box center [668, 307] width 37 height 21
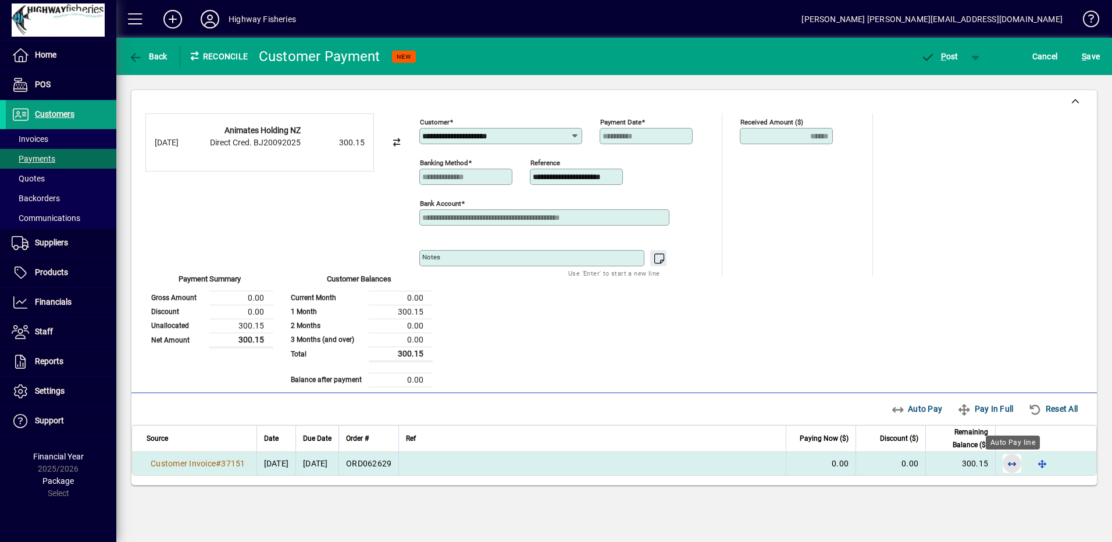
click at [1007, 461] on span "button" at bounding box center [1012, 464] width 28 height 28
click at [941, 60] on span "P" at bounding box center [943, 56] width 5 height 9
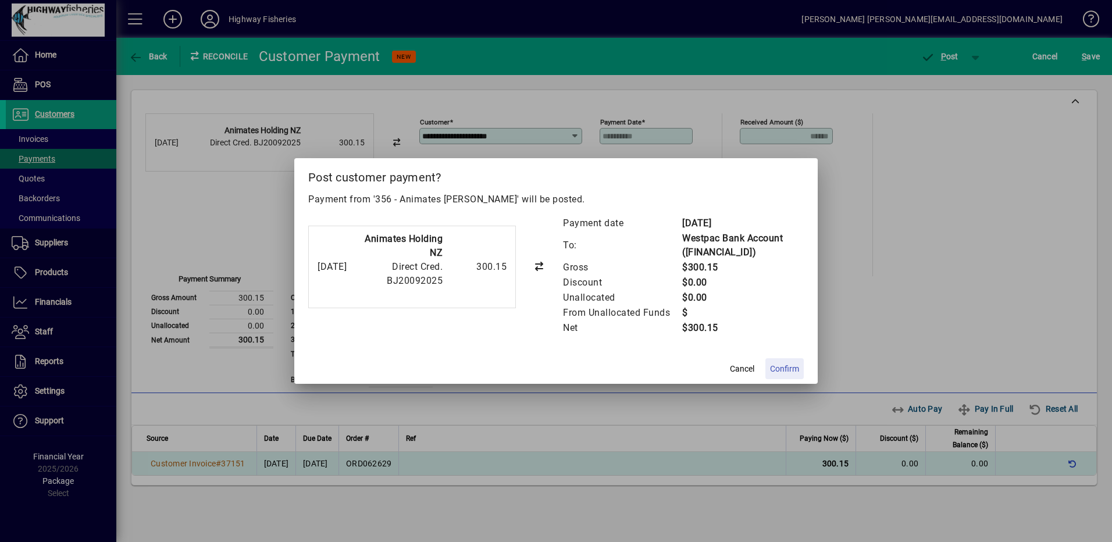
click at [797, 368] on span "Confirm" at bounding box center [784, 369] width 29 height 12
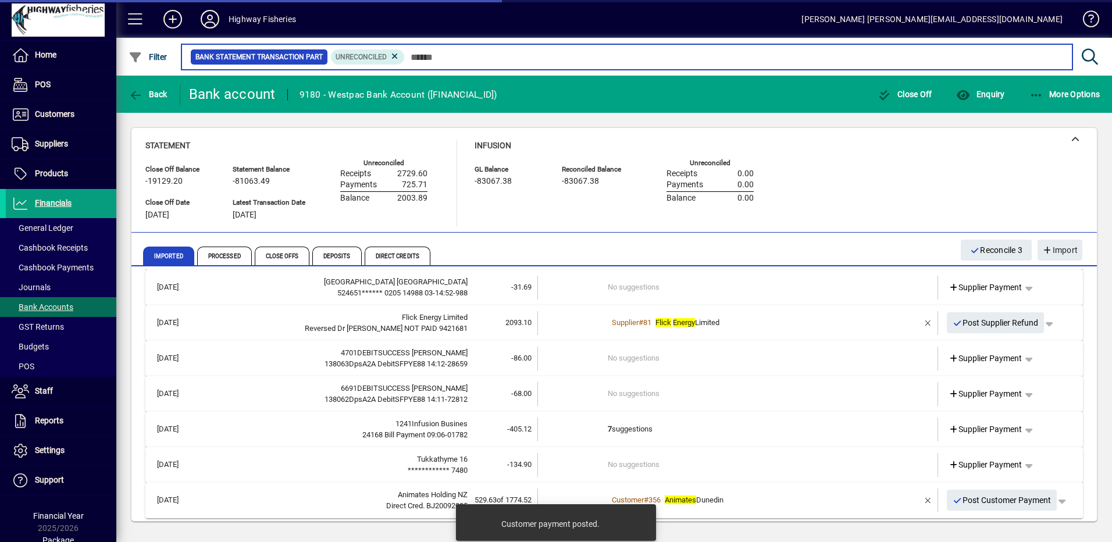
scroll to position [52, 0]
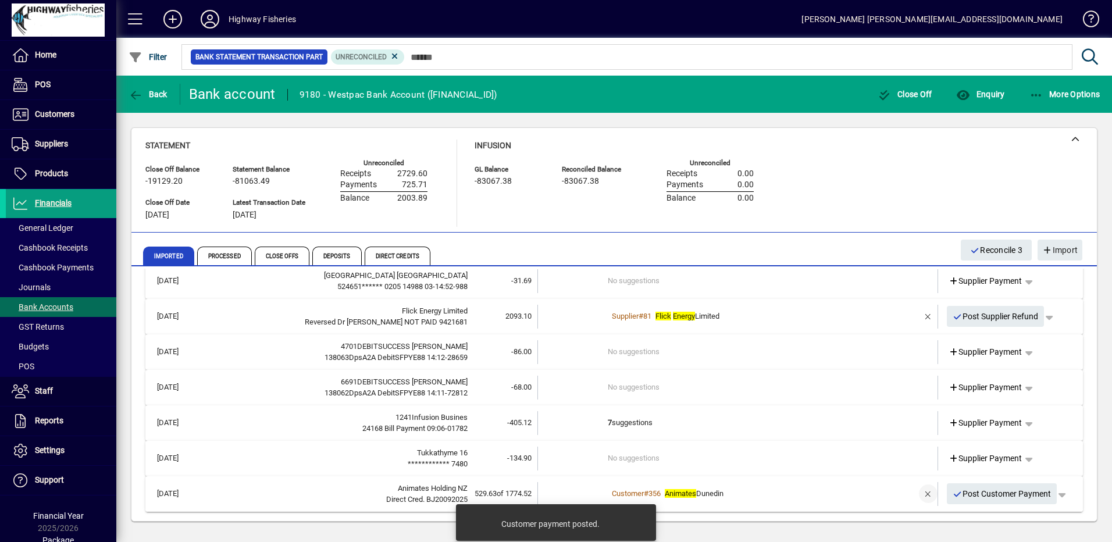
click at [923, 495] on span "button" at bounding box center [929, 494] width 28 height 28
click at [987, 496] on span "Customer Payment" at bounding box center [989, 494] width 80 height 12
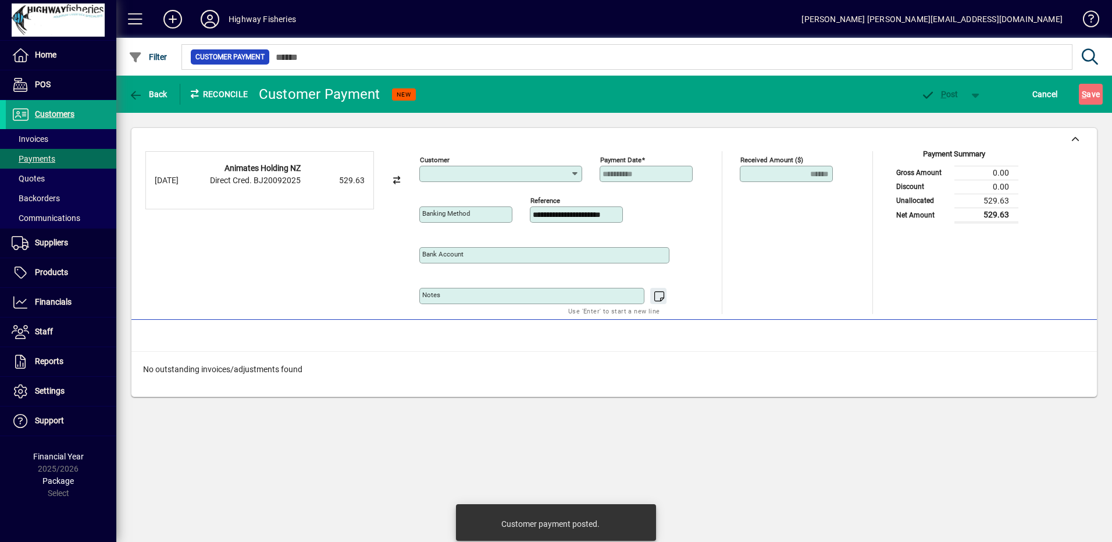
type input "**********"
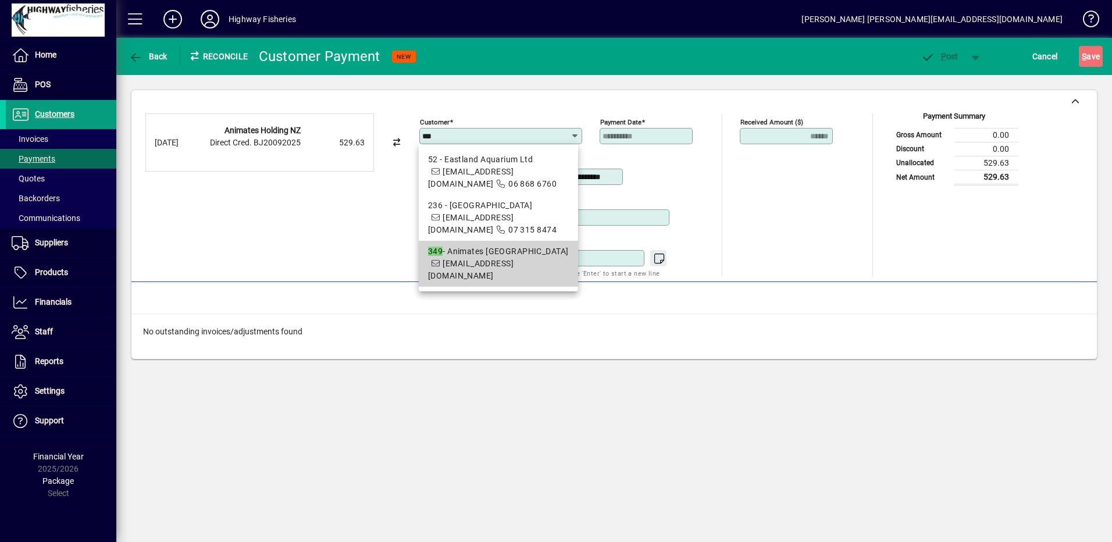
click at [479, 257] on div "349 - Animates [GEOGRAPHIC_DATA]" at bounding box center [498, 252] width 141 height 12
type input "**********"
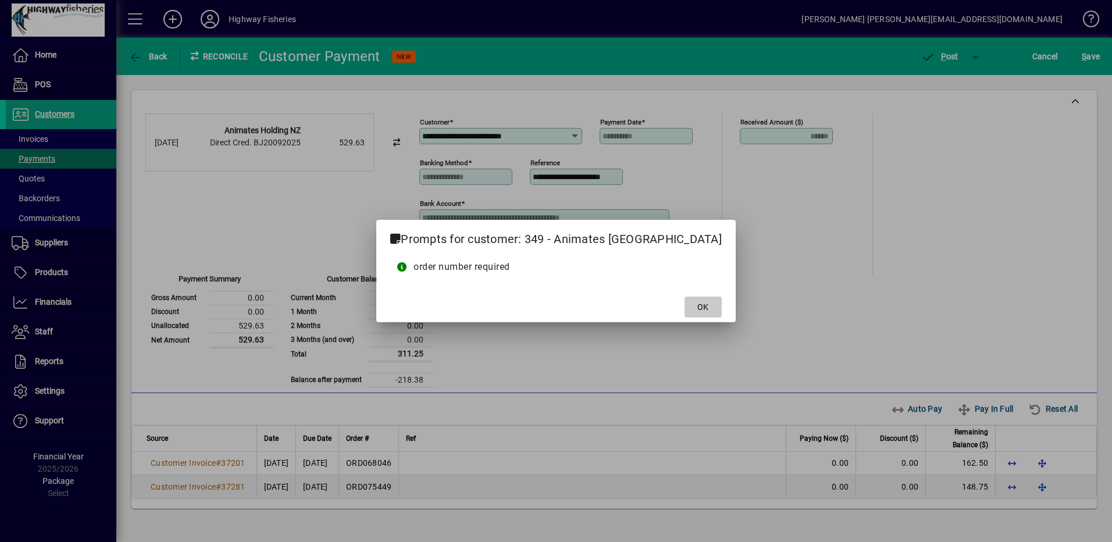
click at [685, 314] on span at bounding box center [703, 307] width 37 height 28
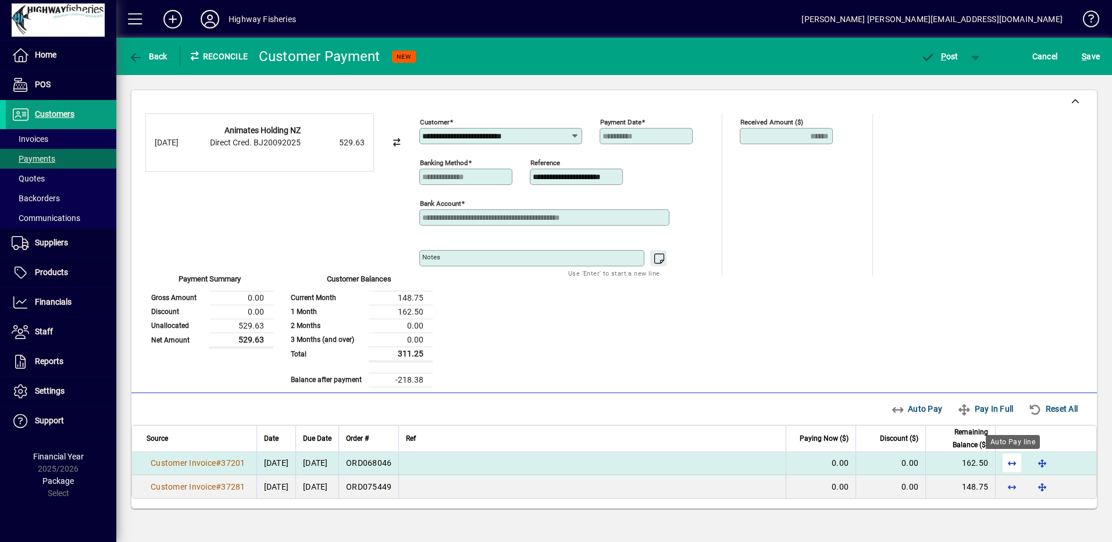
click at [1016, 460] on span "button" at bounding box center [1012, 463] width 28 height 28
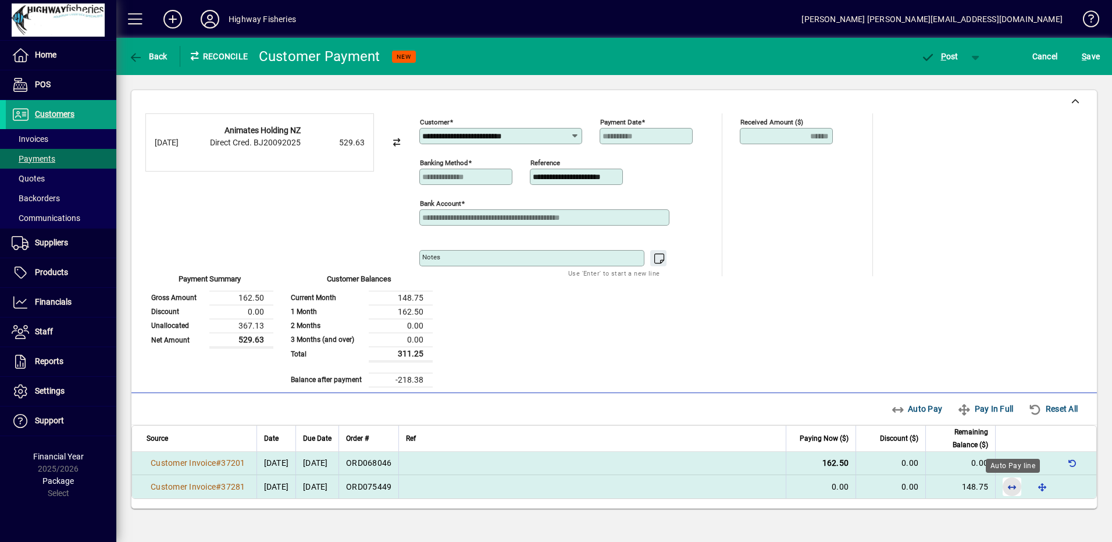
click at [1012, 490] on span "button" at bounding box center [1012, 487] width 28 height 28
click at [1077, 489] on span "button" at bounding box center [1073, 487] width 28 height 28
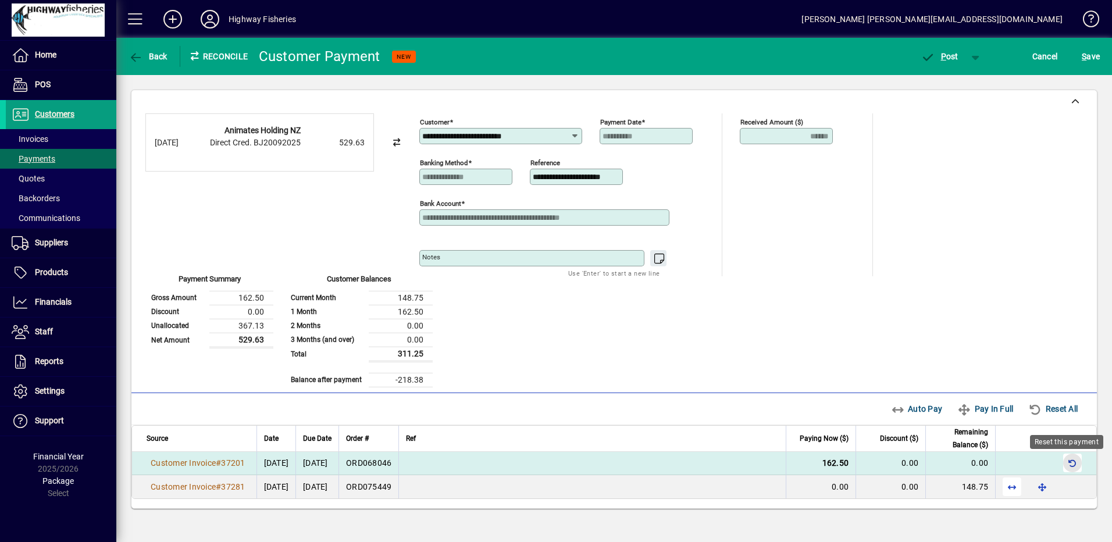
click at [1076, 463] on span "button" at bounding box center [1073, 463] width 28 height 28
click at [1006, 465] on span "button" at bounding box center [1012, 463] width 28 height 28
click at [1042, 60] on span "Cancel" at bounding box center [1046, 56] width 26 height 19
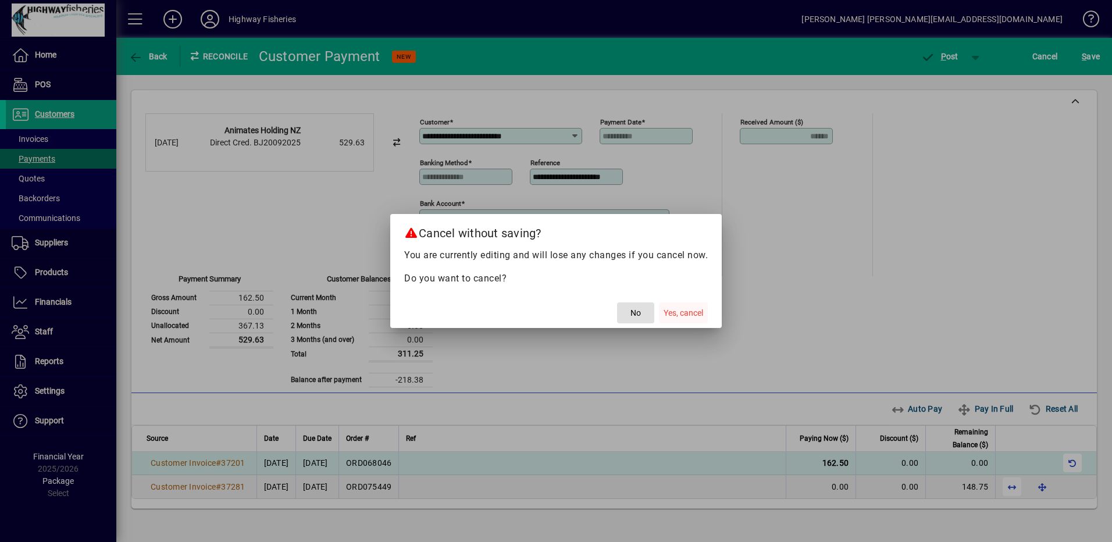
click at [674, 300] on span "button" at bounding box center [683, 313] width 49 height 28
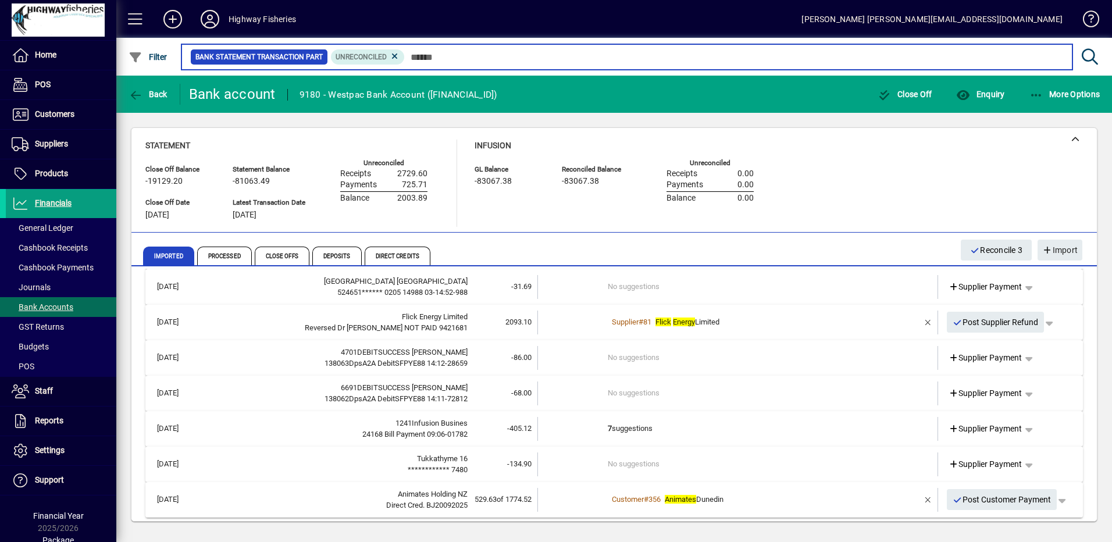
scroll to position [52, 0]
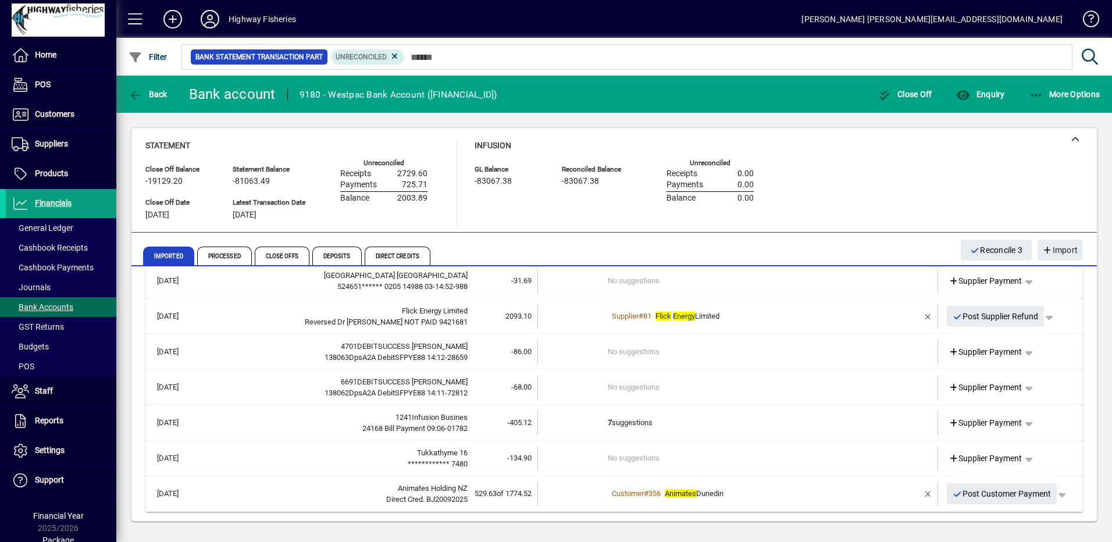
drag, startPoint x: 916, startPoint y: 496, endPoint x: 929, endPoint y: 495, distance: 12.9
click at [916, 496] on span "button" at bounding box center [929, 494] width 28 height 28
click at [1027, 494] on span "button" at bounding box center [1036, 494] width 28 height 28
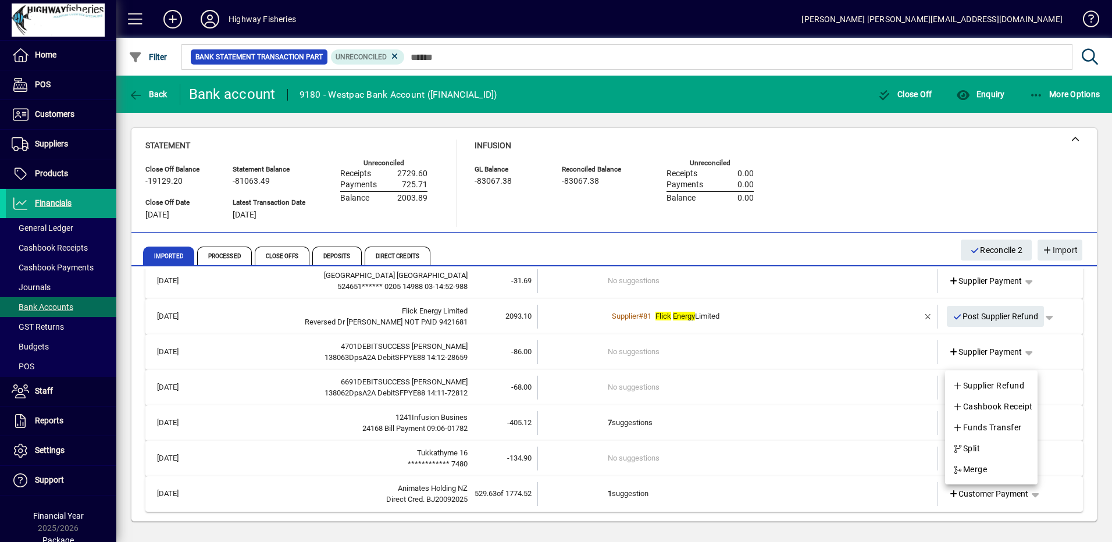
click at [895, 482] on div at bounding box center [556, 271] width 1112 height 542
click at [1031, 496] on span "button" at bounding box center [1036, 494] width 28 height 28
click at [997, 451] on span "button" at bounding box center [993, 449] width 90 height 28
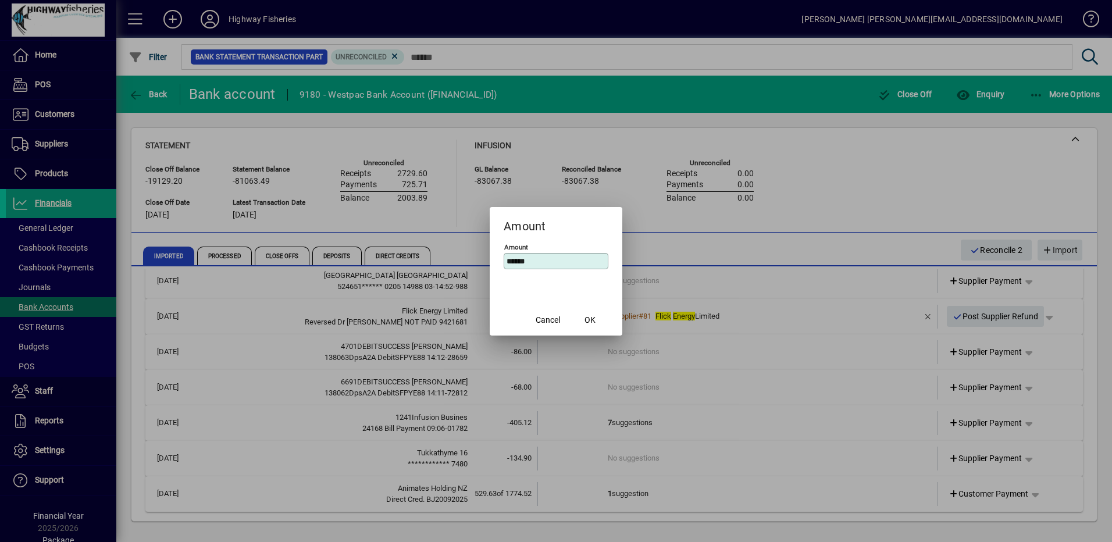
drag, startPoint x: 520, startPoint y: 258, endPoint x: 452, endPoint y: 246, distance: 69.1
click at [452, 245] on div "Amount Amount ****** Cancel OK" at bounding box center [556, 271] width 1112 height 542
type input "*****"
click at [590, 322] on span "OK" at bounding box center [590, 320] width 11 height 12
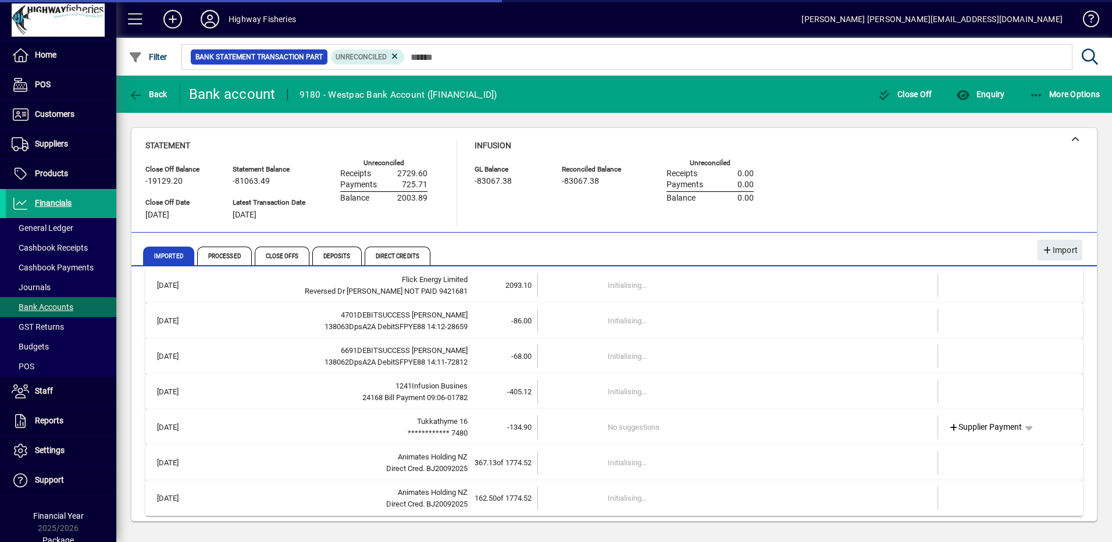
scroll to position [87, 0]
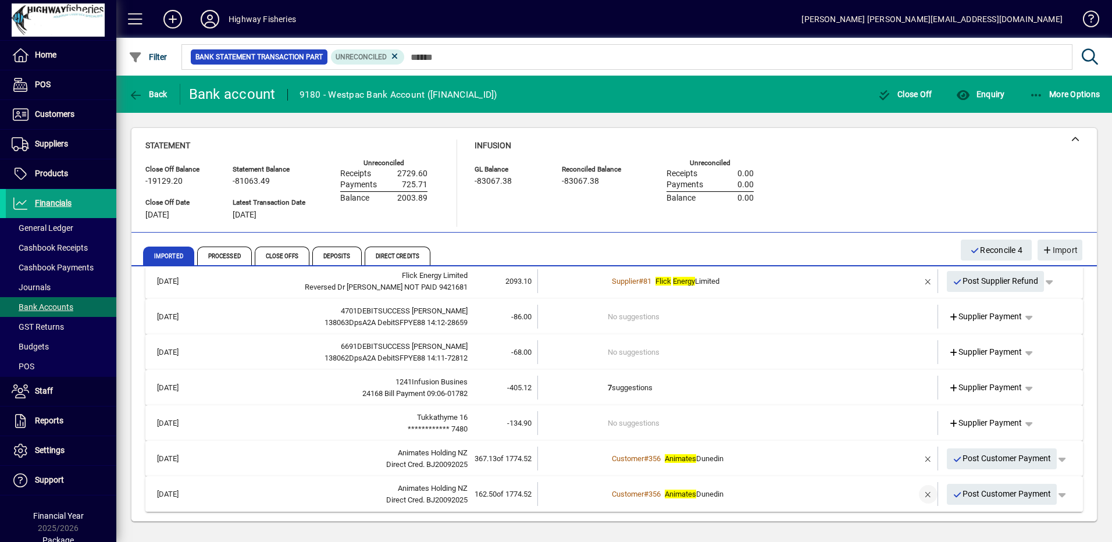
click at [919, 500] on span "button" at bounding box center [929, 495] width 28 height 28
click at [965, 498] on span "Customer Payment" at bounding box center [989, 494] width 80 height 12
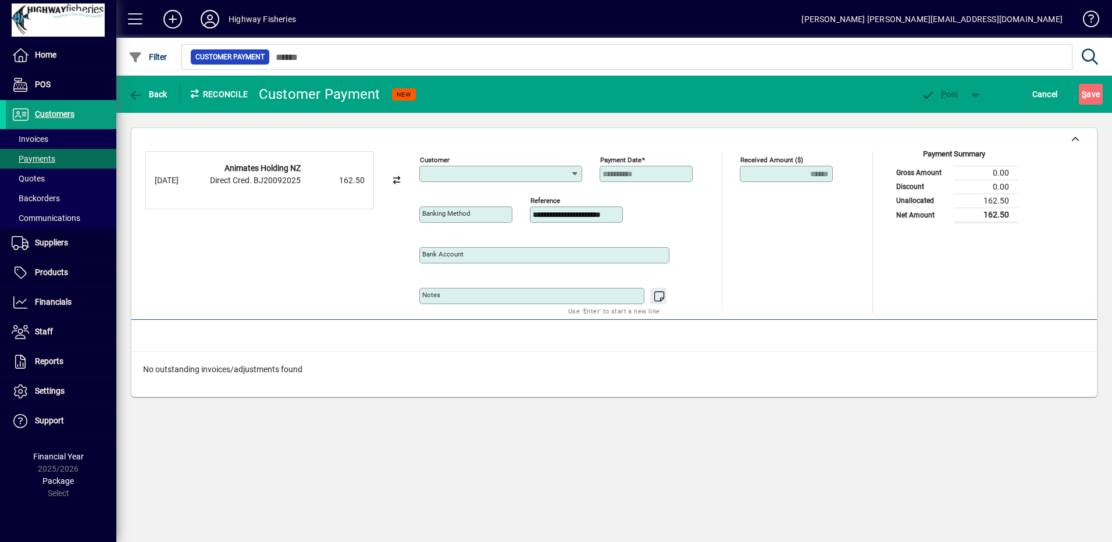
type input "**********"
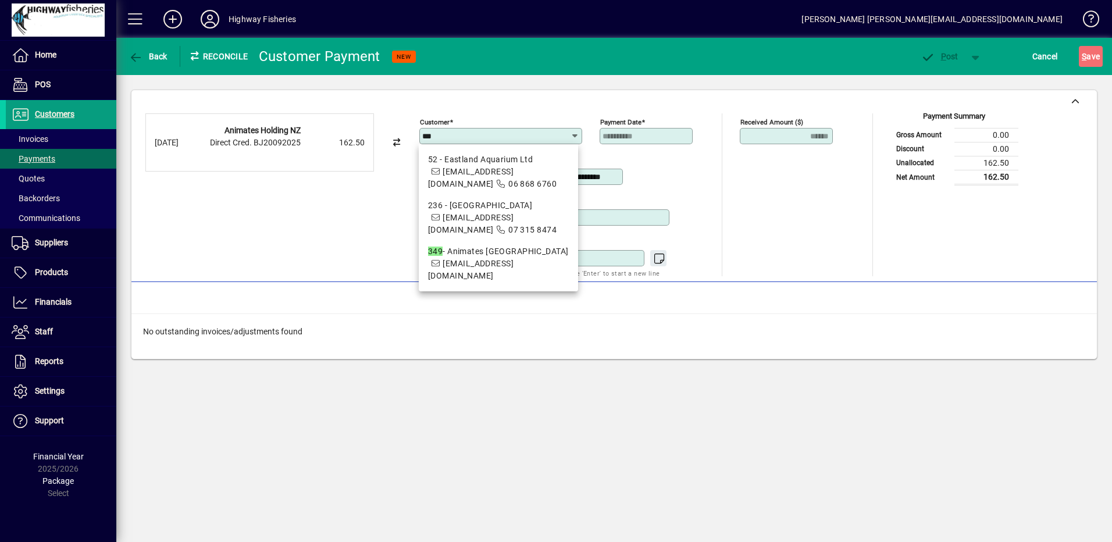
click at [507, 255] on div "349 - Animates [GEOGRAPHIC_DATA]" at bounding box center [498, 252] width 141 height 12
type input "**********"
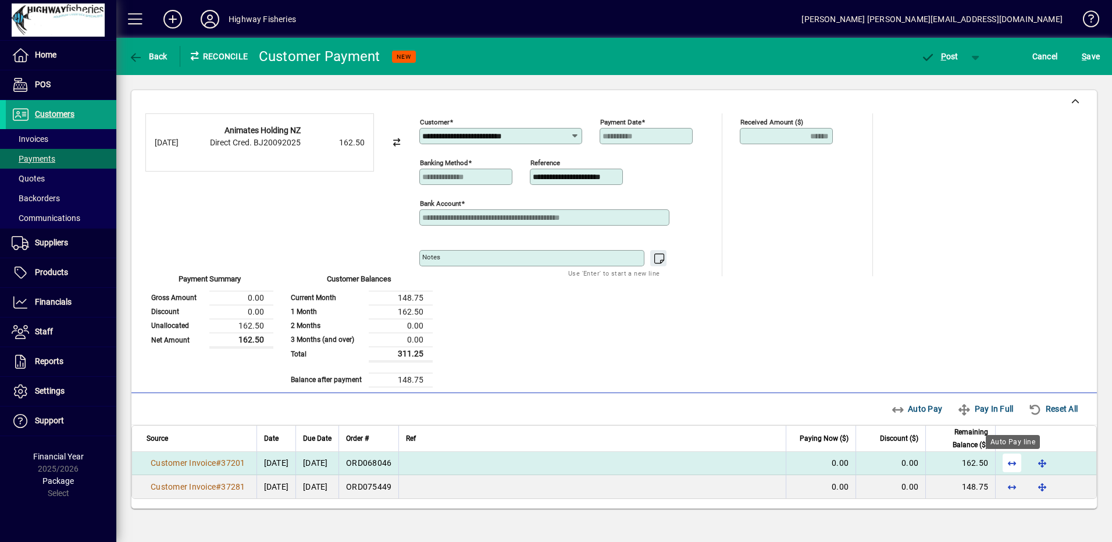
click at [1016, 457] on span "button" at bounding box center [1012, 463] width 28 height 28
click at [940, 51] on button "P ost" at bounding box center [939, 56] width 49 height 21
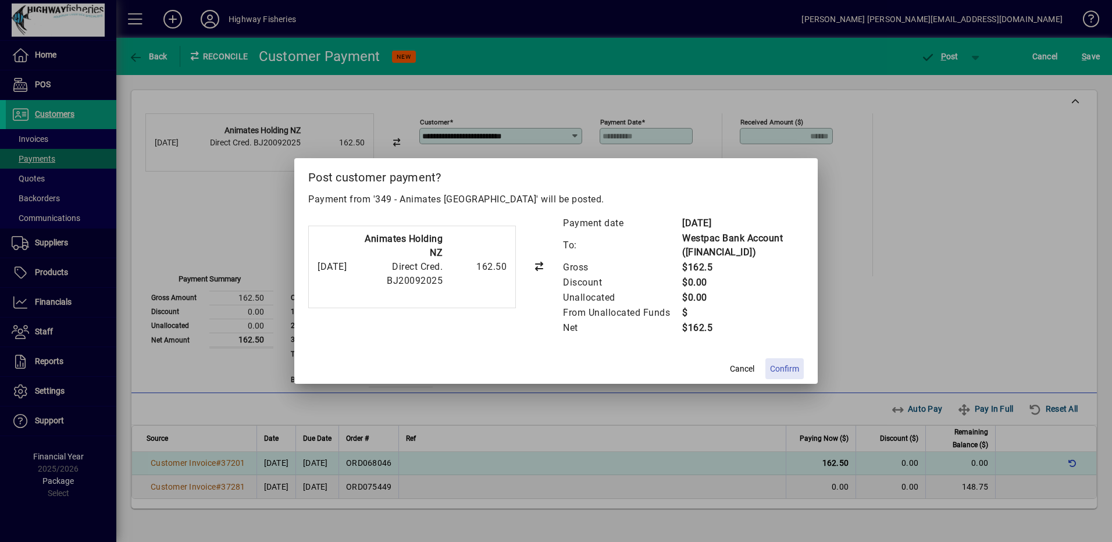
click at [777, 365] on span "Confirm" at bounding box center [784, 369] width 29 height 12
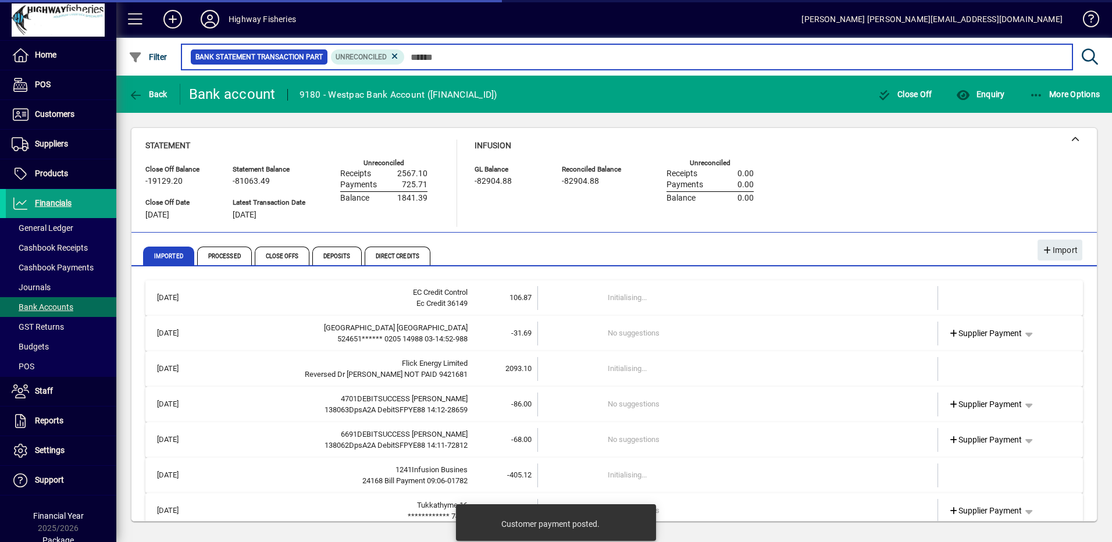
scroll to position [52, 0]
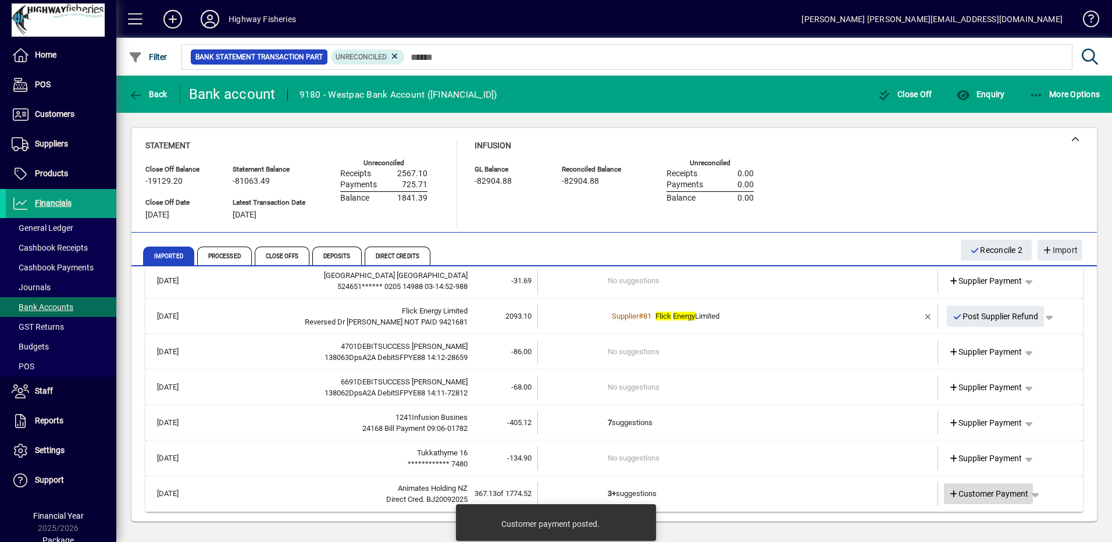
click at [955, 497] on span "Customer Payment" at bounding box center [989, 494] width 80 height 12
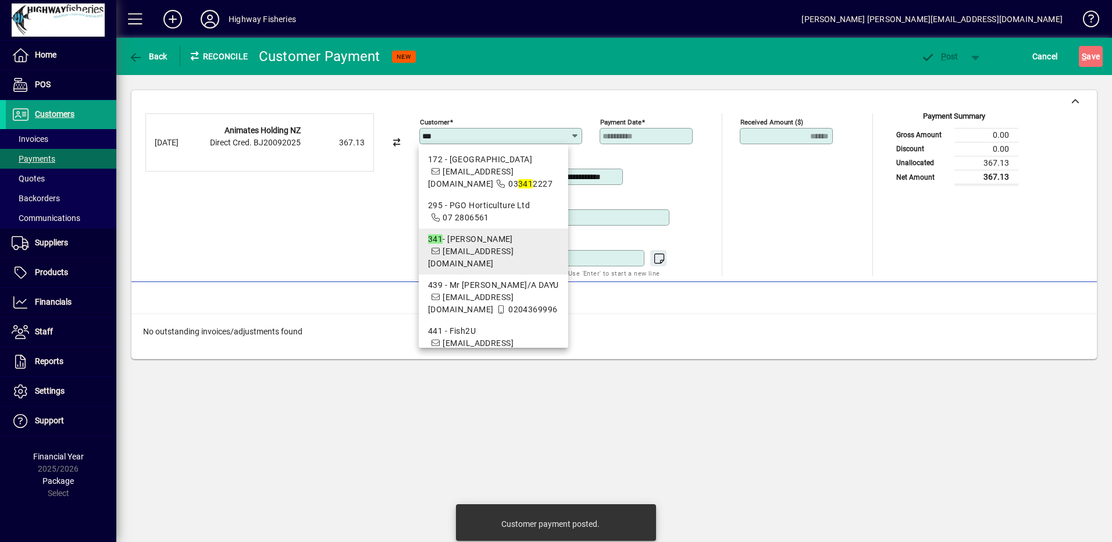
click at [489, 254] on span "[EMAIL_ADDRESS][DOMAIN_NAME]" at bounding box center [471, 258] width 86 height 22
type input "**********"
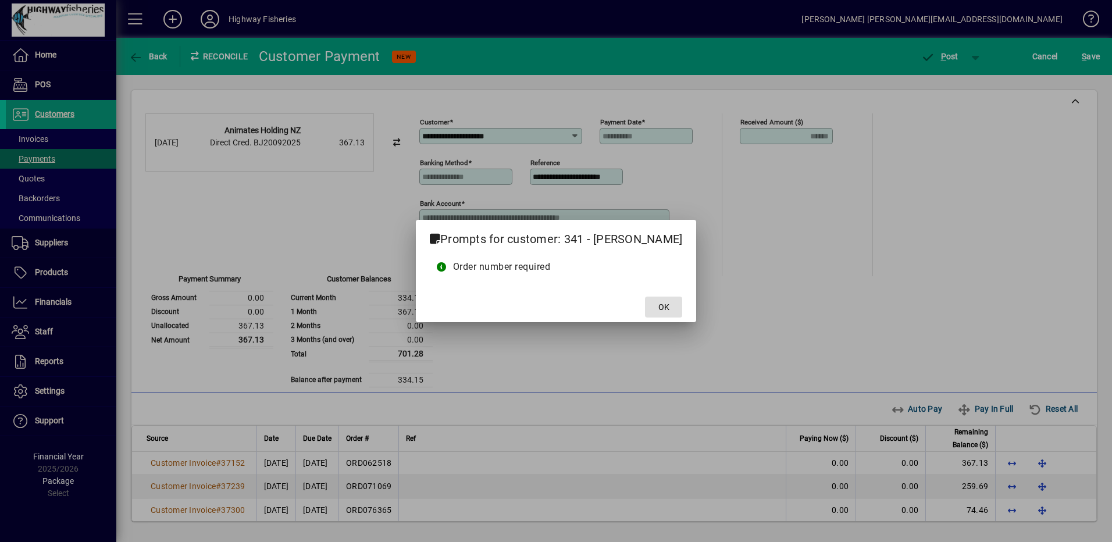
click at [671, 325] on div at bounding box center [556, 271] width 1112 height 542
drag, startPoint x: 667, startPoint y: 314, endPoint x: 750, endPoint y: 329, distance: 84.6
click at [666, 313] on button "OK" at bounding box center [663, 307] width 37 height 21
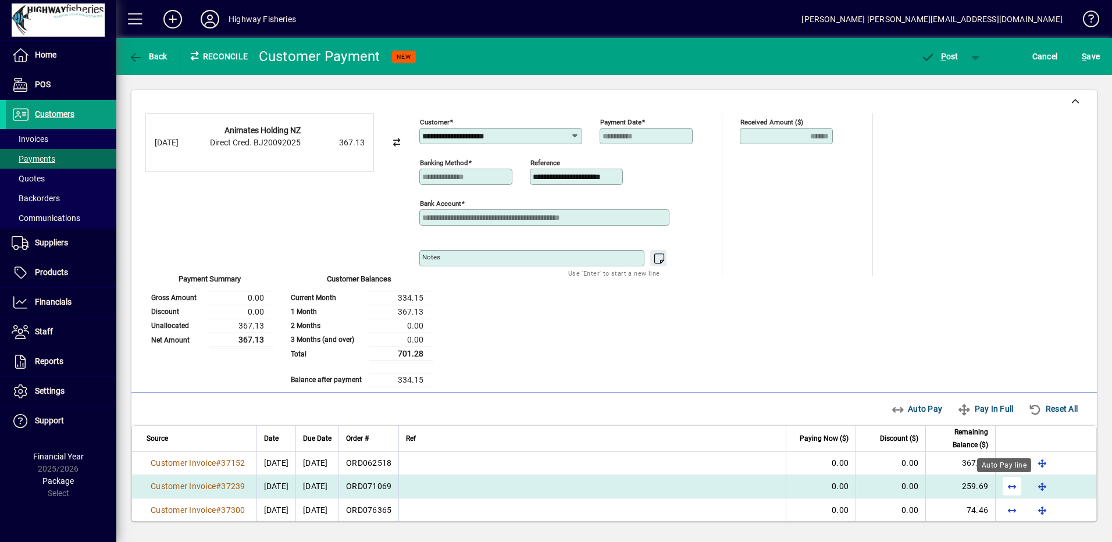
click at [1005, 466] on div "Auto Pay line" at bounding box center [1004, 465] width 54 height 14
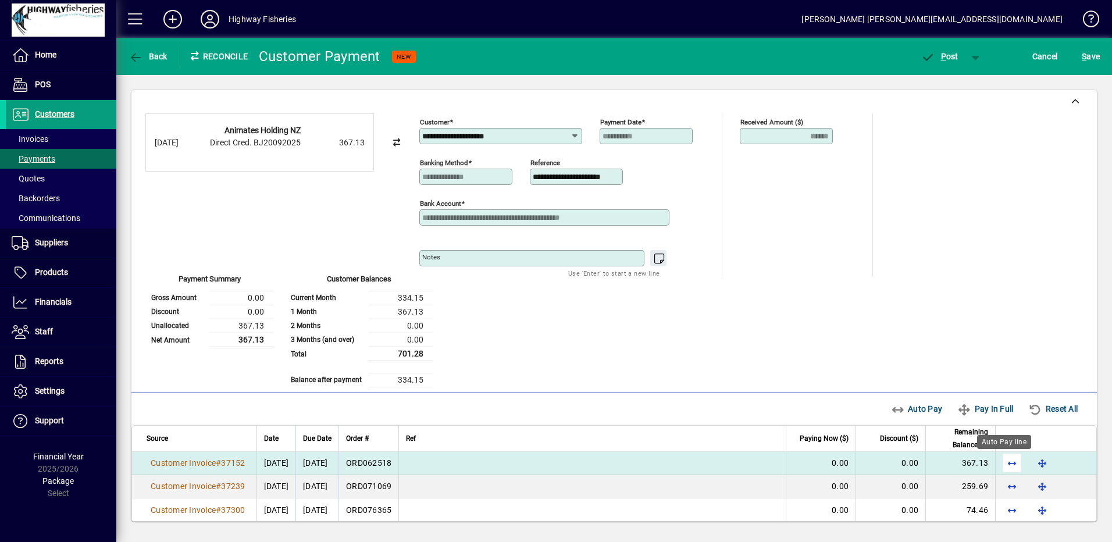
click at [1008, 465] on span "button" at bounding box center [1012, 463] width 28 height 28
click at [930, 60] on icon "button" at bounding box center [928, 58] width 15 height 12
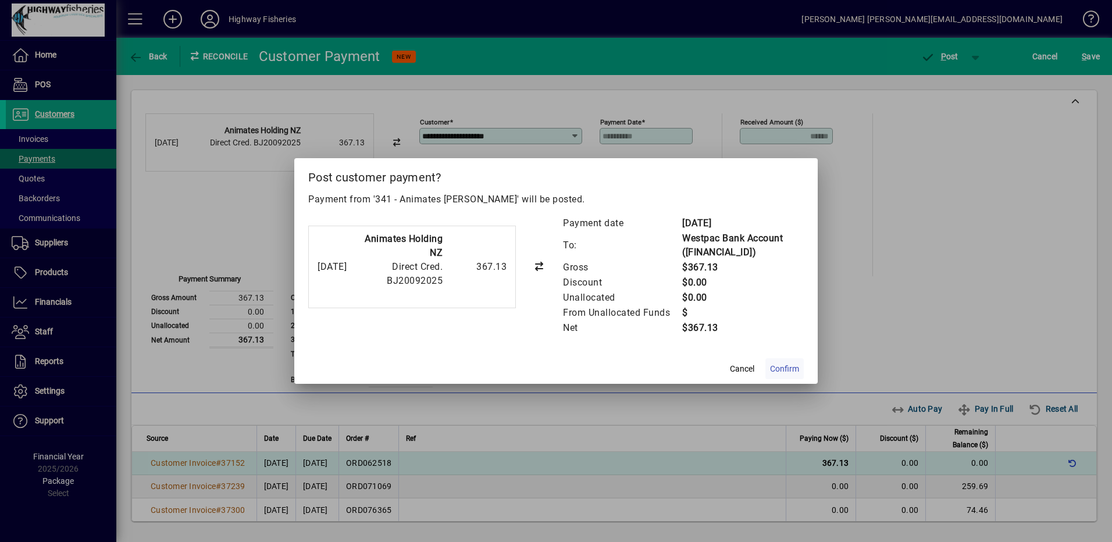
click at [790, 375] on span at bounding box center [785, 369] width 38 height 28
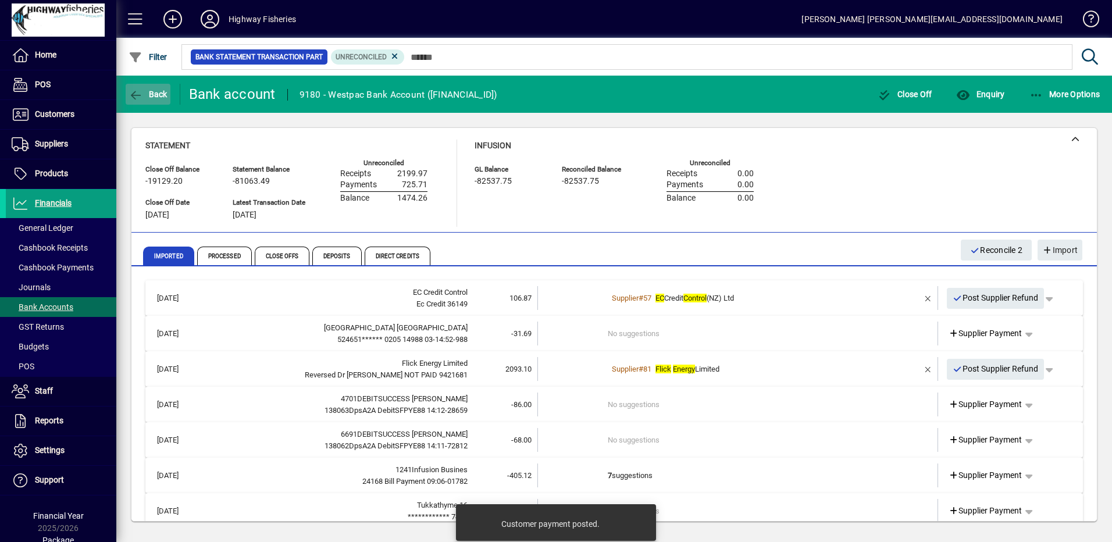
click at [148, 92] on span "Back" at bounding box center [148, 94] width 39 height 9
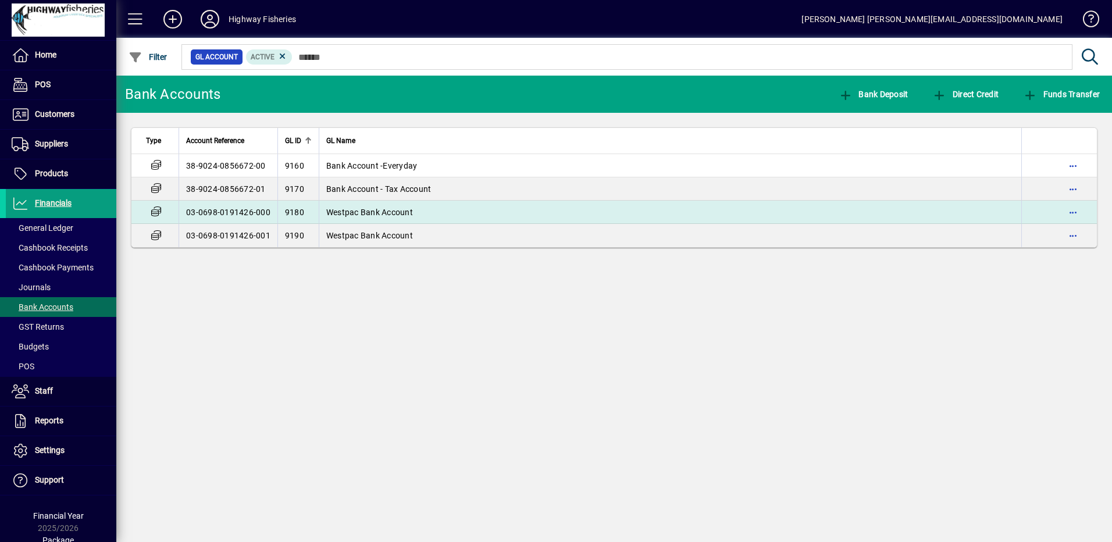
click at [323, 208] on td "Westpac Bank Account" at bounding box center [670, 212] width 703 height 23
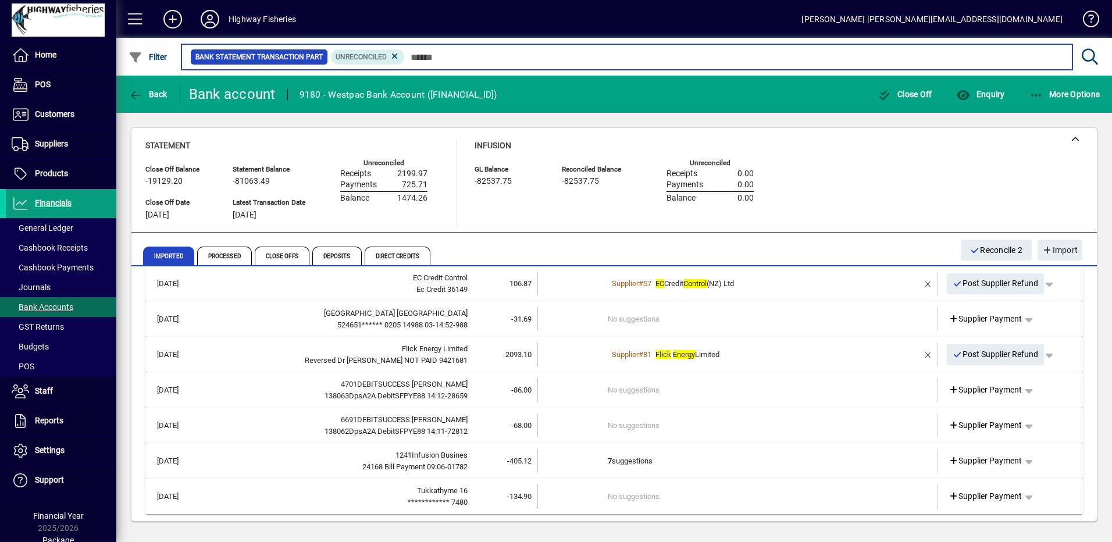
scroll to position [17, 0]
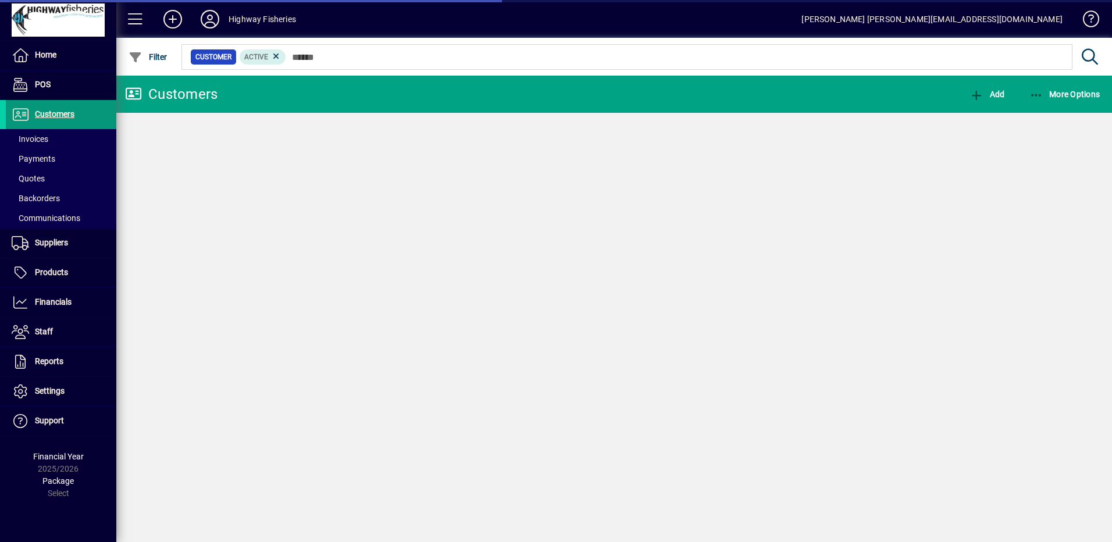
click at [17, 140] on span "Invoices" at bounding box center [30, 138] width 37 height 9
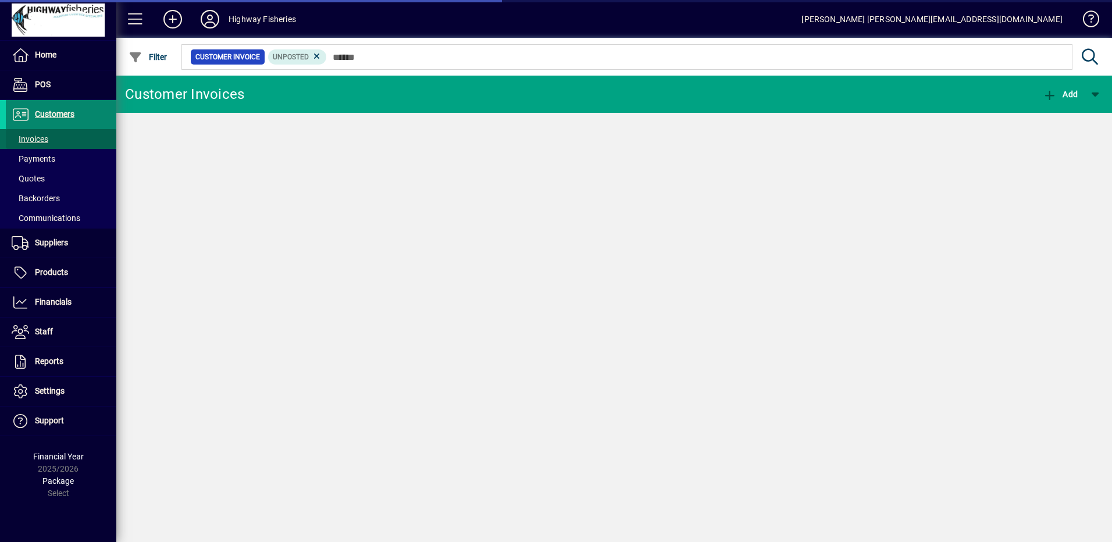
click at [39, 115] on span "Customers" at bounding box center [55, 113] width 40 height 9
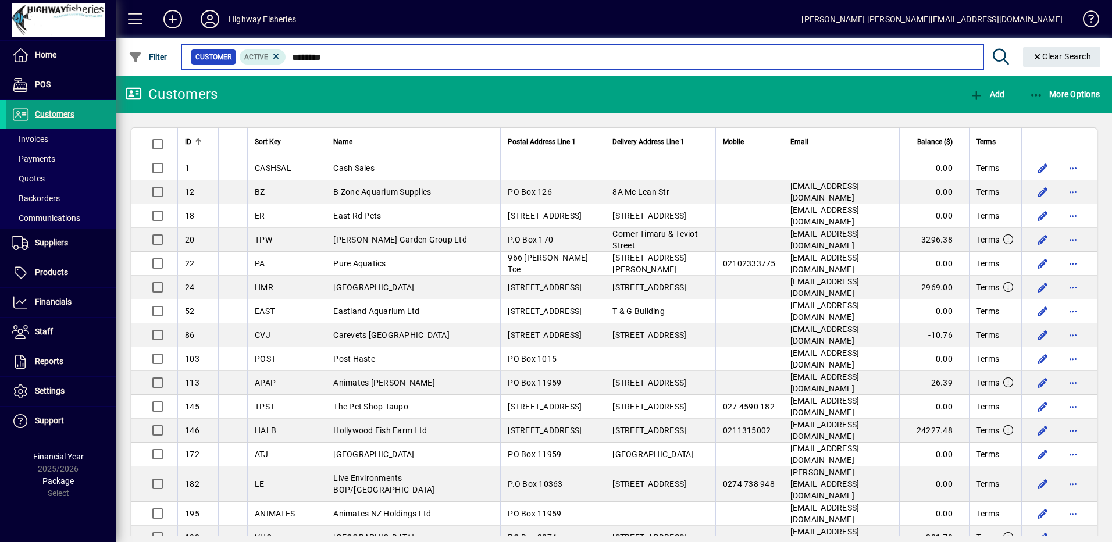
type input "********"
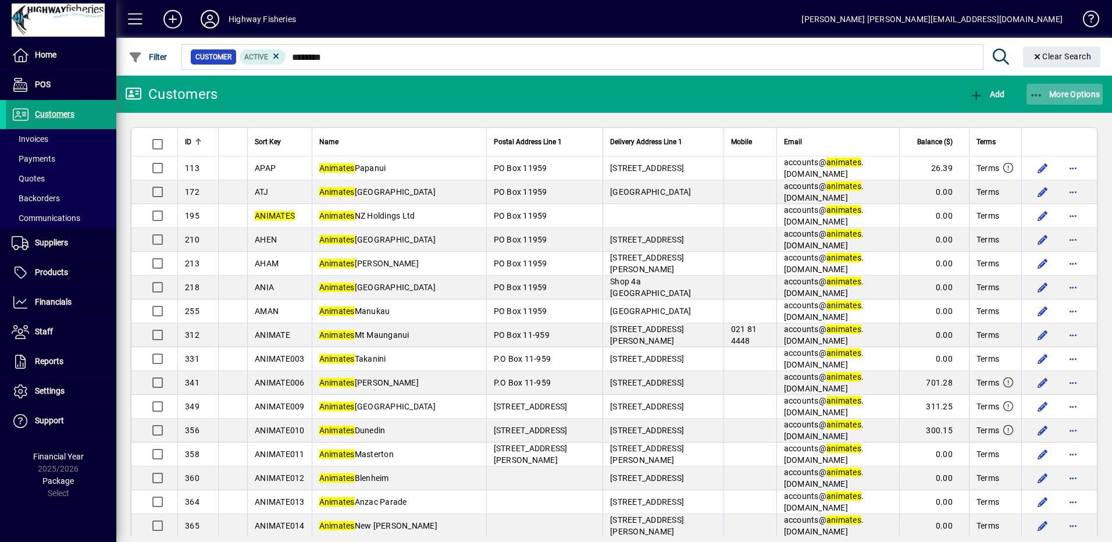
click at [1065, 95] on span "More Options" at bounding box center [1065, 94] width 71 height 9
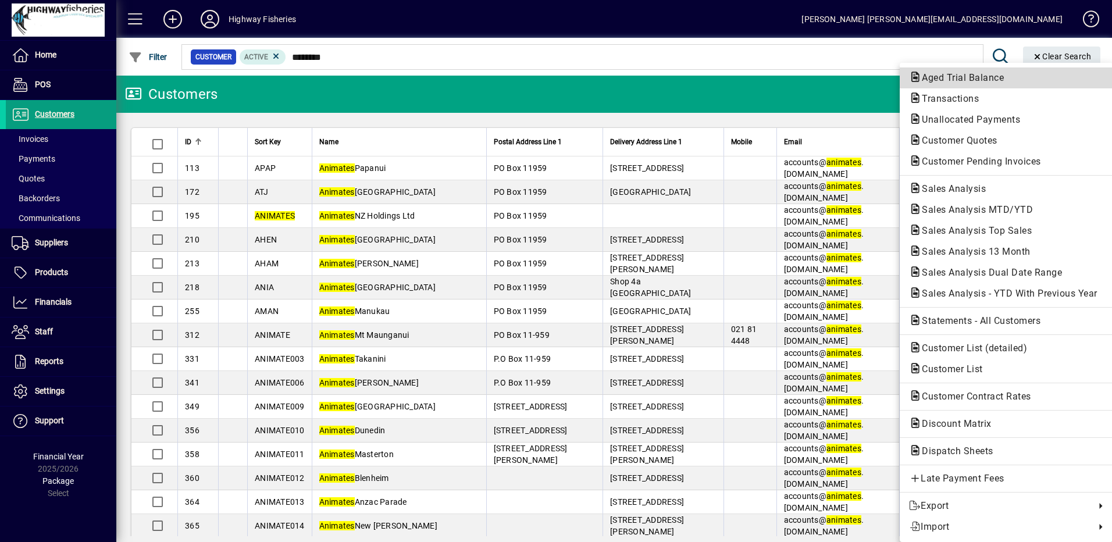
click at [944, 76] on span "Aged Trial Balance" at bounding box center [959, 77] width 101 height 11
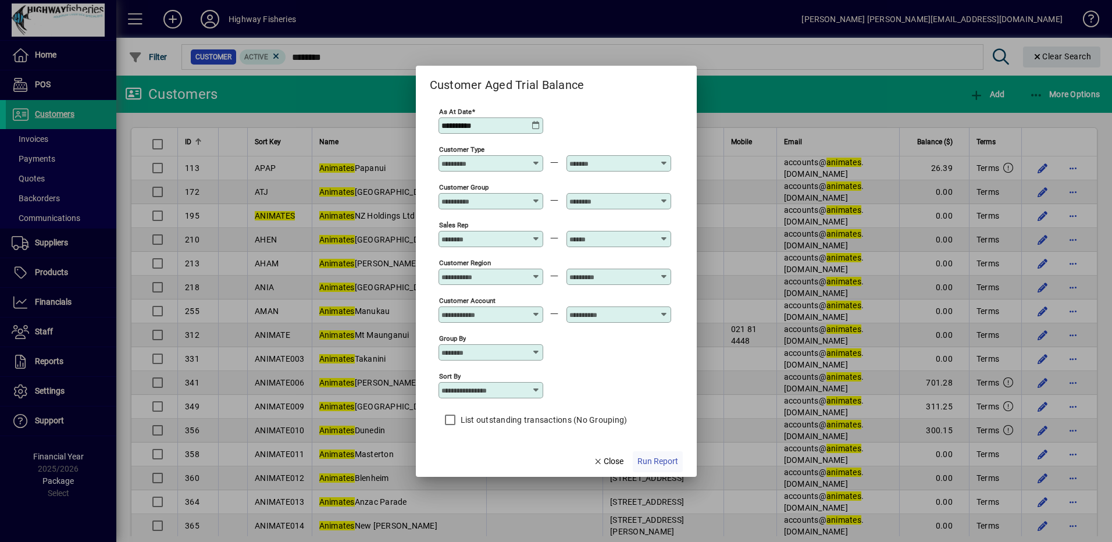
click at [659, 460] on span "Run Report" at bounding box center [658, 462] width 41 height 12
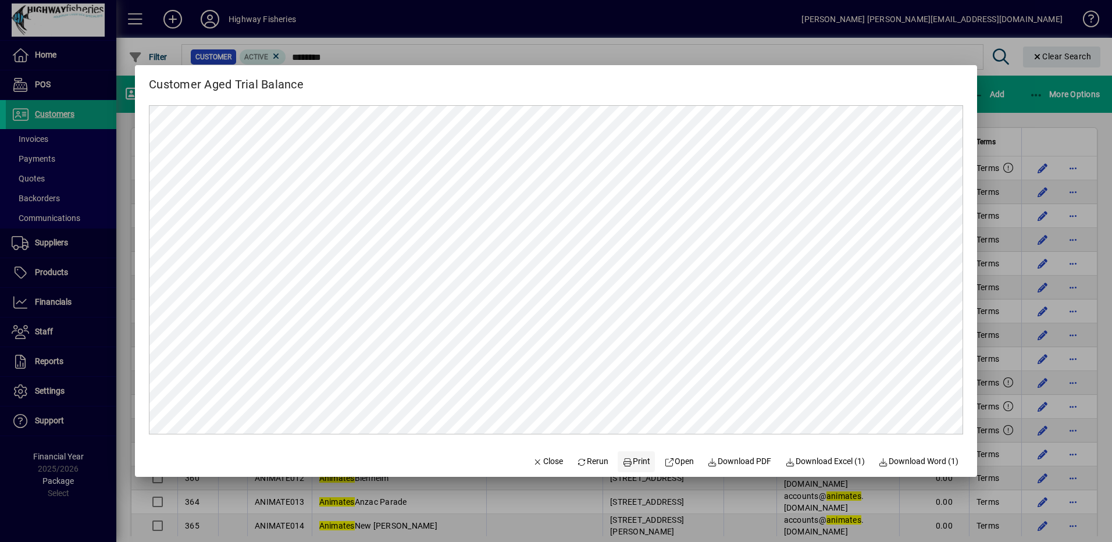
click at [643, 470] on span at bounding box center [636, 462] width 37 height 28
drag, startPoint x: 538, startPoint y: 458, endPoint x: 556, endPoint y: 438, distance: 26.8
click at [538, 458] on span "Close" at bounding box center [548, 462] width 30 height 12
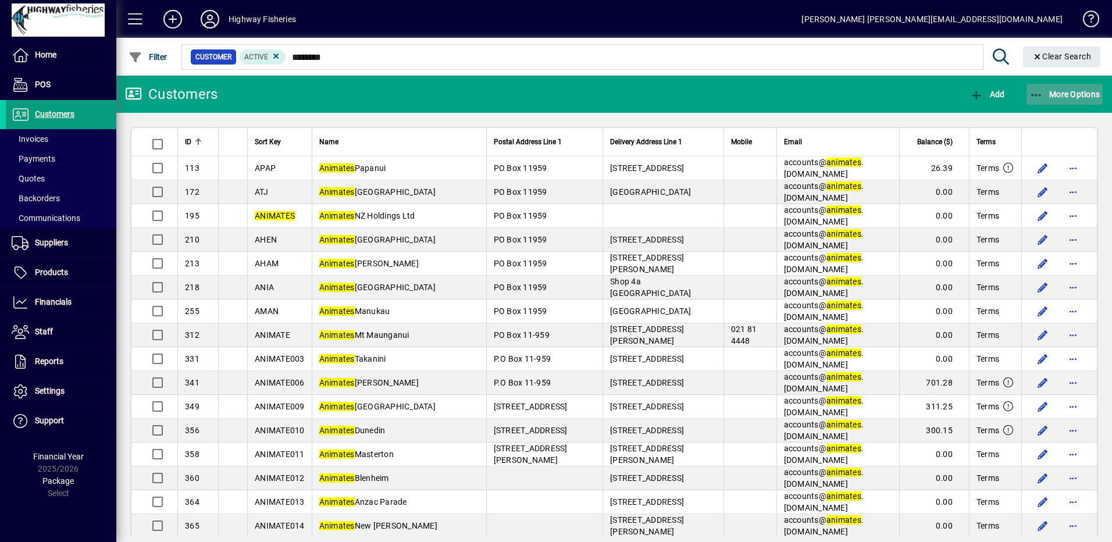
click at [1096, 90] on button "More Options" at bounding box center [1065, 94] width 77 height 21
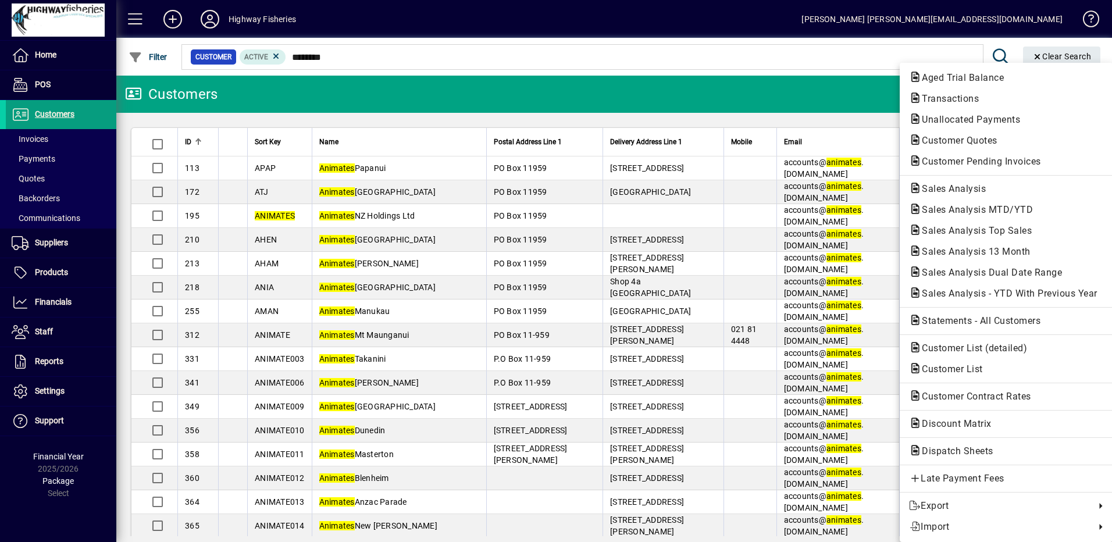
click at [963, 63] on div "Aged Trial Balance Transactions Unallocated Payments Customer Quotes Customer P…" at bounding box center [1006, 302] width 213 height 479
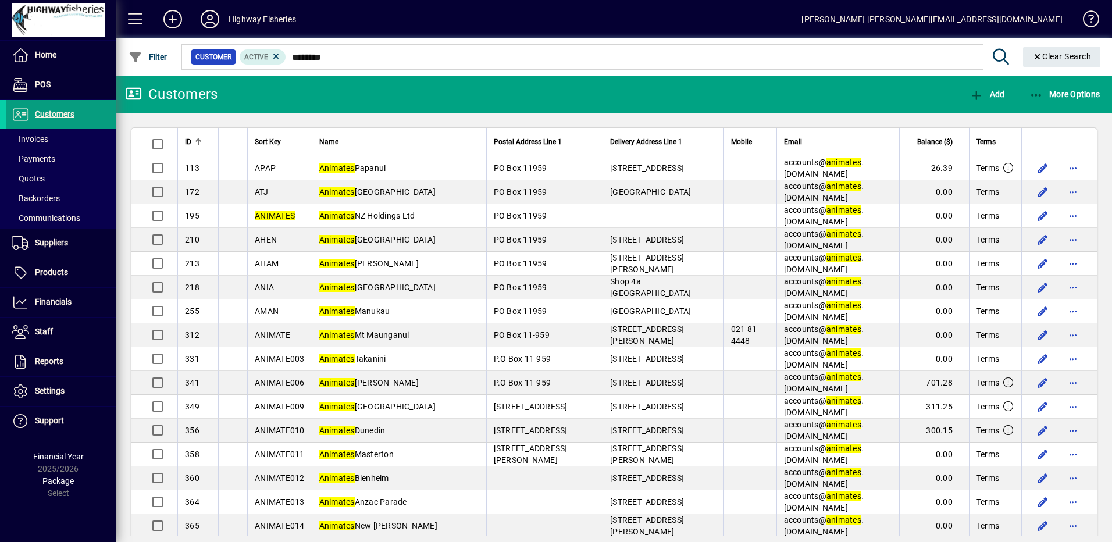
click at [954, 76] on mat-toolbar-row "Customers Add More Options" at bounding box center [614, 94] width 996 height 37
click at [1054, 104] on span "button" at bounding box center [1065, 94] width 77 height 28
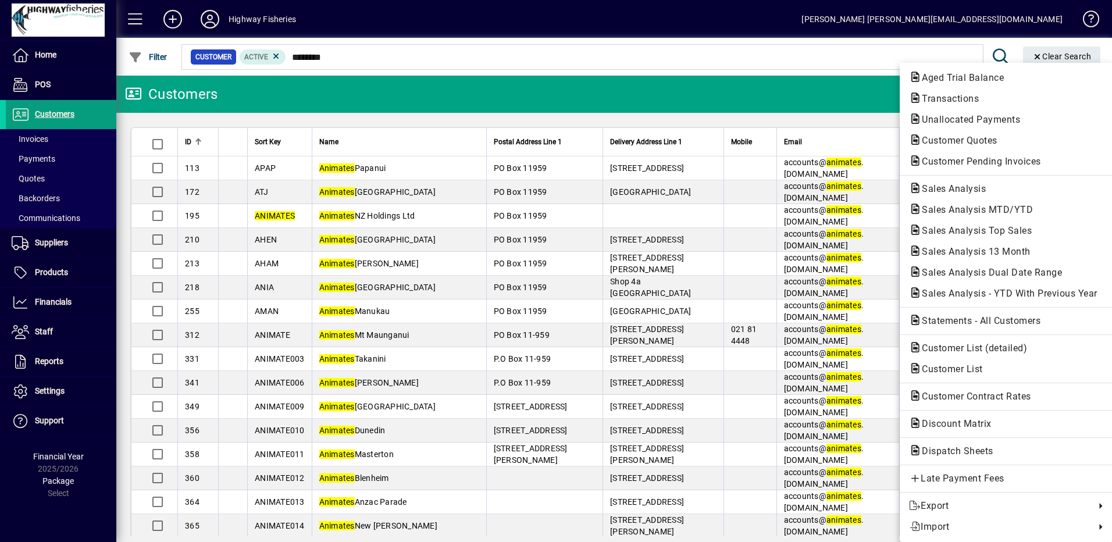
click at [919, 76] on icon "button" at bounding box center [915, 77] width 13 height 10
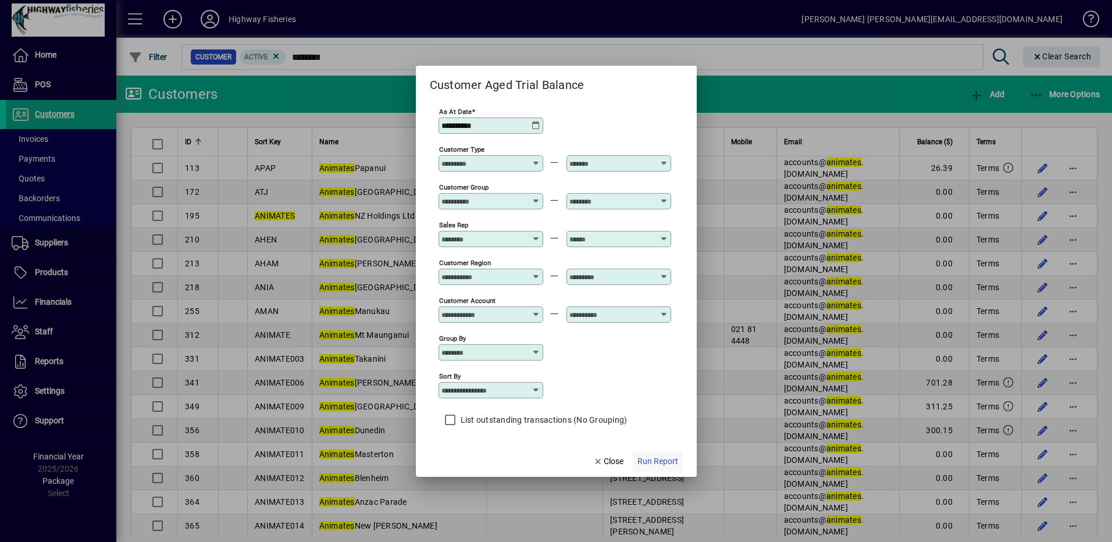
click at [664, 463] on span "Run Report" at bounding box center [658, 462] width 41 height 12
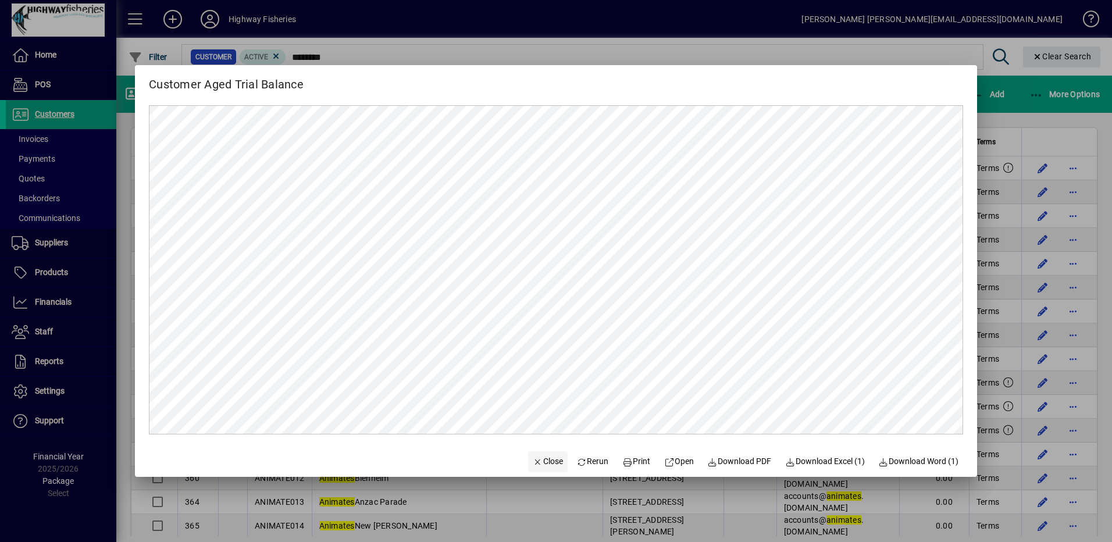
click at [533, 465] on span "Close" at bounding box center [548, 462] width 30 height 12
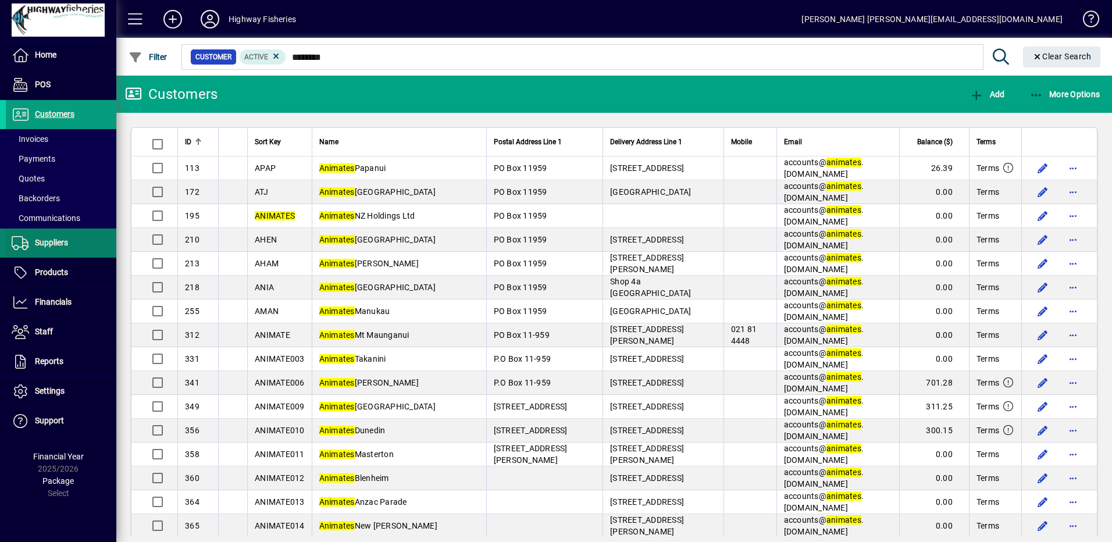
click at [54, 245] on span "Suppliers" at bounding box center [51, 242] width 33 height 9
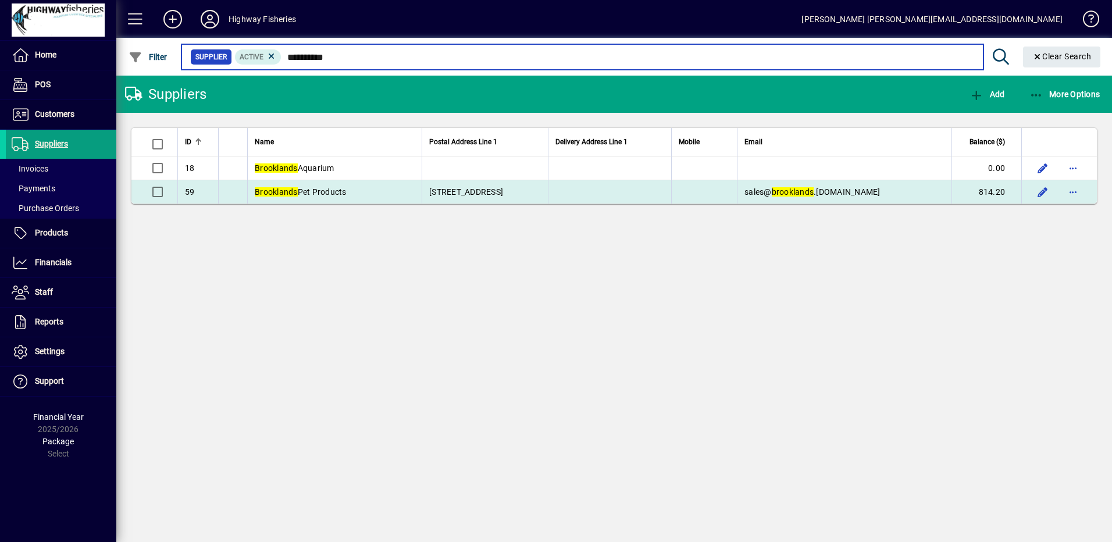
type input "**********"
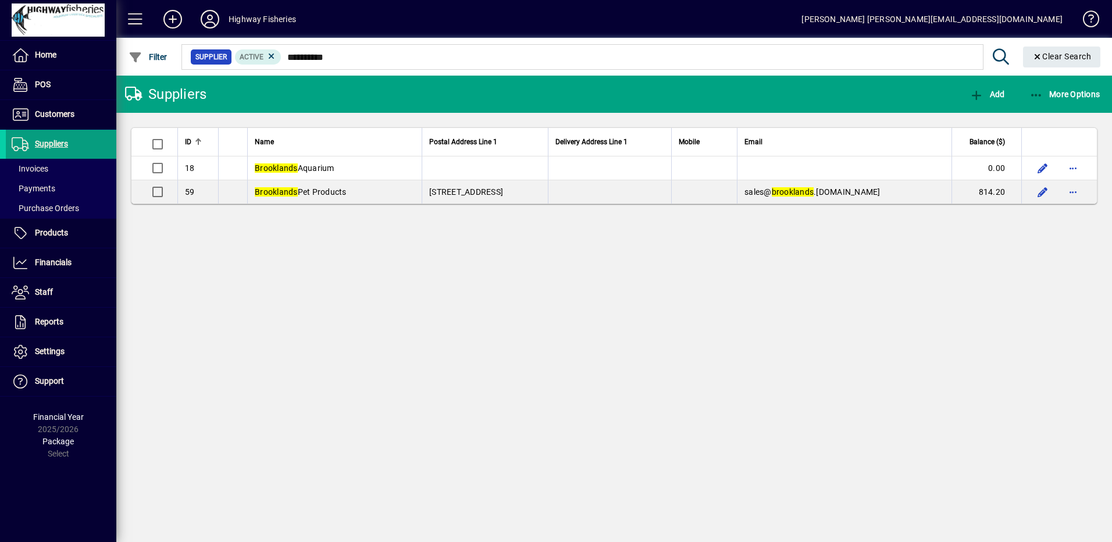
click at [988, 202] on td "814.20" at bounding box center [987, 191] width 70 height 23
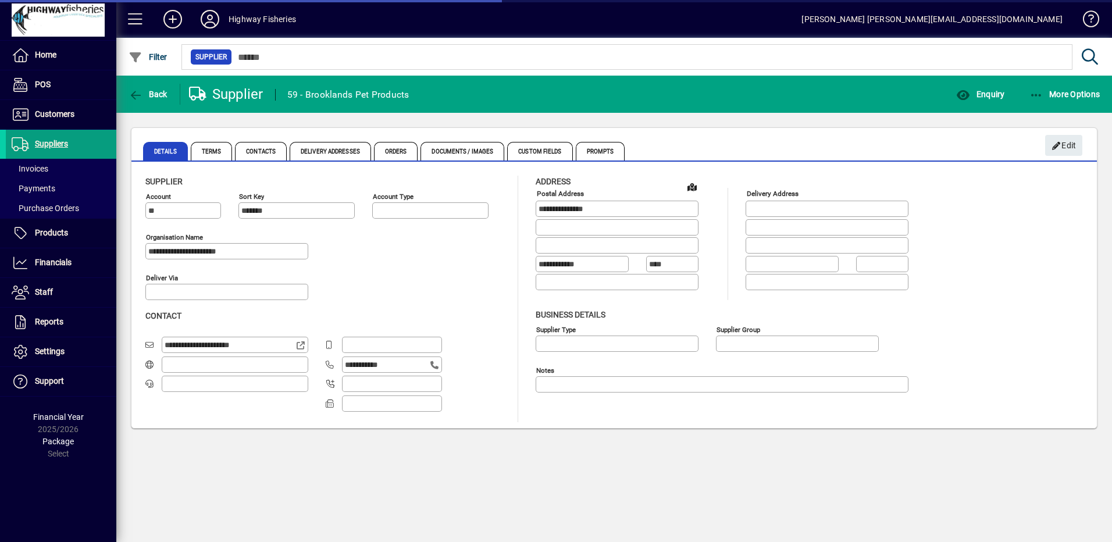
type input "**********"
click at [952, 98] on div "Enquiry" at bounding box center [980, 94] width 73 height 21
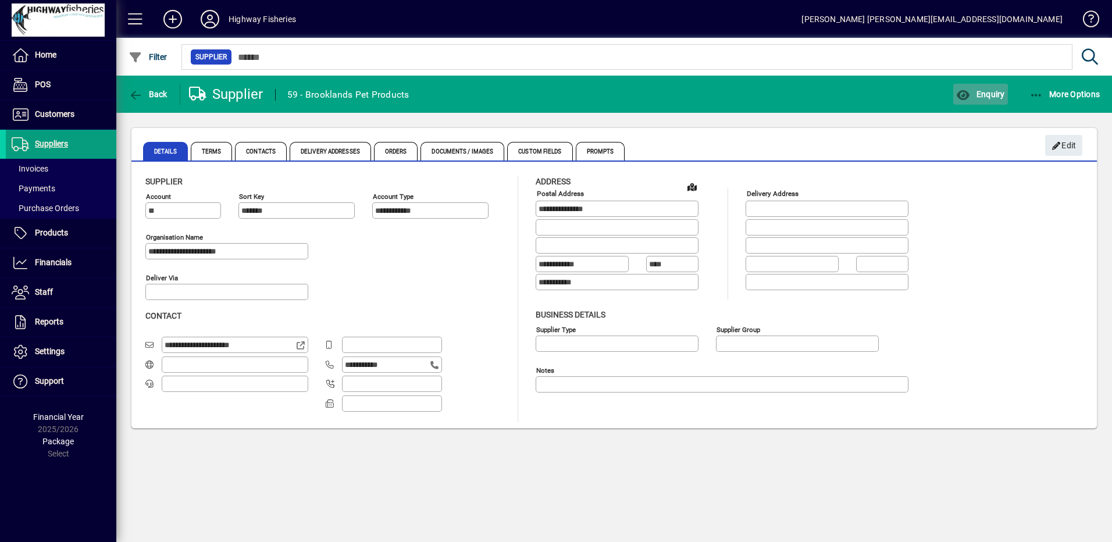
click at [958, 95] on icon "button" at bounding box center [963, 96] width 15 height 12
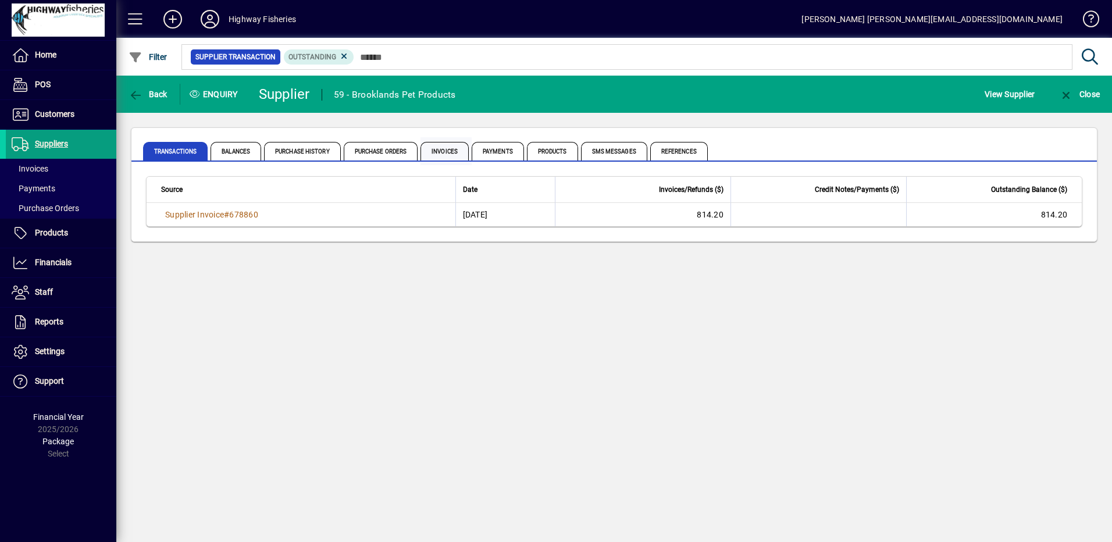
click at [439, 151] on span "Invoices" at bounding box center [445, 151] width 48 height 19
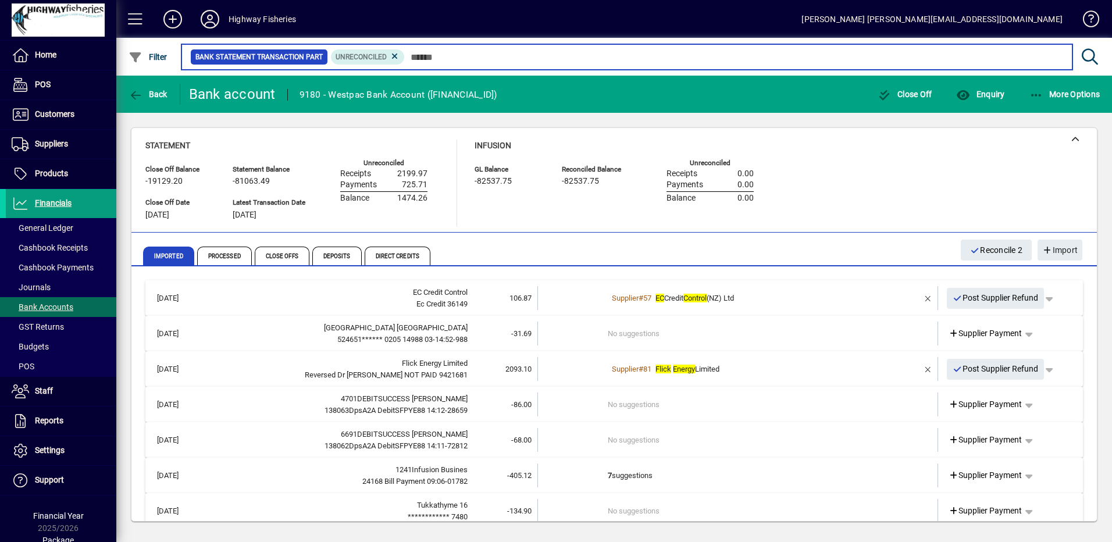
scroll to position [17, 0]
